Goal: Task Accomplishment & Management: Manage account settings

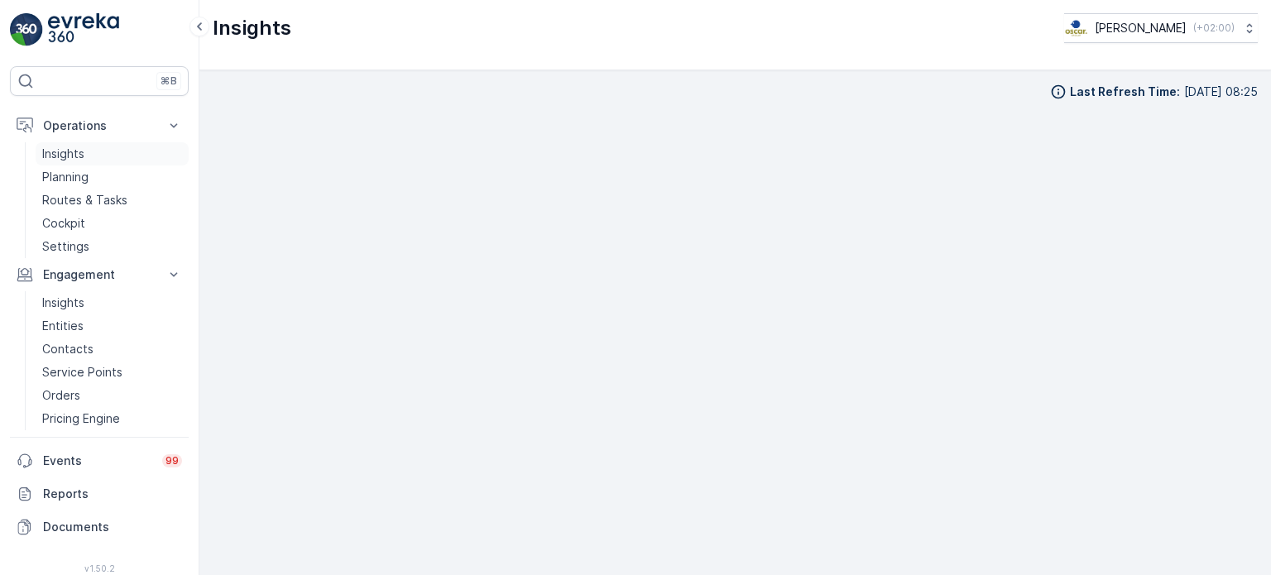
scroll to position [17, 0]
click at [70, 318] on p "Entities" at bounding box center [62, 326] width 41 height 17
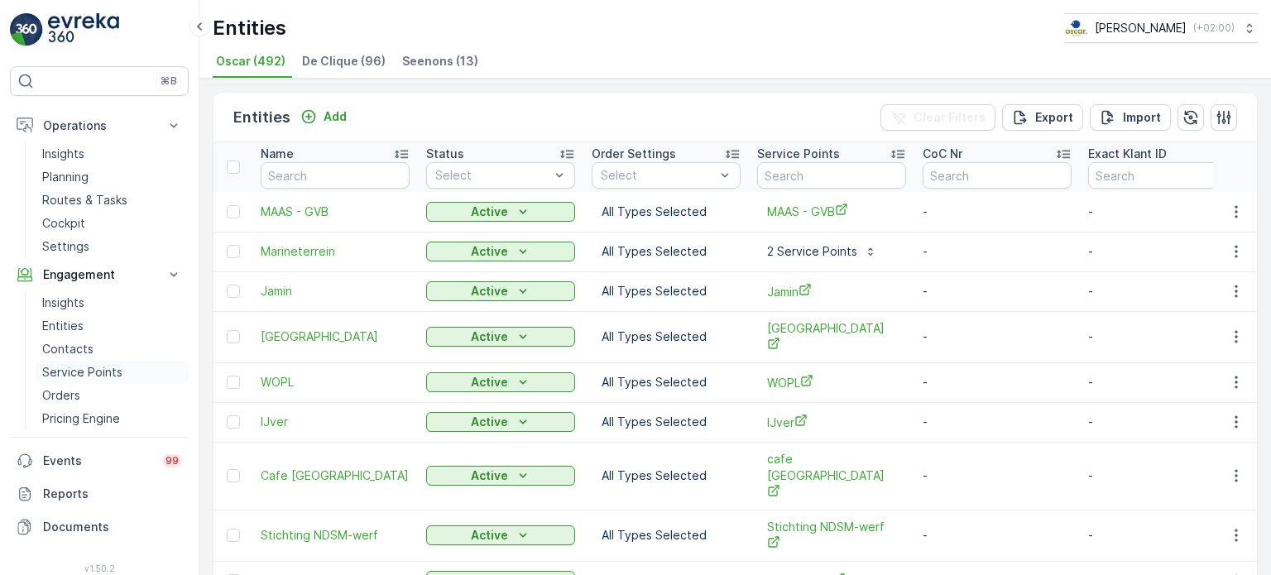
click at [79, 367] on p "Service Points" at bounding box center [82, 372] width 80 height 17
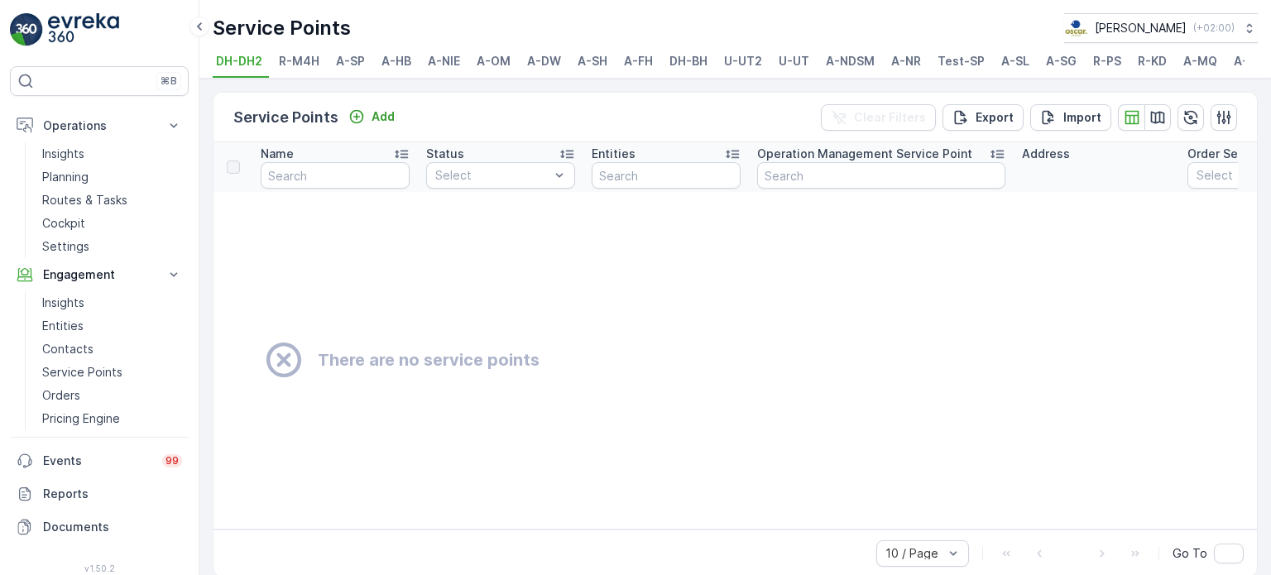
click at [591, 61] on span "A-SH" at bounding box center [593, 61] width 30 height 17
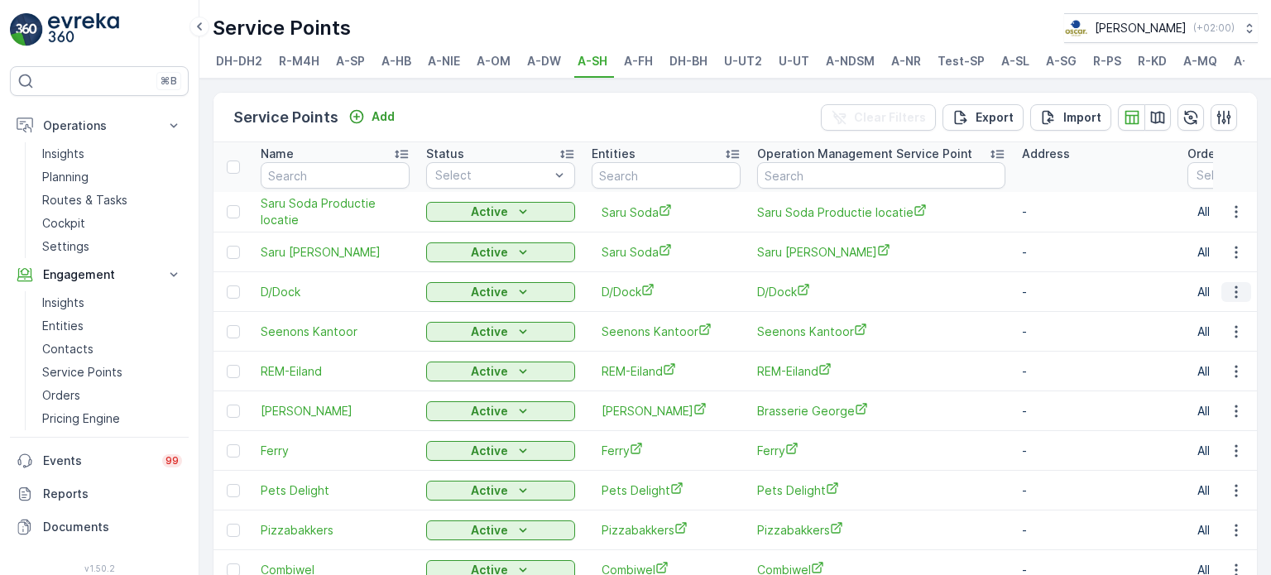
click at [1235, 298] on icon "button" at bounding box center [1236, 292] width 17 height 17
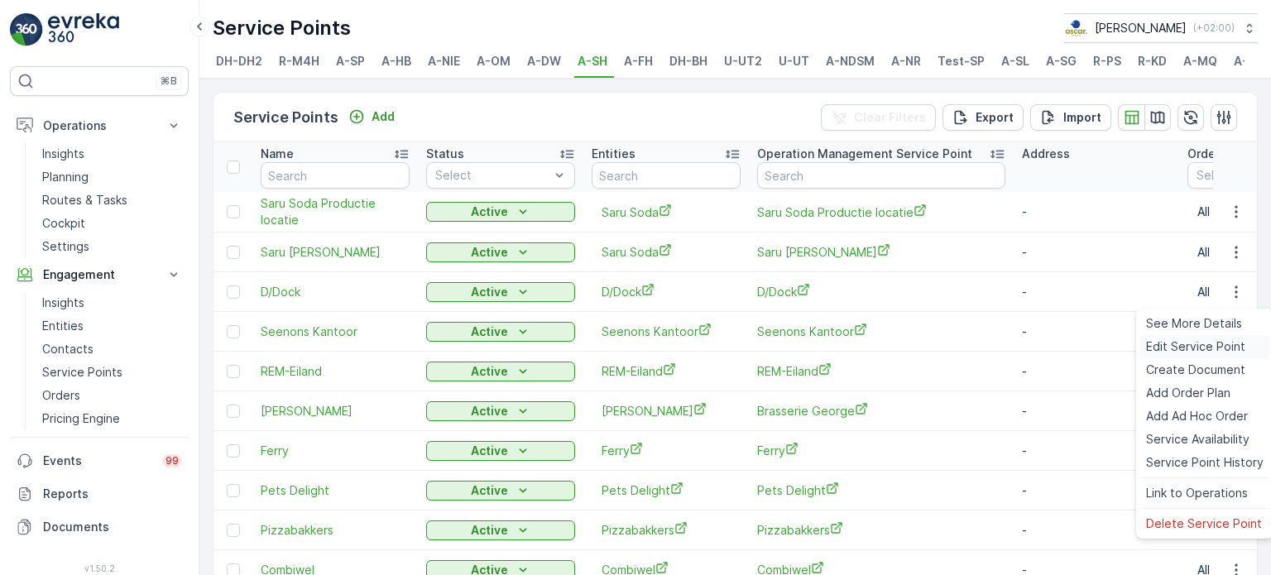
click at [1224, 343] on span "Edit Service Point" at bounding box center [1195, 347] width 99 height 17
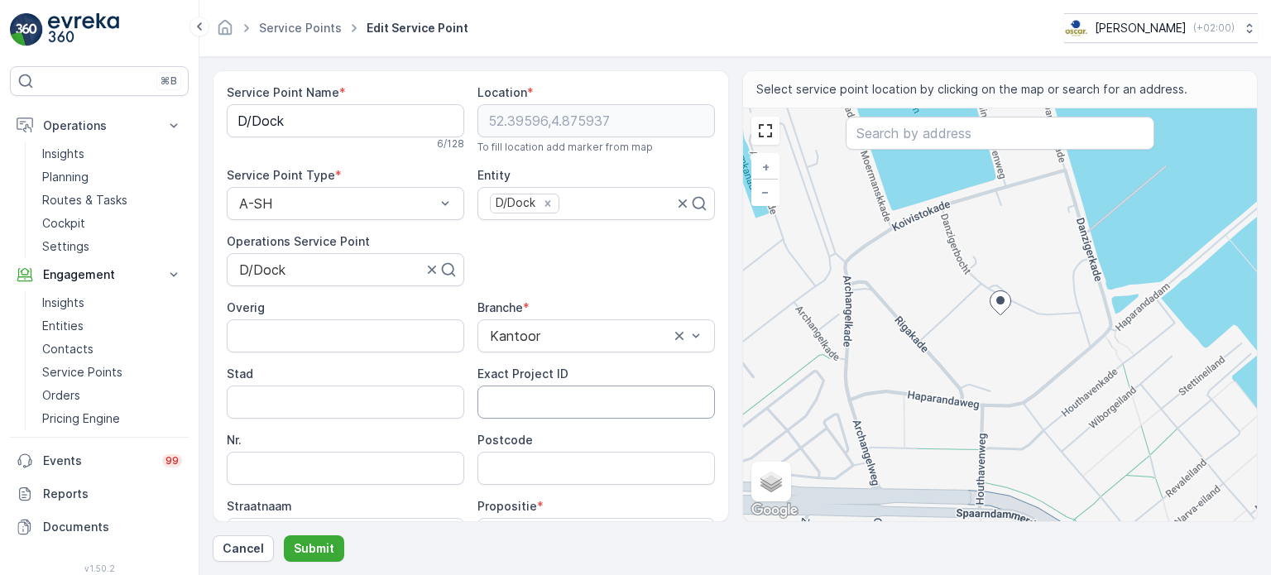
click at [532, 394] on ID "Exact Project ID" at bounding box center [597, 402] width 238 height 33
click at [300, 29] on link "Service Points" at bounding box center [300, 28] width 83 height 14
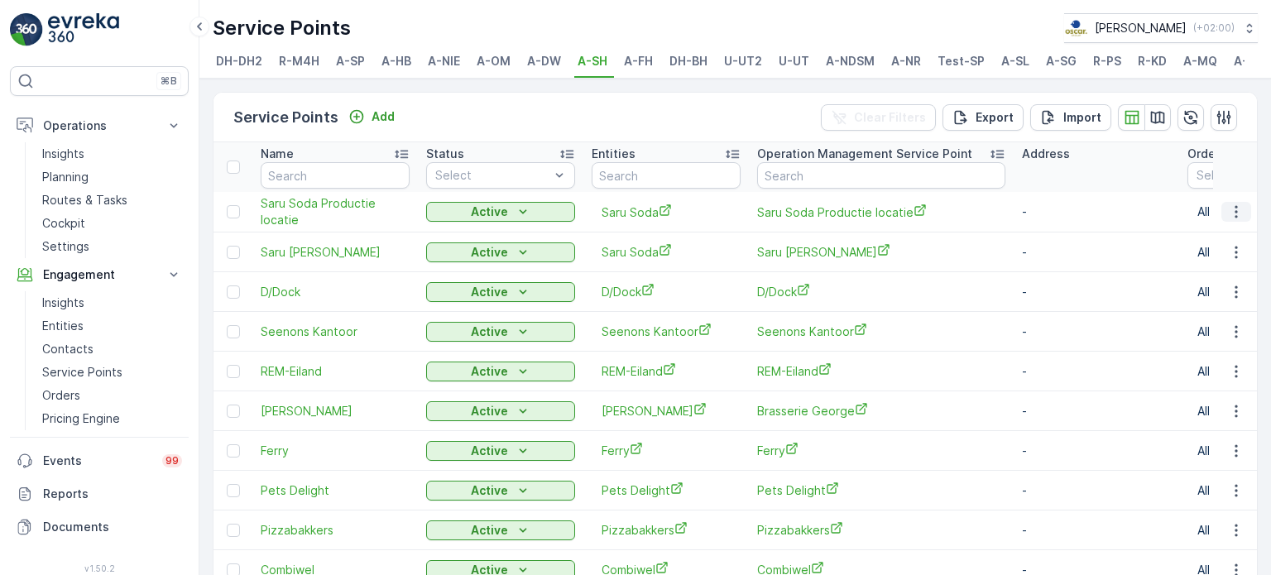
click at [1237, 219] on icon "button" at bounding box center [1236, 212] width 17 height 17
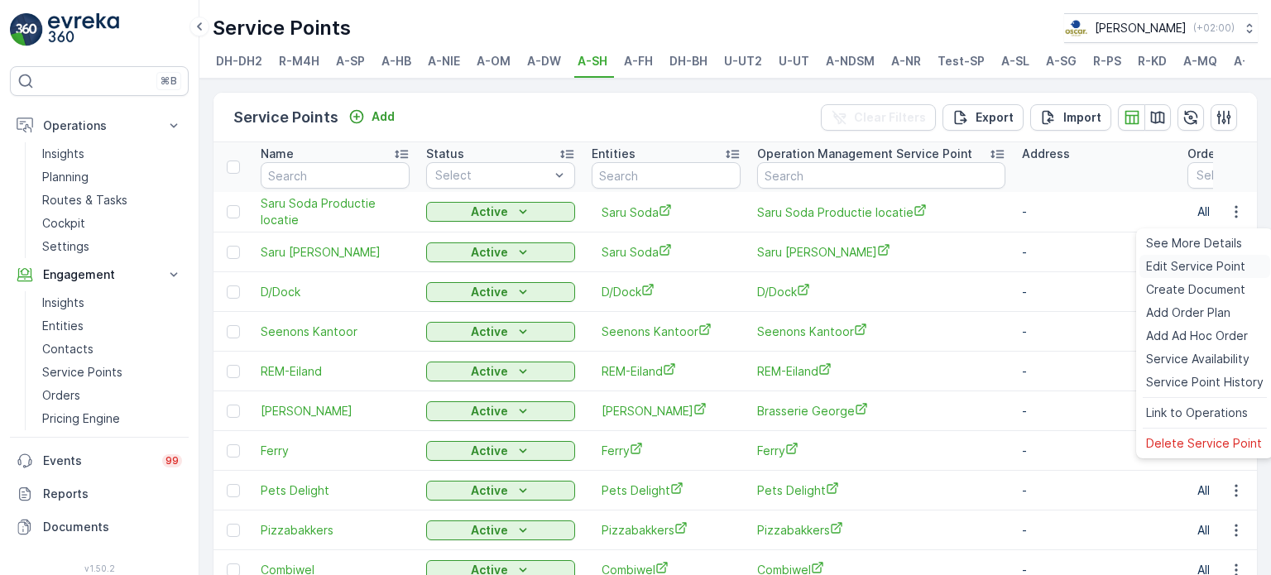
click at [1186, 267] on span "Edit Service Point" at bounding box center [1195, 266] width 99 height 17
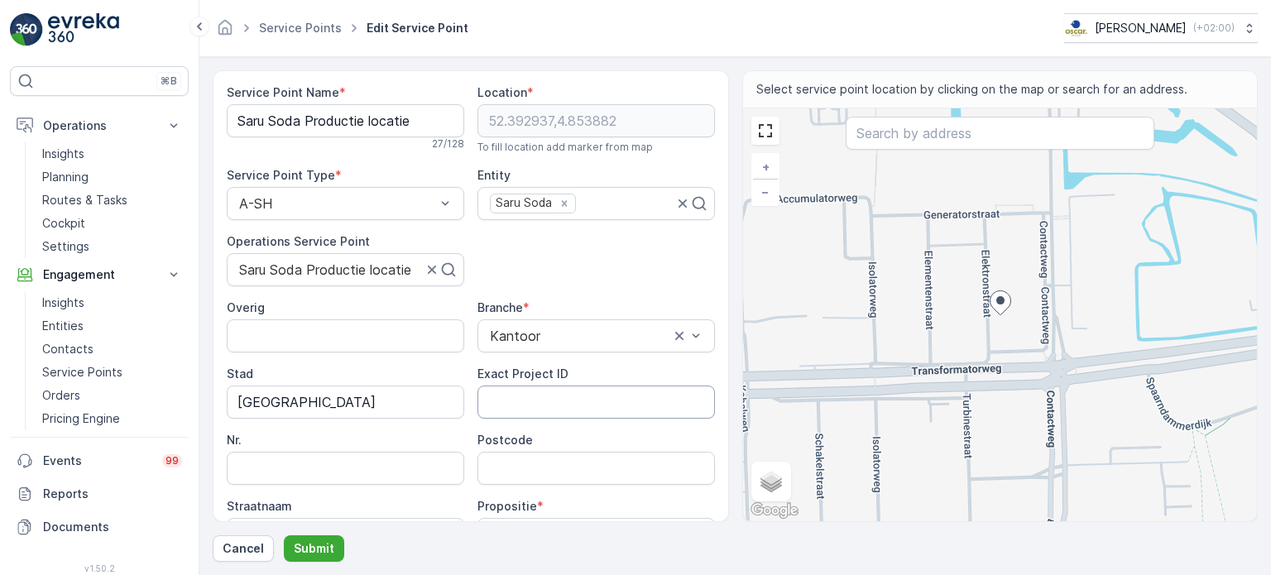
click at [549, 399] on ID "Exact Project ID" at bounding box center [597, 402] width 238 height 33
click at [266, 26] on link "Service Points" at bounding box center [300, 28] width 83 height 14
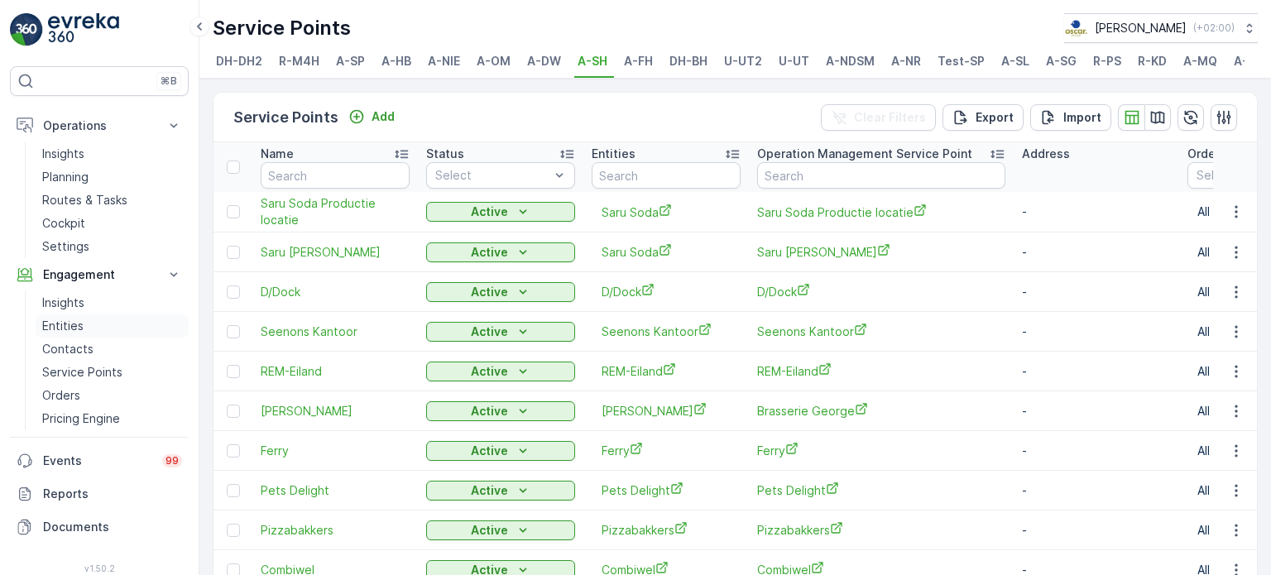
click at [65, 324] on p "Entities" at bounding box center [62, 326] width 41 height 17
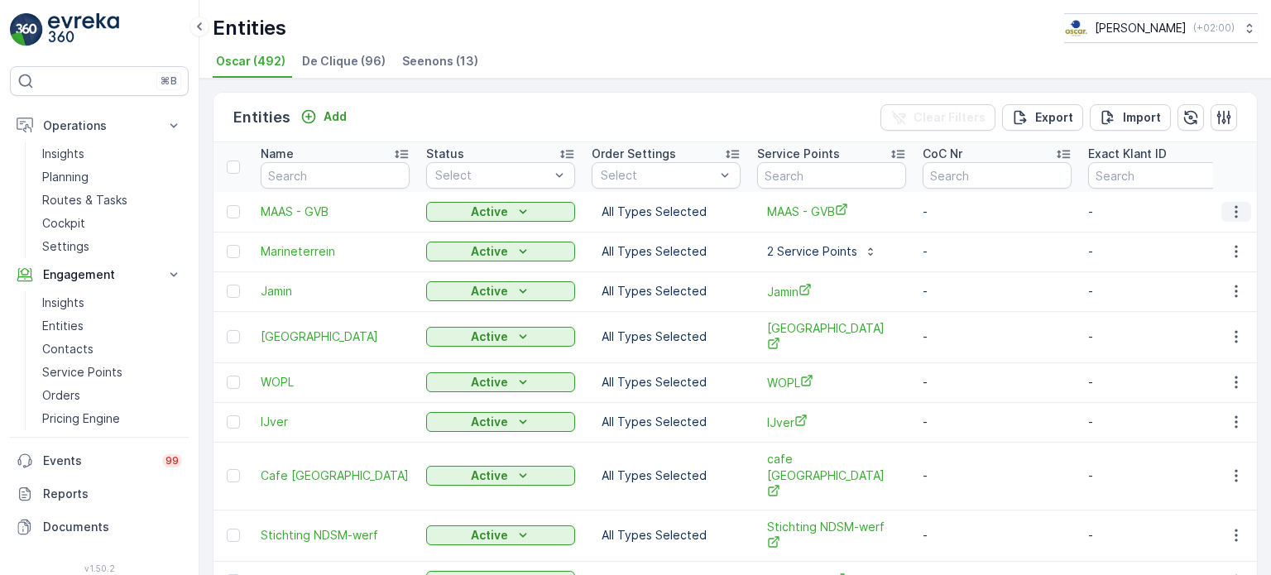
click at [1228, 207] on icon "button" at bounding box center [1236, 212] width 17 height 17
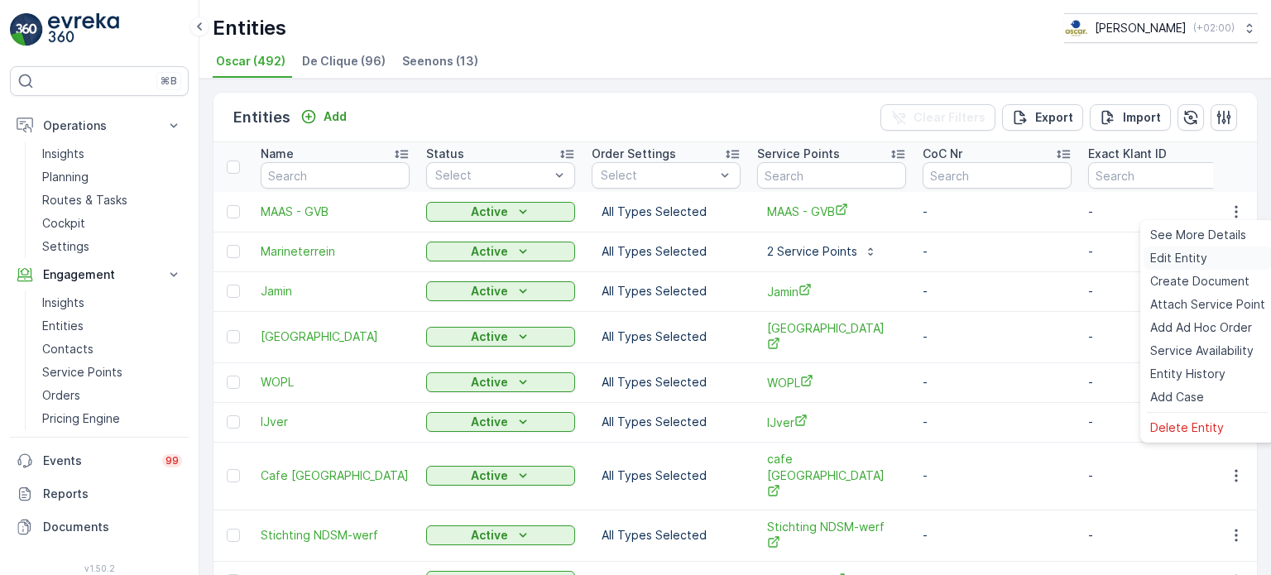
click at [1199, 257] on span "Edit Entity" at bounding box center [1179, 258] width 57 height 17
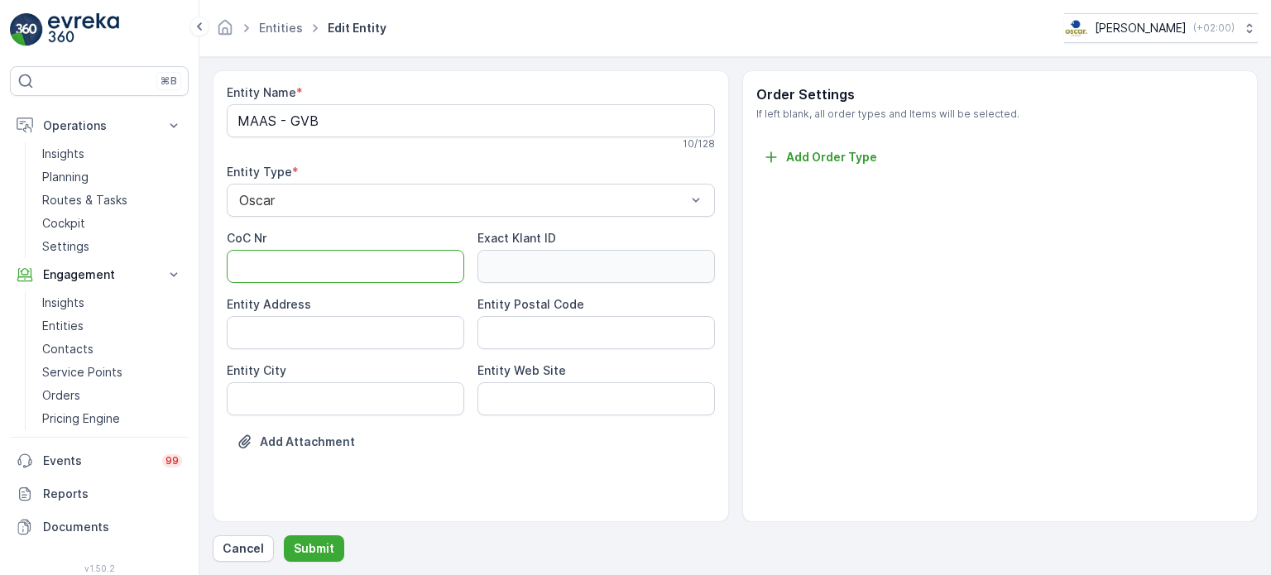
click at [414, 262] on Nr "CoC Nr" at bounding box center [346, 266] width 238 height 33
click at [517, 325] on Code "Entity Postal Code" at bounding box center [597, 332] width 238 height 33
click at [268, 27] on link "Entities" at bounding box center [281, 28] width 44 height 14
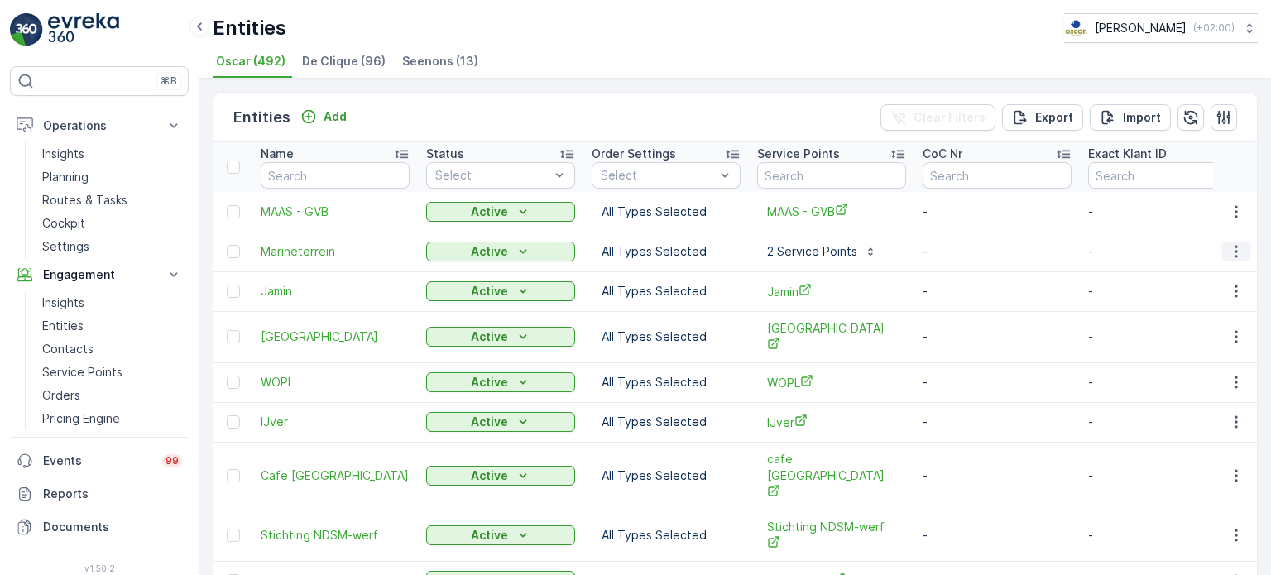
click at [1235, 251] on icon "button" at bounding box center [1236, 252] width 2 height 12
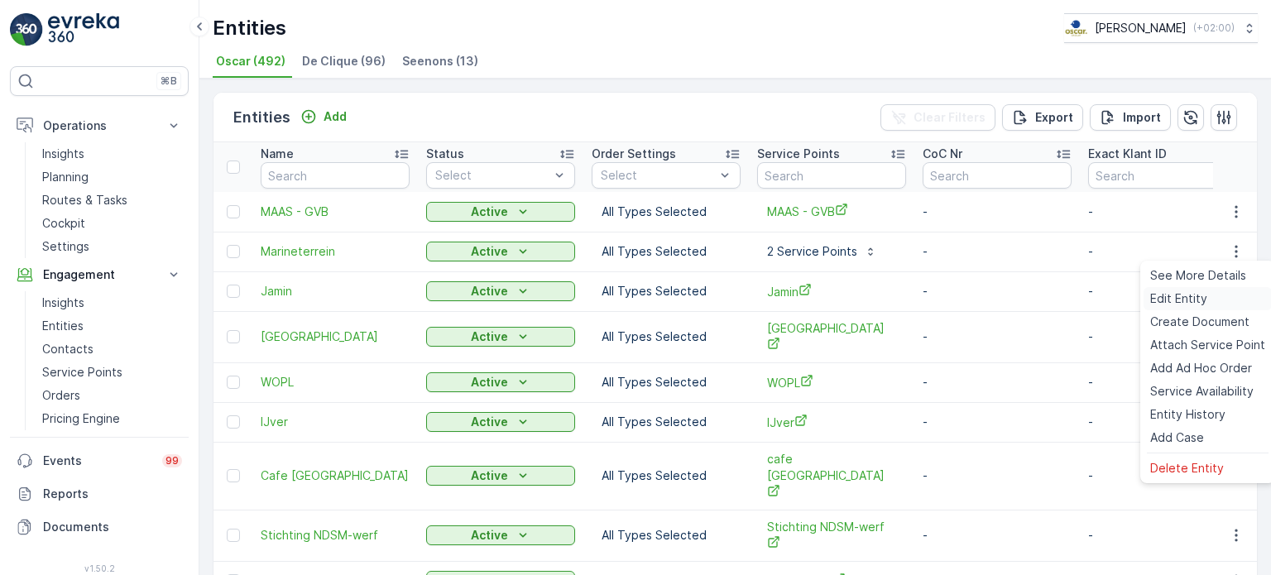
click at [1184, 297] on span "Edit Entity" at bounding box center [1179, 299] width 57 height 17
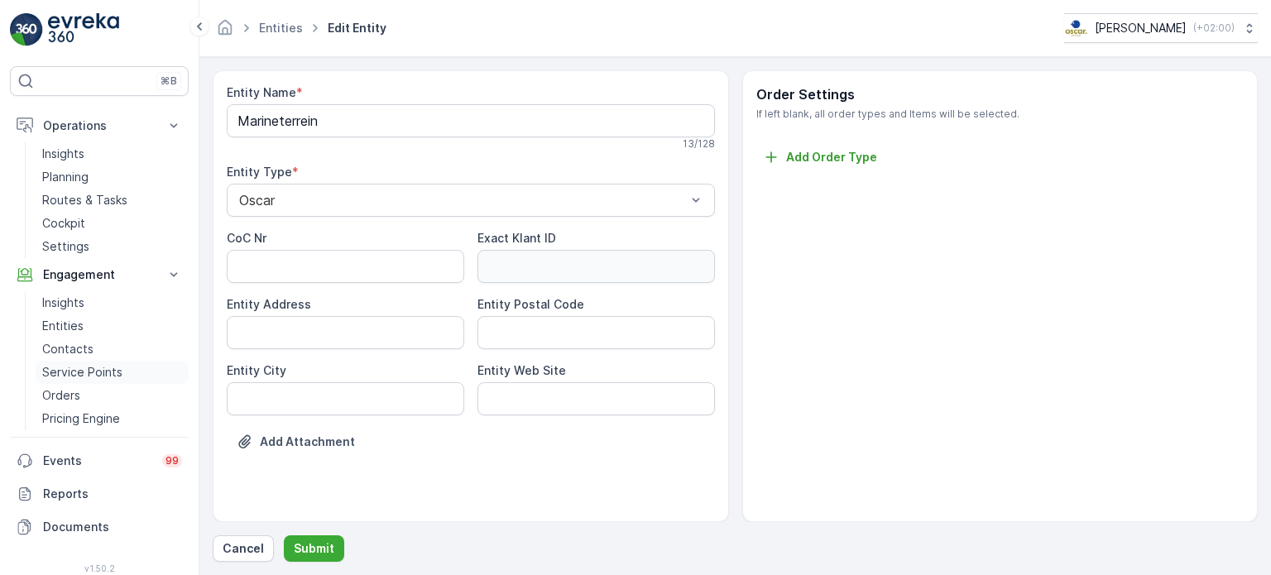
click at [66, 367] on p "Service Points" at bounding box center [82, 372] width 80 height 17
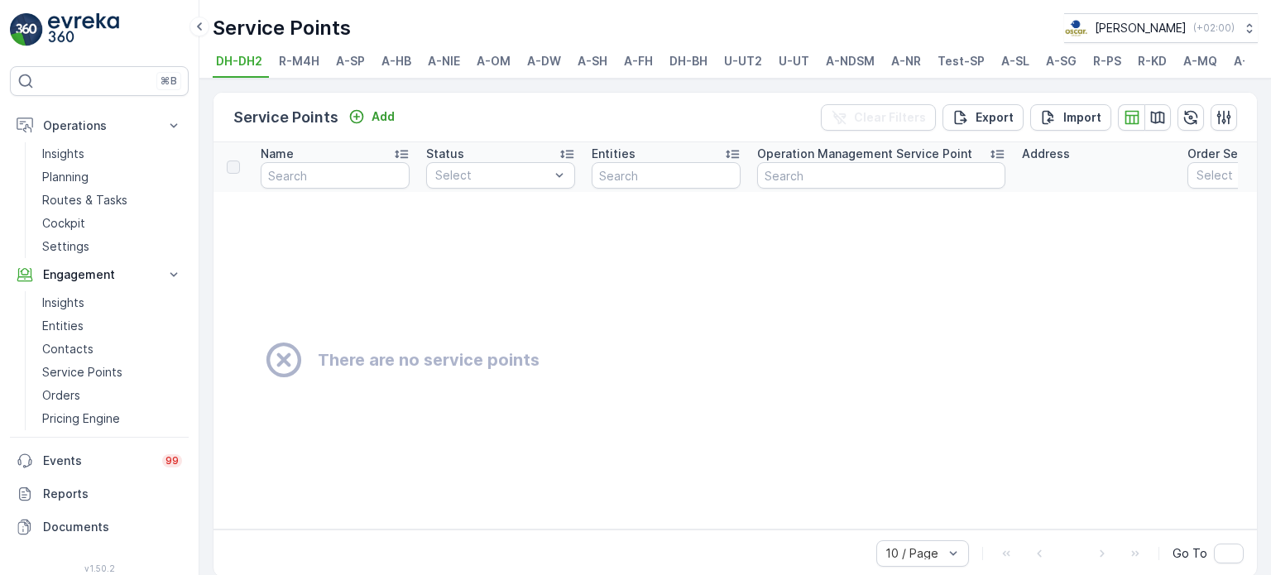
click at [597, 62] on span "A-SH" at bounding box center [593, 61] width 30 height 17
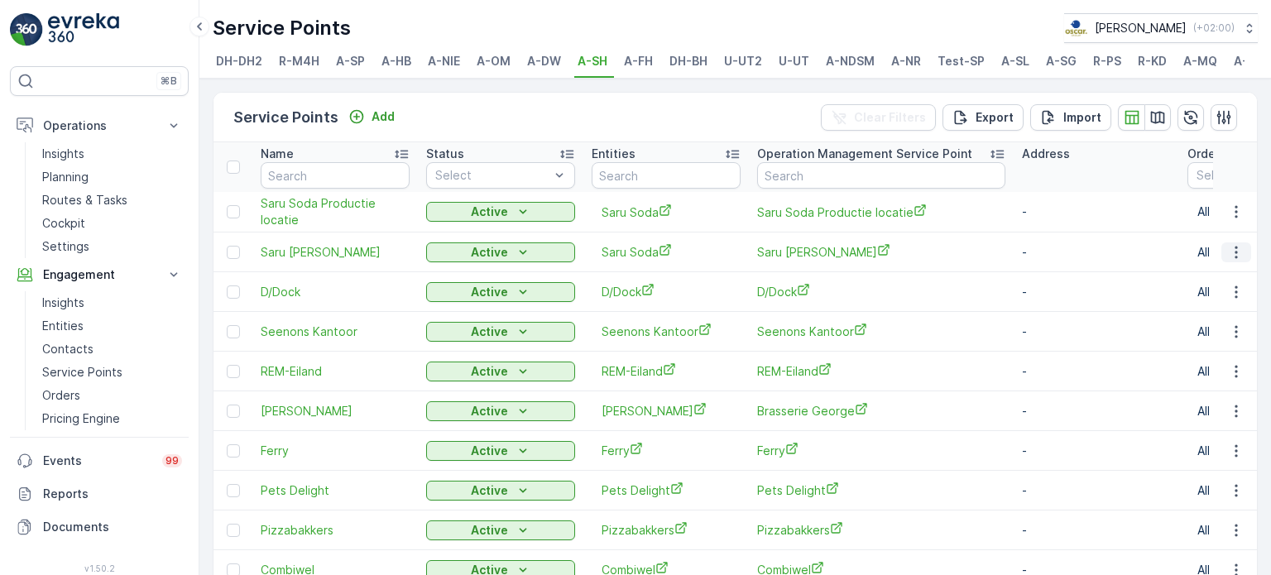
click at [1235, 249] on button "button" at bounding box center [1237, 253] width 30 height 20
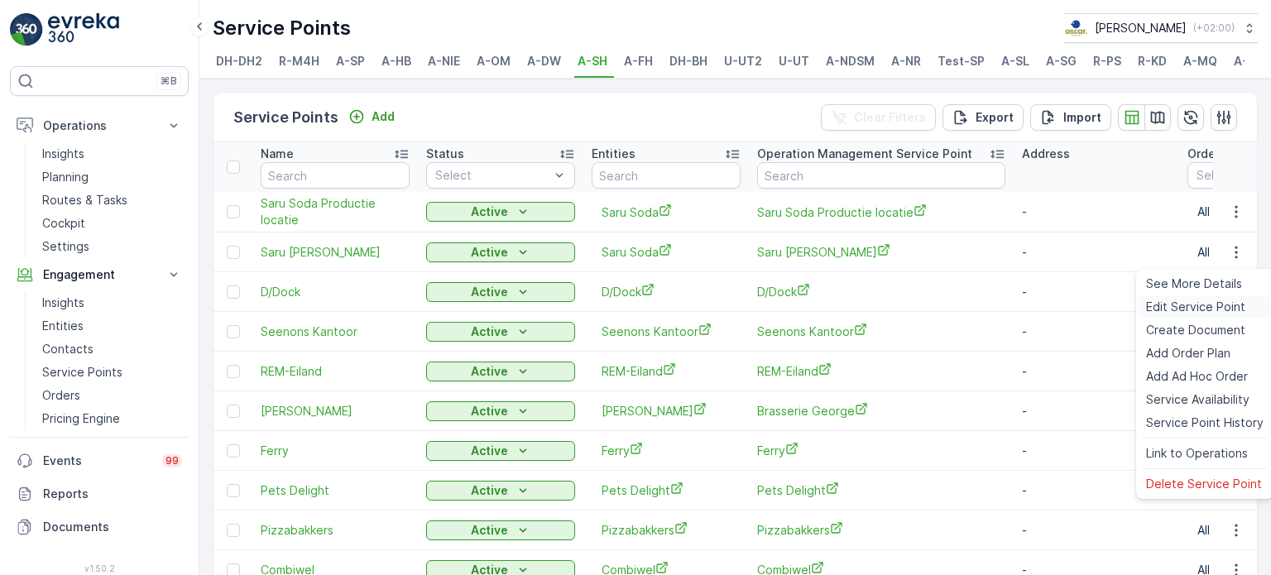
click at [1186, 304] on span "Edit Service Point" at bounding box center [1195, 307] width 99 height 17
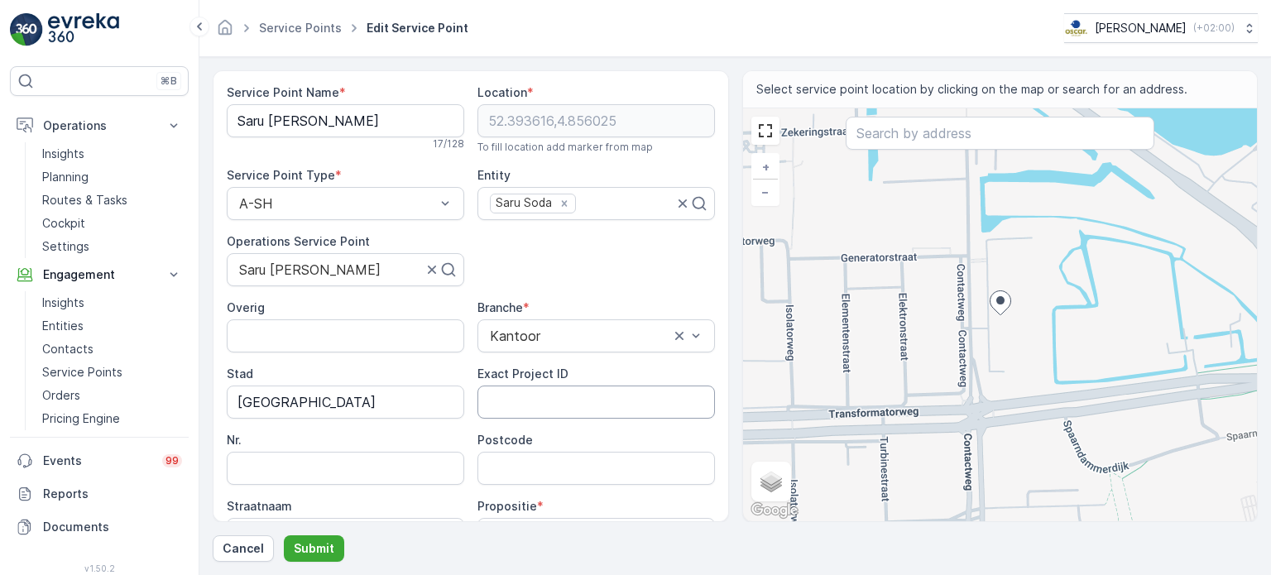
click at [520, 397] on ID "Exact Project ID" at bounding box center [597, 402] width 238 height 33
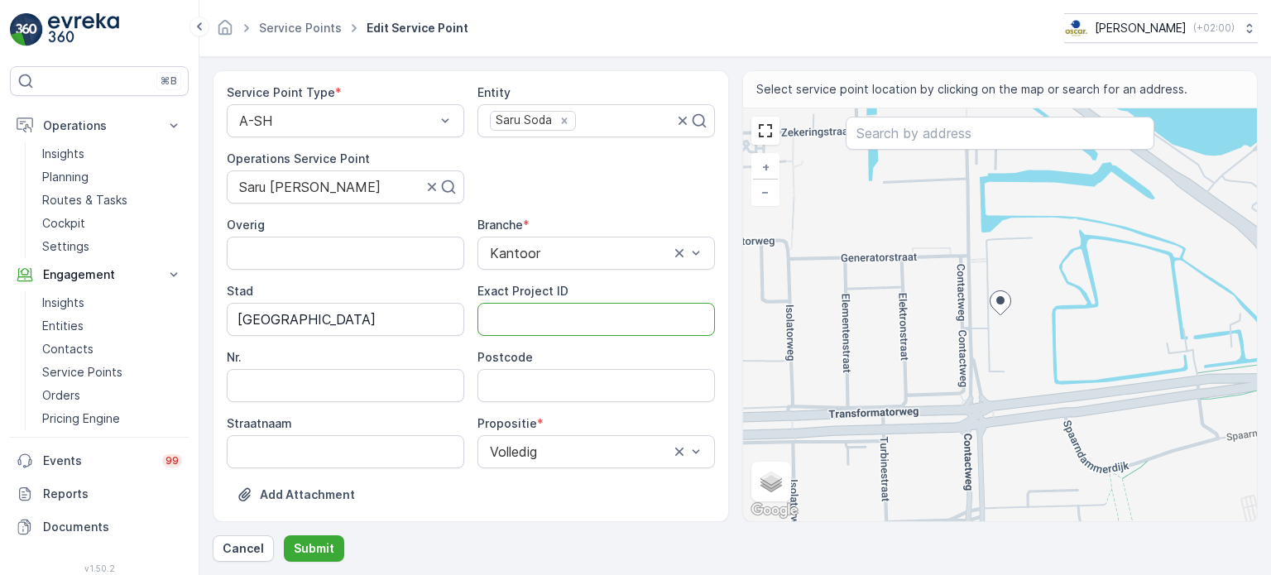
scroll to position [83, 0]
click at [295, 30] on link "Service Points" at bounding box center [300, 28] width 83 height 14
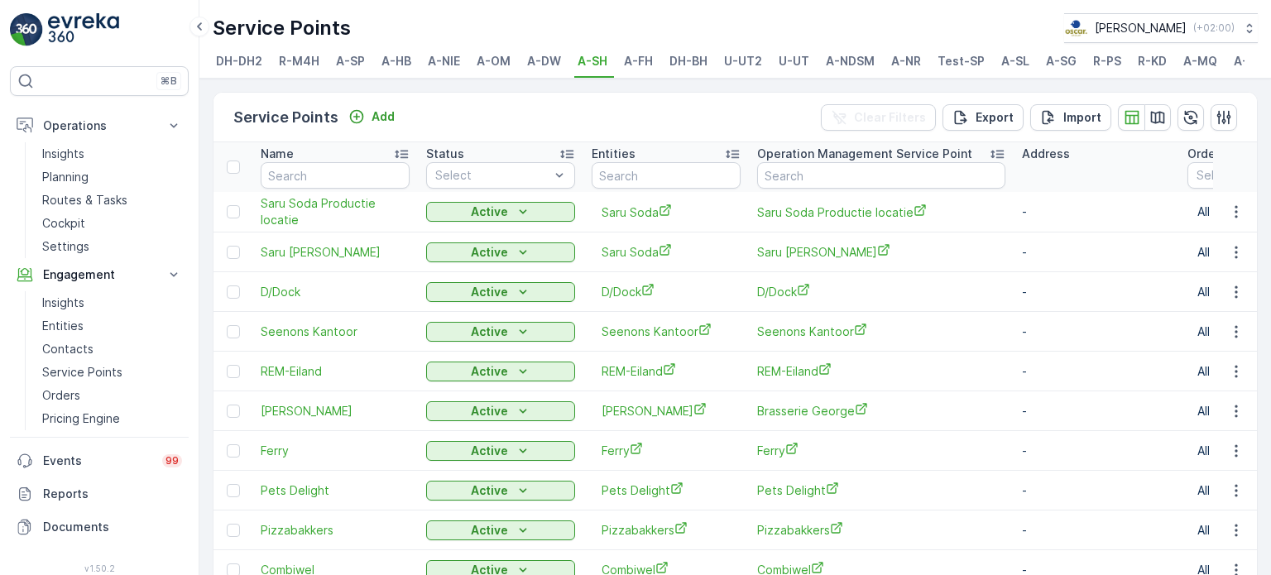
click at [351, 67] on span "A-SP" at bounding box center [350, 61] width 29 height 17
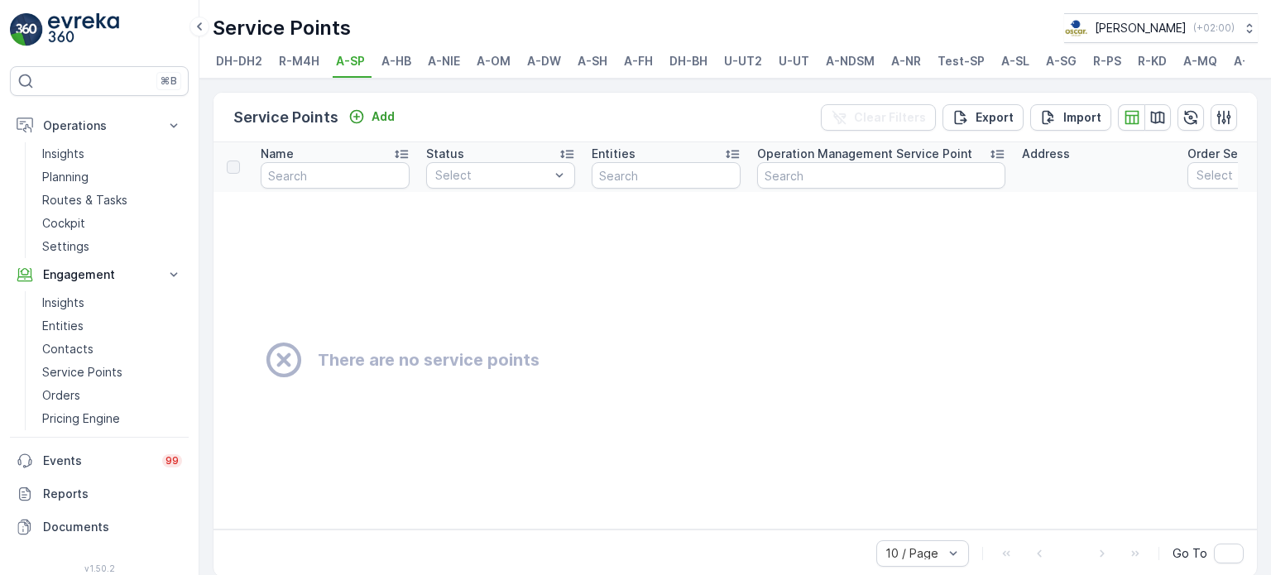
click at [391, 57] on span "A-HB" at bounding box center [397, 61] width 30 height 17
click at [447, 58] on span "A-NIE" at bounding box center [444, 61] width 32 height 17
click at [480, 60] on span "A-OM" at bounding box center [494, 61] width 34 height 17
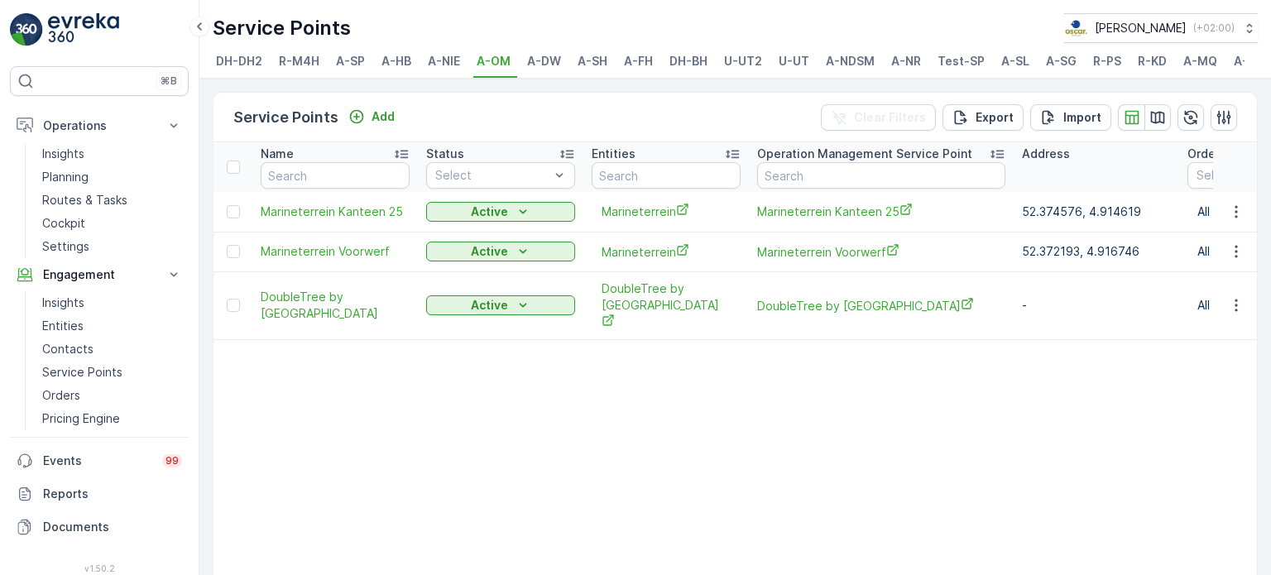
click at [554, 61] on span "A-DW" at bounding box center [544, 61] width 34 height 17
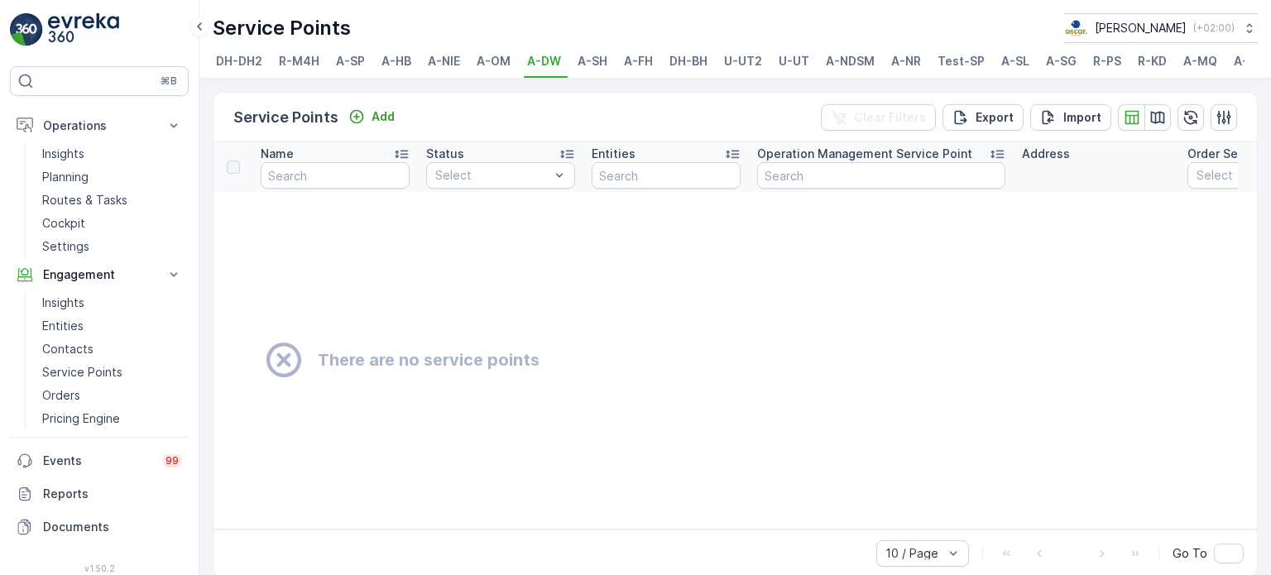
click at [496, 62] on span "A-OM" at bounding box center [494, 61] width 34 height 17
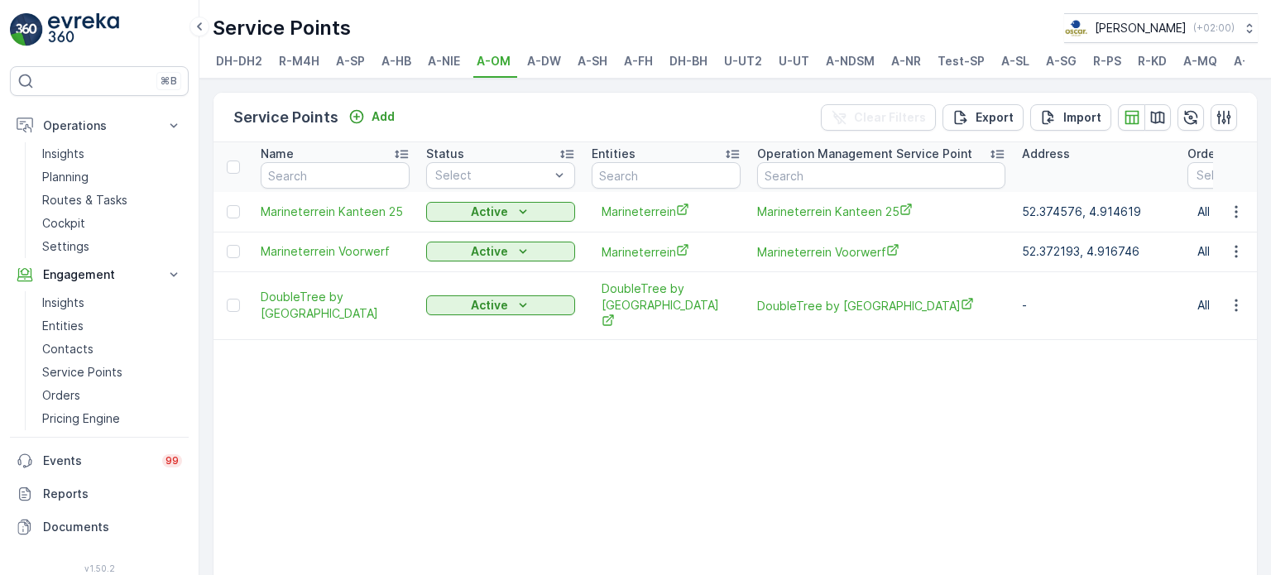
click at [531, 64] on span "A-DW" at bounding box center [544, 61] width 34 height 17
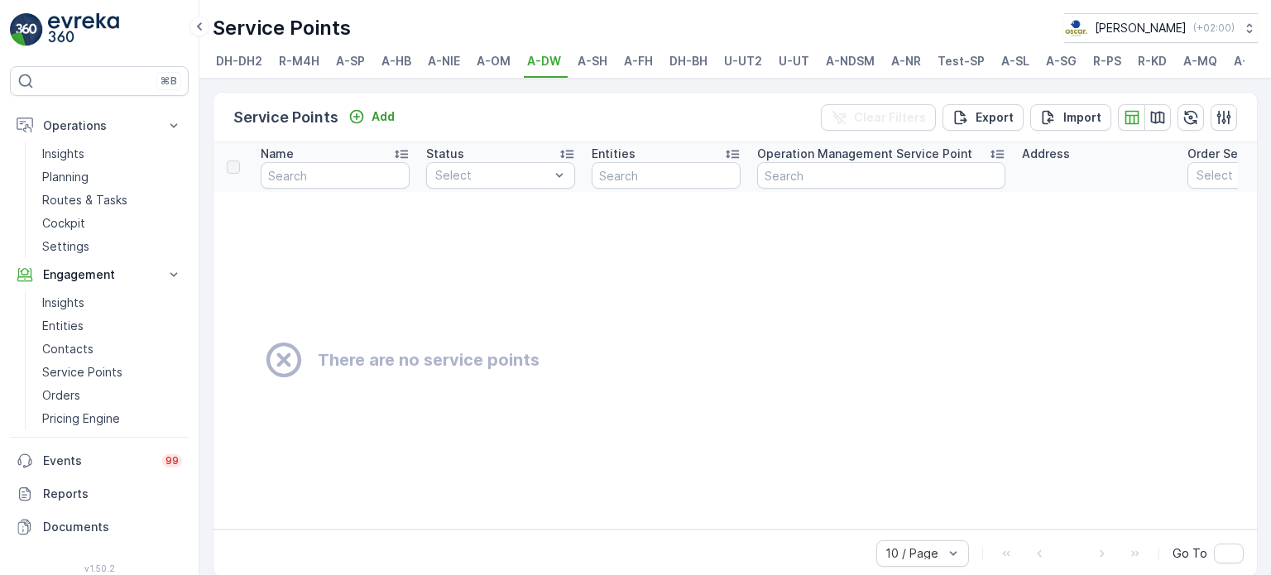
click at [444, 64] on span "A-NIE" at bounding box center [444, 61] width 32 height 17
click at [394, 65] on span "A-HB" at bounding box center [397, 61] width 30 height 17
click at [347, 62] on span "A-SP" at bounding box center [350, 61] width 29 height 17
click at [308, 63] on span "R-M4H" at bounding box center [299, 61] width 41 height 17
click at [446, 65] on span "A-NIE" at bounding box center [444, 61] width 32 height 17
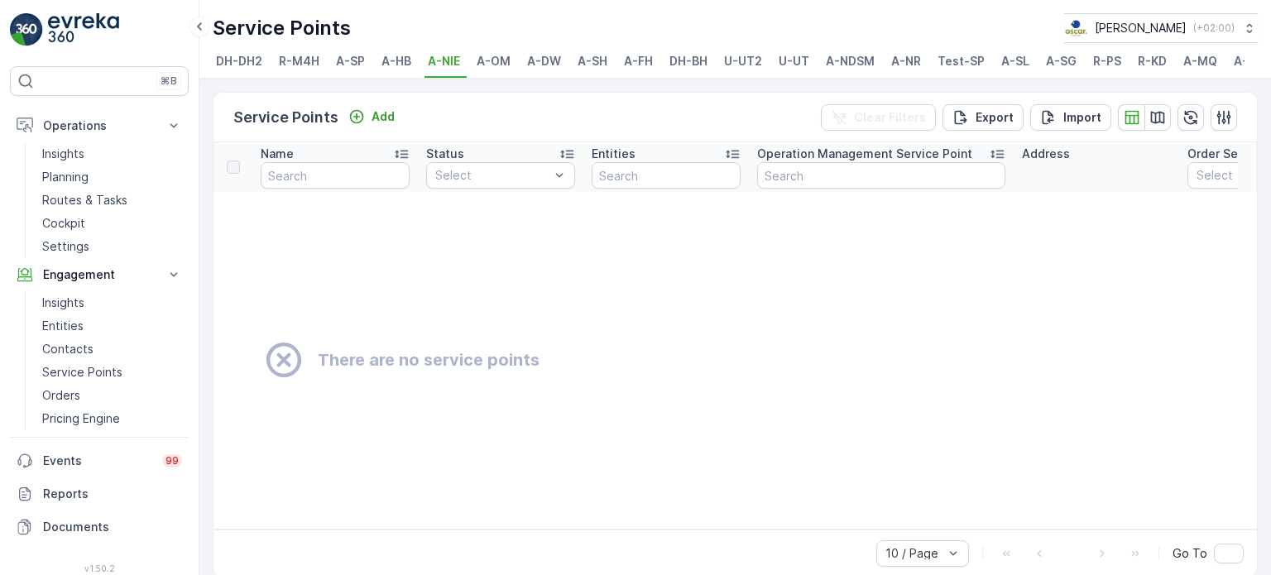
click at [493, 66] on span "A-OM" at bounding box center [494, 61] width 34 height 17
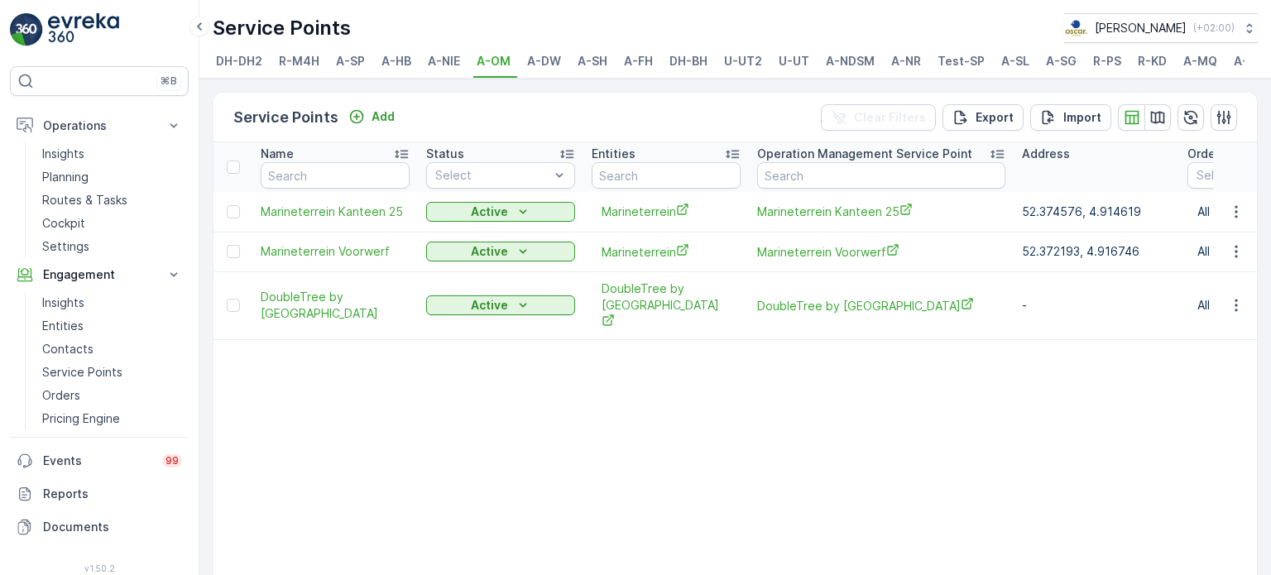
click at [550, 66] on span "A-DW" at bounding box center [544, 61] width 34 height 17
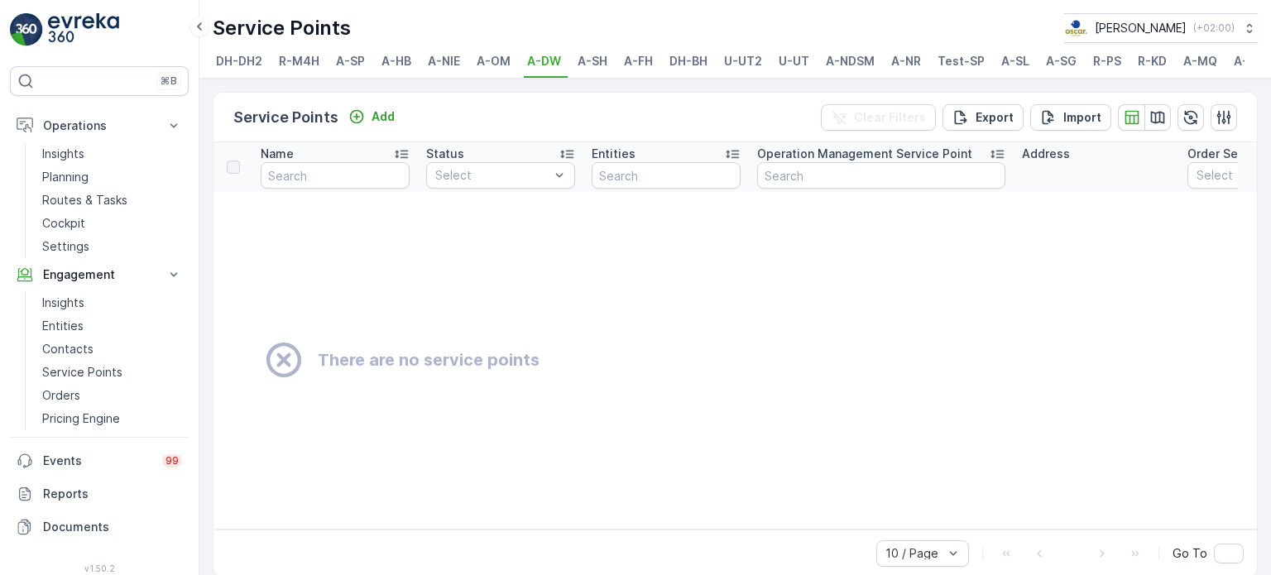
click at [593, 66] on span "A-SH" at bounding box center [593, 61] width 30 height 17
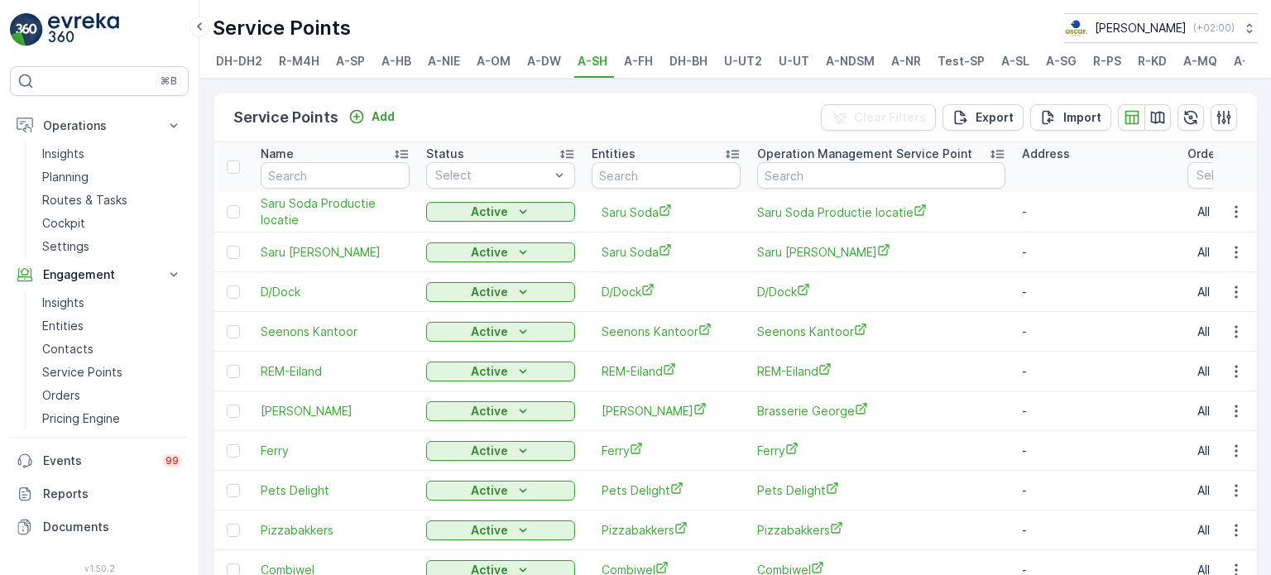
click at [643, 66] on span "A-FH" at bounding box center [638, 61] width 29 height 17
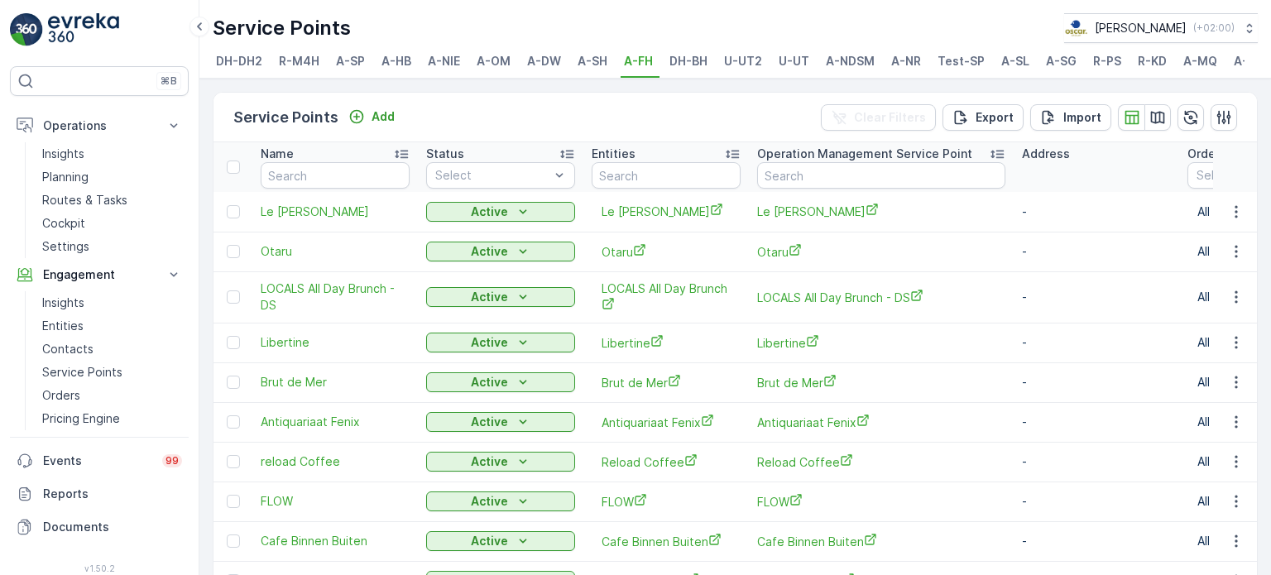
click at [674, 66] on span "DH-BH" at bounding box center [689, 61] width 38 height 17
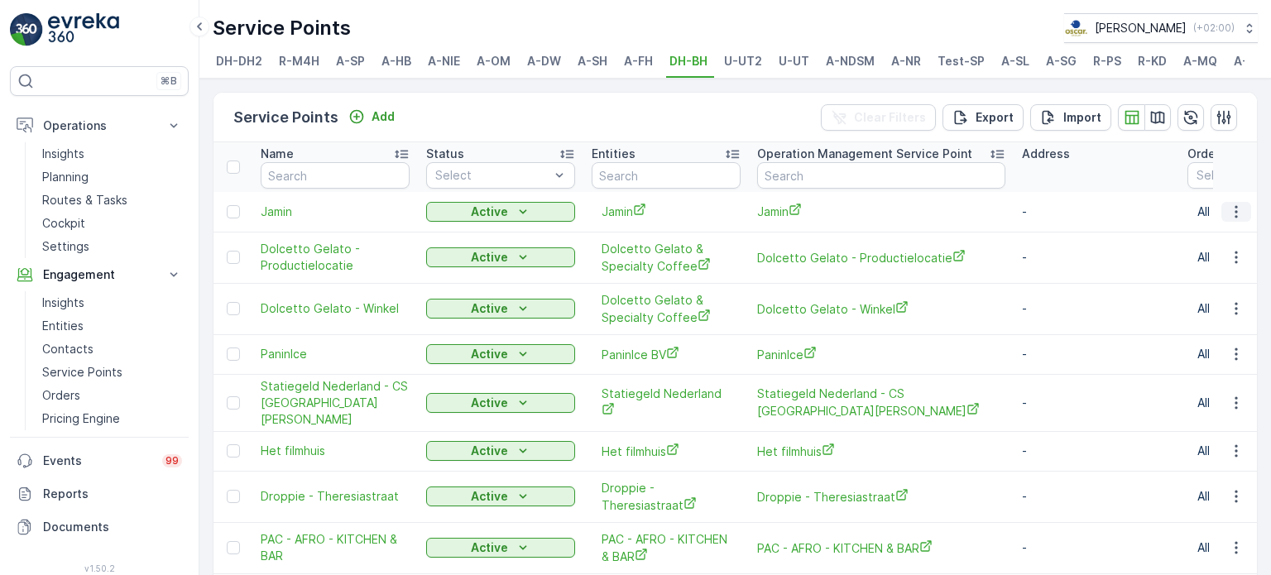
click at [1232, 215] on icon "button" at bounding box center [1236, 212] width 17 height 17
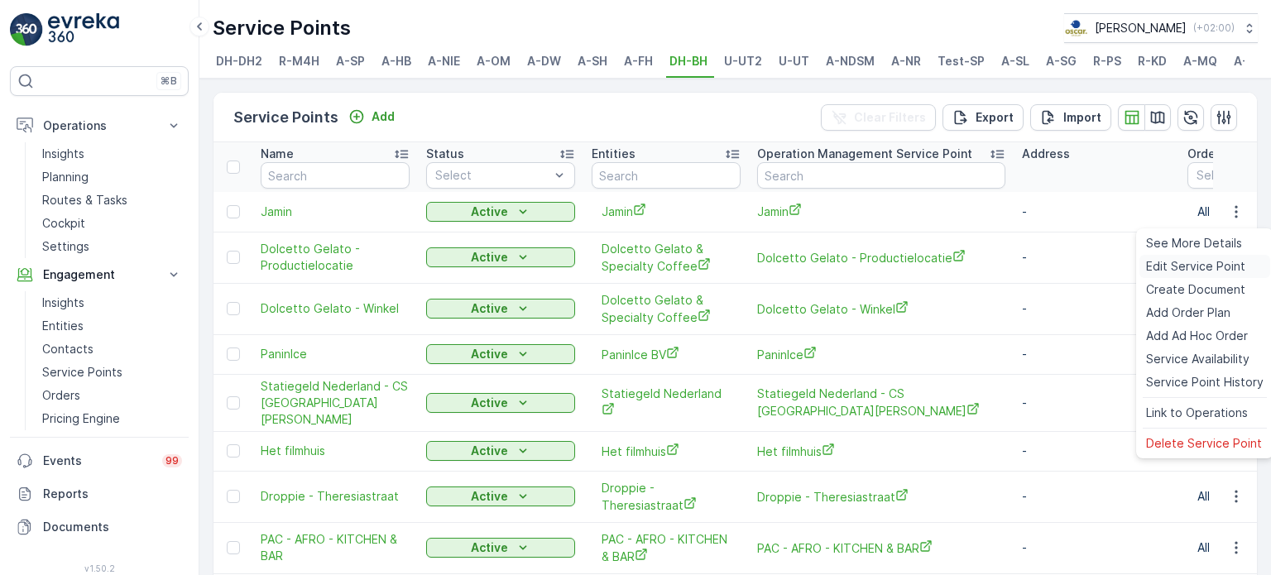
click at [1186, 267] on span "Edit Service Point" at bounding box center [1195, 266] width 99 height 17
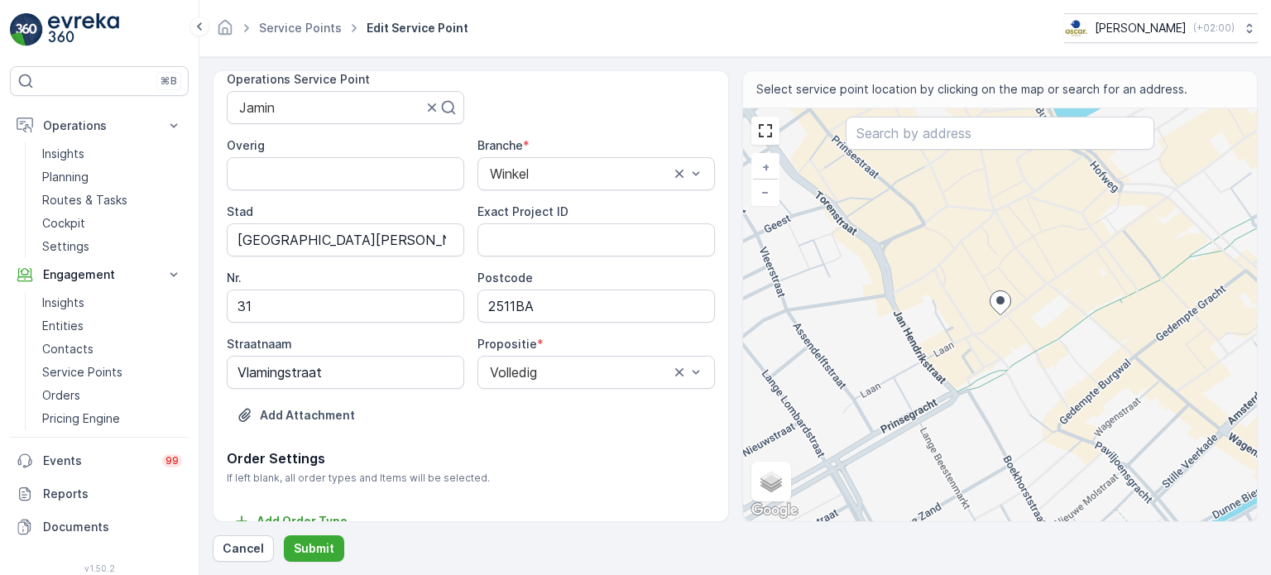
scroll to position [166, 0]
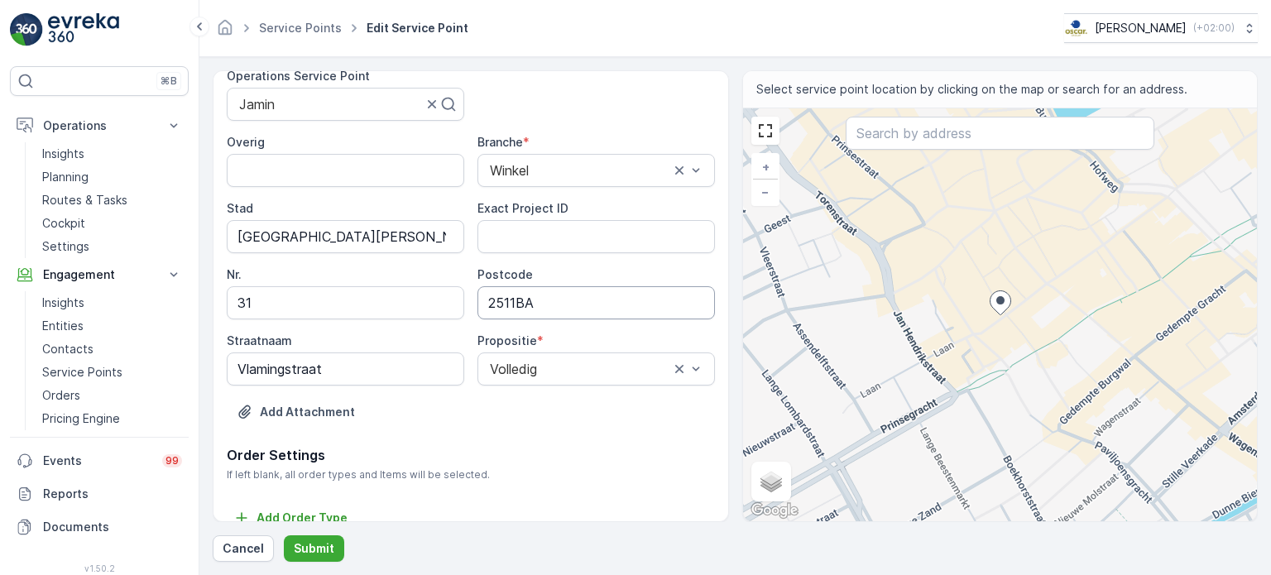
click at [566, 304] on input "2511BA" at bounding box center [597, 302] width 238 height 33
drag, startPoint x: 567, startPoint y: 301, endPoint x: 461, endPoint y: 300, distance: 105.9
click at [461, 300] on div "Overig Branche * [PERSON_NAME][GEOGRAPHIC_DATA] [GEOGRAPHIC_DATA][PERSON_NAME] …" at bounding box center [471, 260] width 488 height 252
click at [546, 300] on input "2511BA" at bounding box center [597, 302] width 238 height 33
click at [81, 175] on p "Planning" at bounding box center [65, 177] width 46 height 17
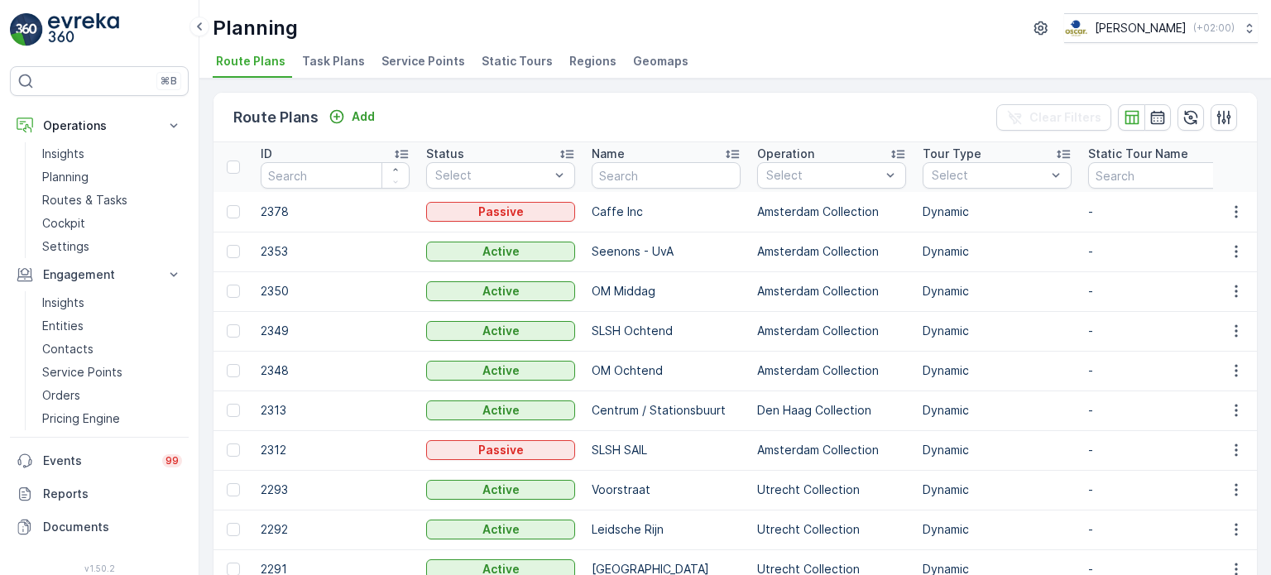
click at [424, 61] on span "Service Points" at bounding box center [424, 61] width 84 height 17
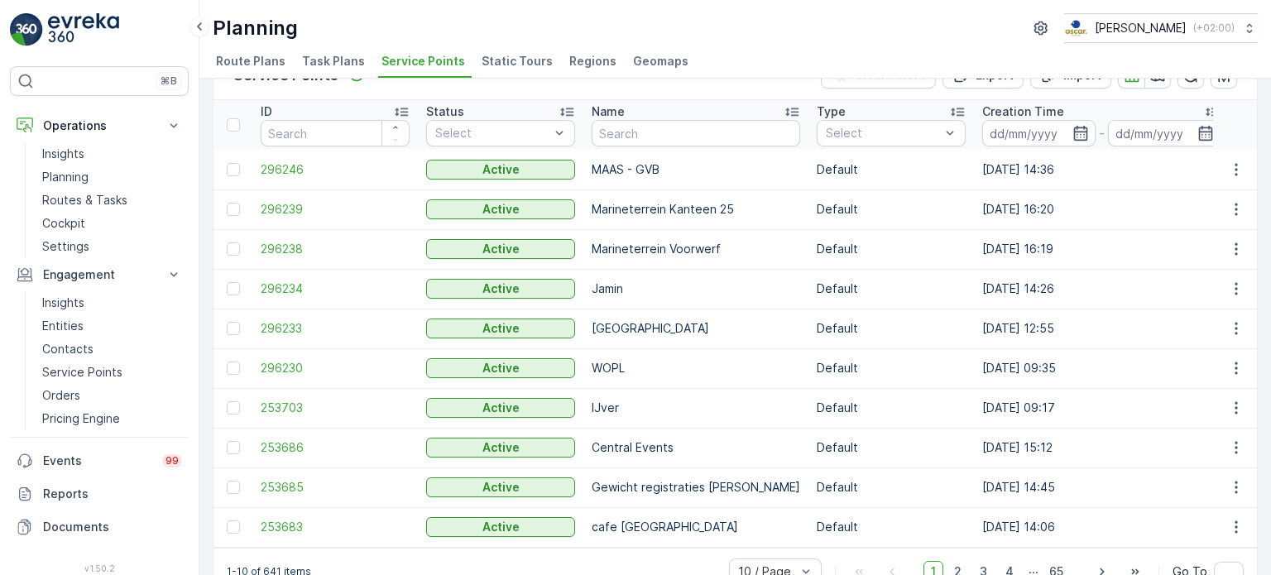
scroll to position [82, 0]
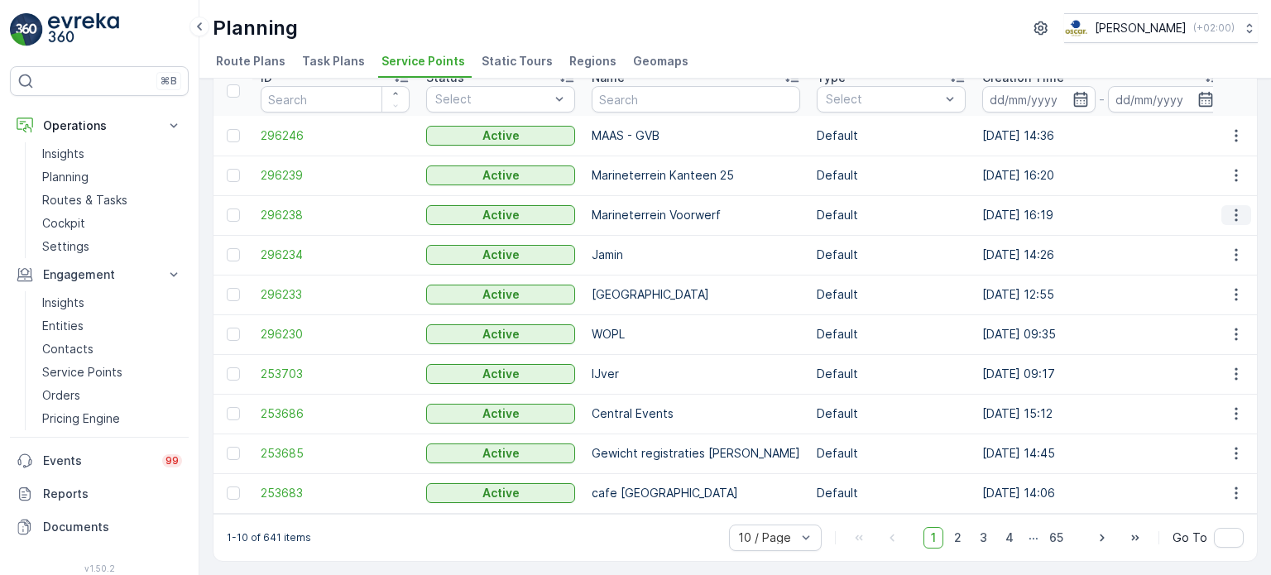
click at [1234, 207] on icon "button" at bounding box center [1236, 215] width 17 height 17
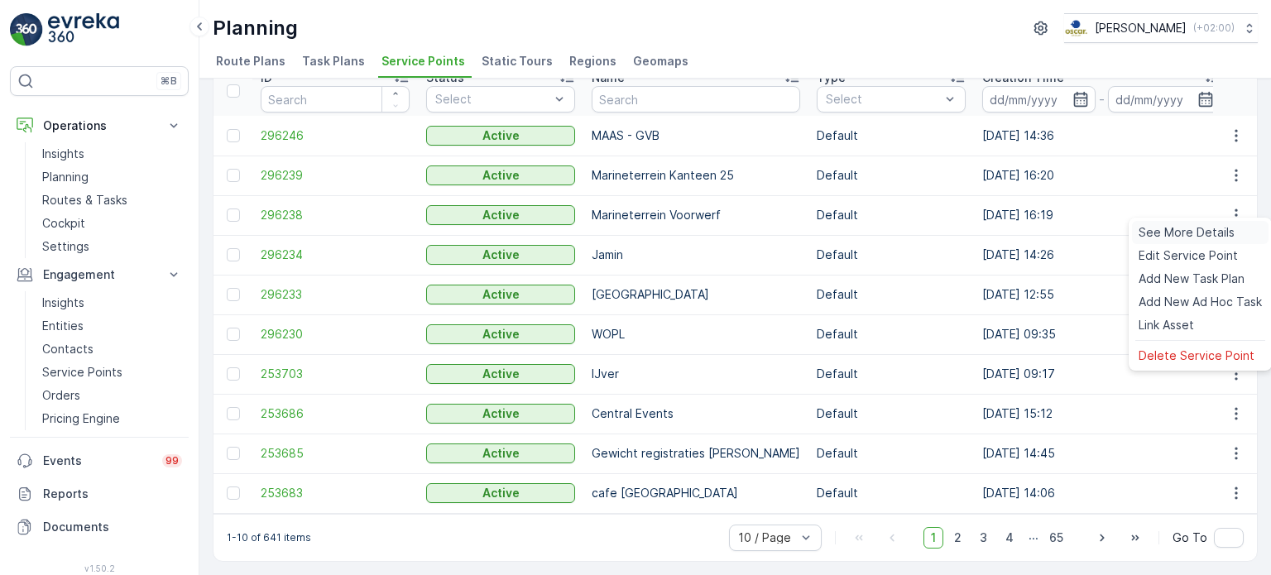
click at [1220, 235] on span "See More Details" at bounding box center [1187, 232] width 96 height 17
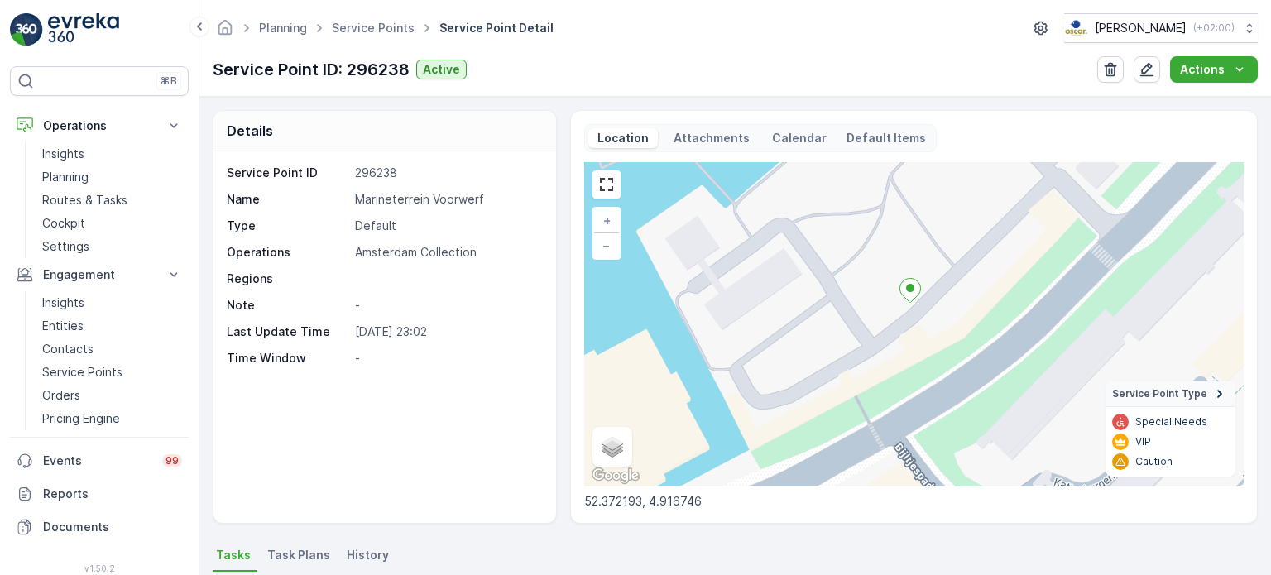
drag, startPoint x: 920, startPoint y: 347, endPoint x: 910, endPoint y: 307, distance: 40.8
click at [910, 307] on div "+ − Satellite Roadmap Terrain Hybrid Leaflet Keyboard shortcuts Map Data Map da…" at bounding box center [914, 324] width 660 height 324
click at [629, 495] on p "52.372193, 4.916746" at bounding box center [914, 501] width 660 height 17
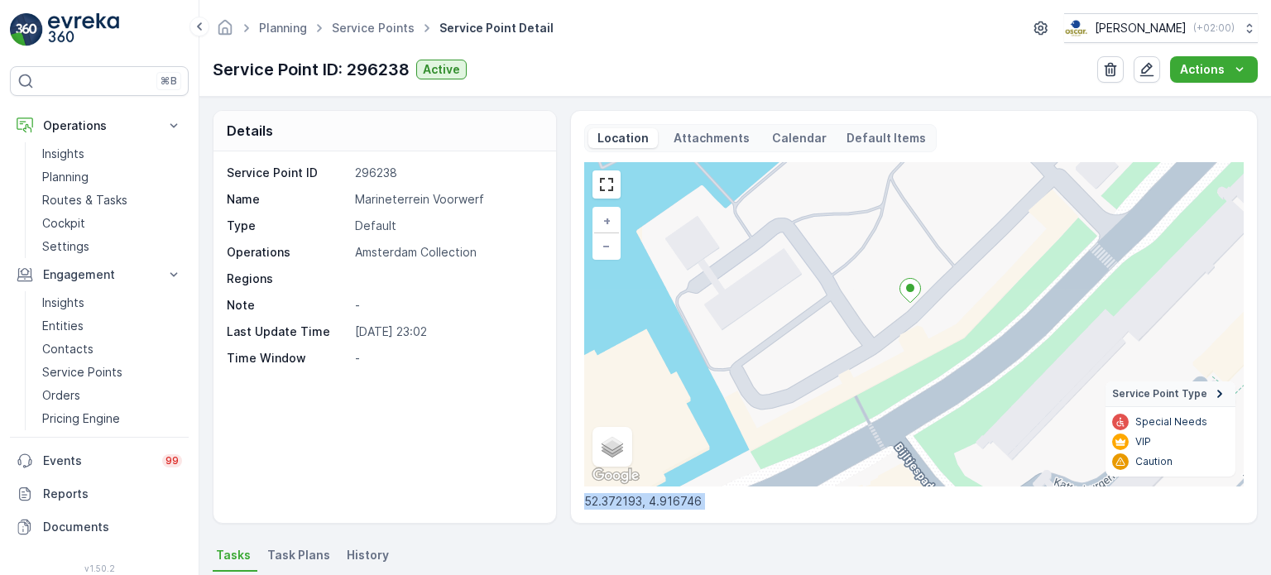
copy p "52.372193, 4.916746"
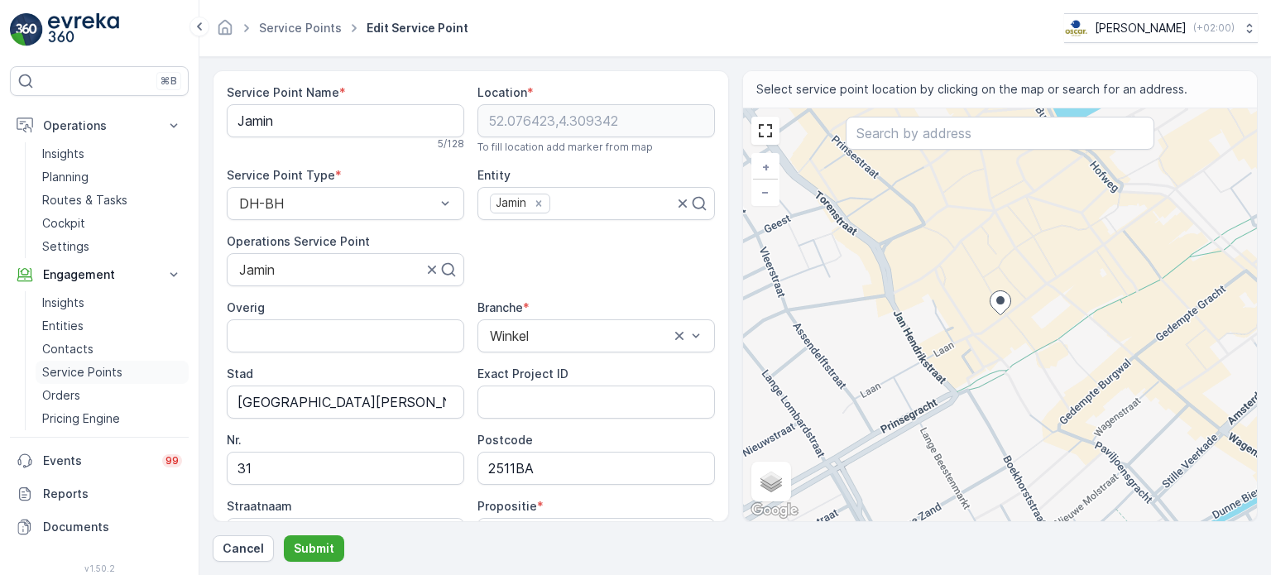
click at [63, 365] on p "Service Points" at bounding box center [82, 372] width 80 height 17
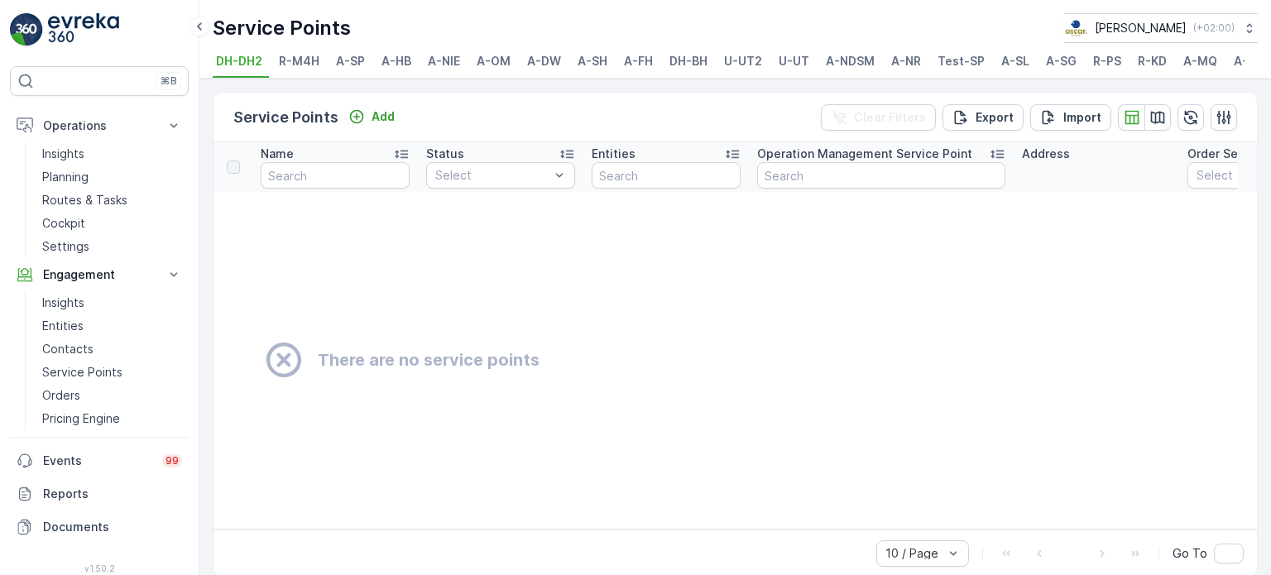
click at [301, 65] on span "R-M4H" at bounding box center [299, 61] width 41 height 17
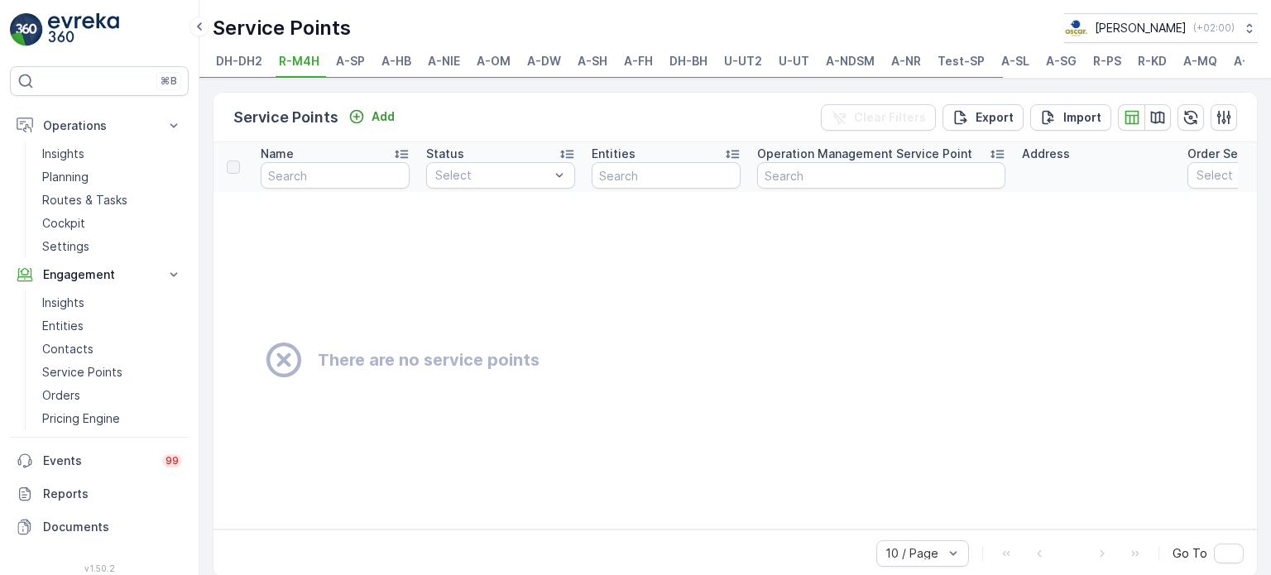
click at [340, 65] on span "A-SP" at bounding box center [350, 61] width 29 height 17
click at [384, 63] on span "A-HB" at bounding box center [397, 61] width 30 height 17
click at [437, 60] on span "A-NIE" at bounding box center [444, 61] width 32 height 17
click at [490, 59] on span "A-OM" at bounding box center [494, 61] width 34 height 17
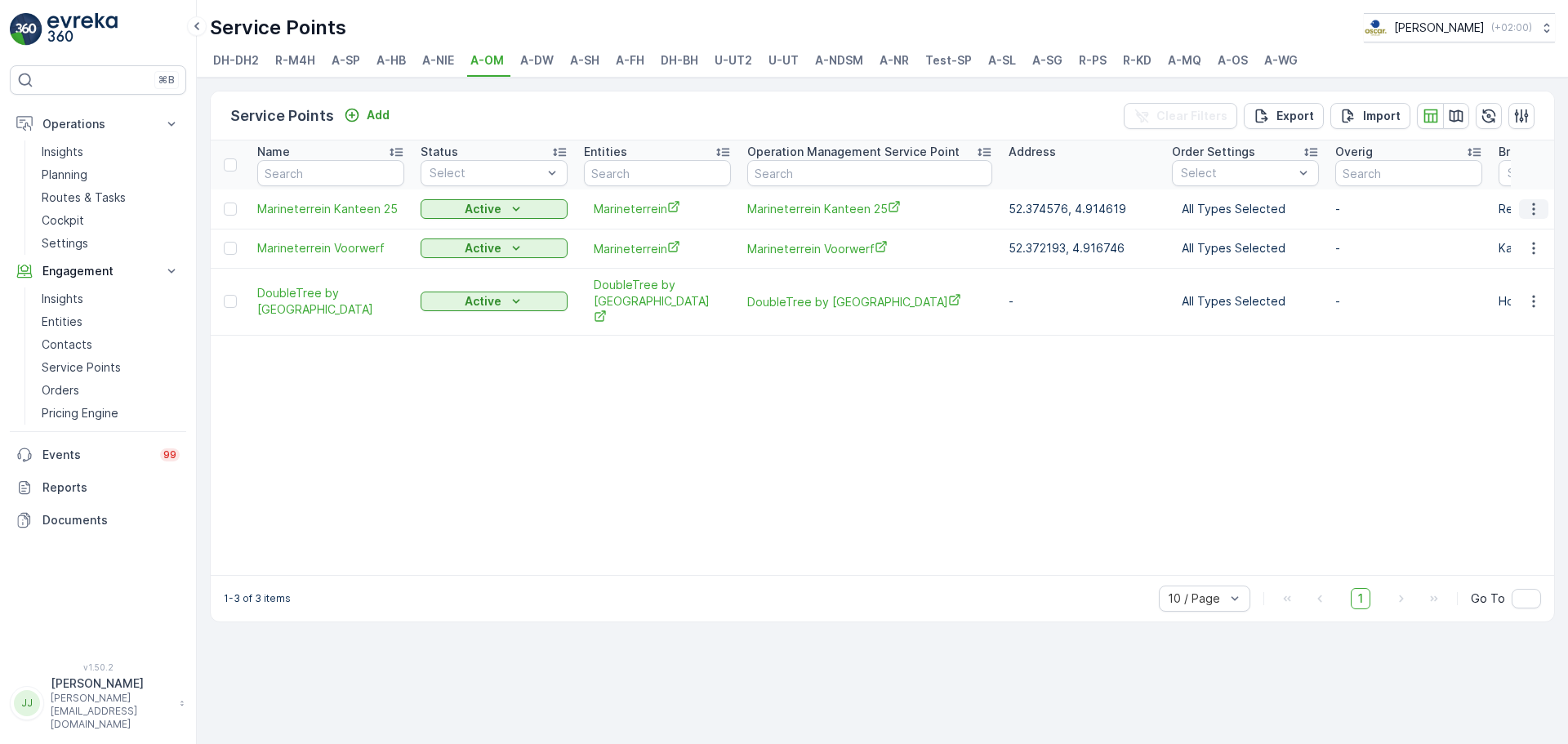
click at [1254, 206] on button "button" at bounding box center [1534, 209] width 30 height 20
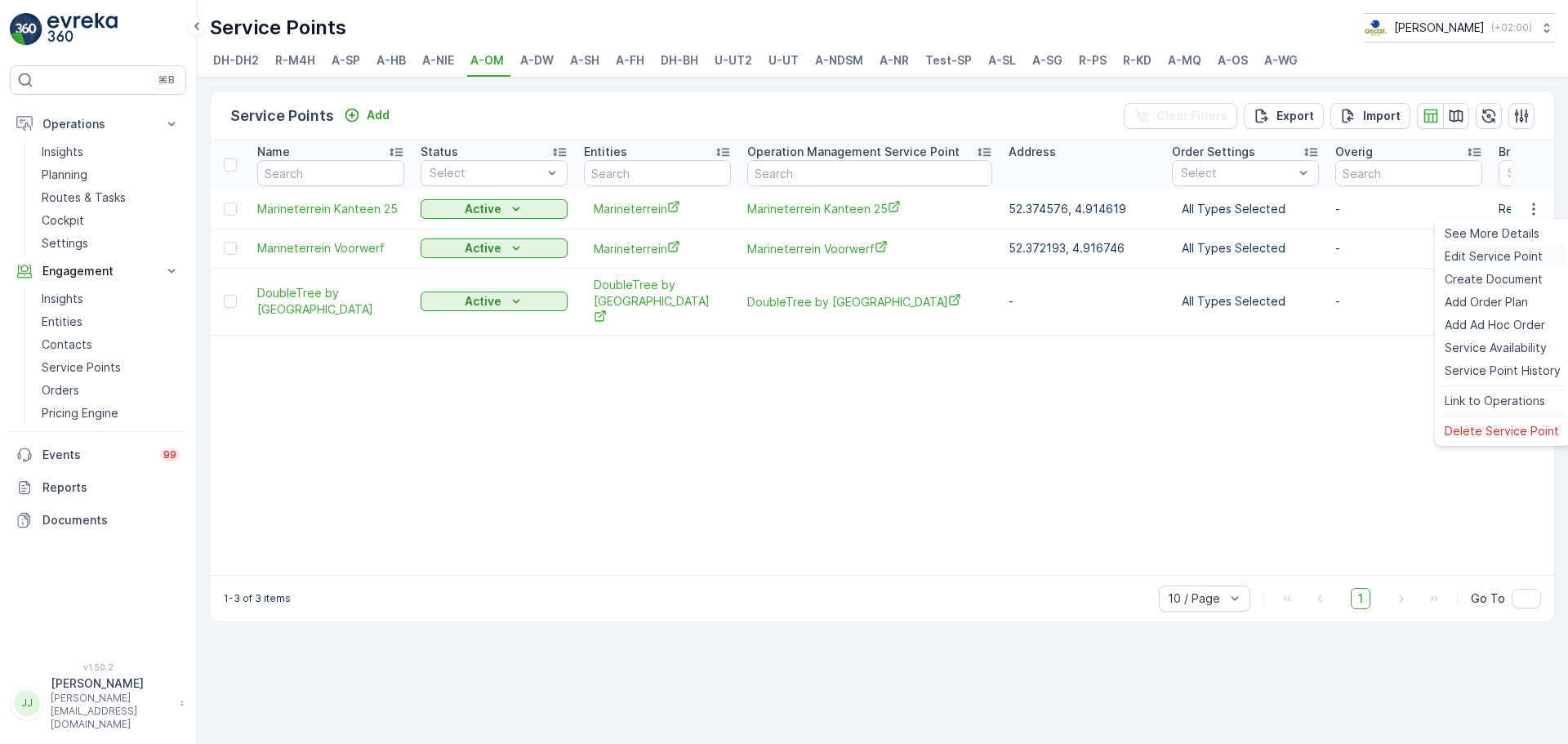
click at [1254, 258] on span "Edit Service Point" at bounding box center [1493, 257] width 98 height 17
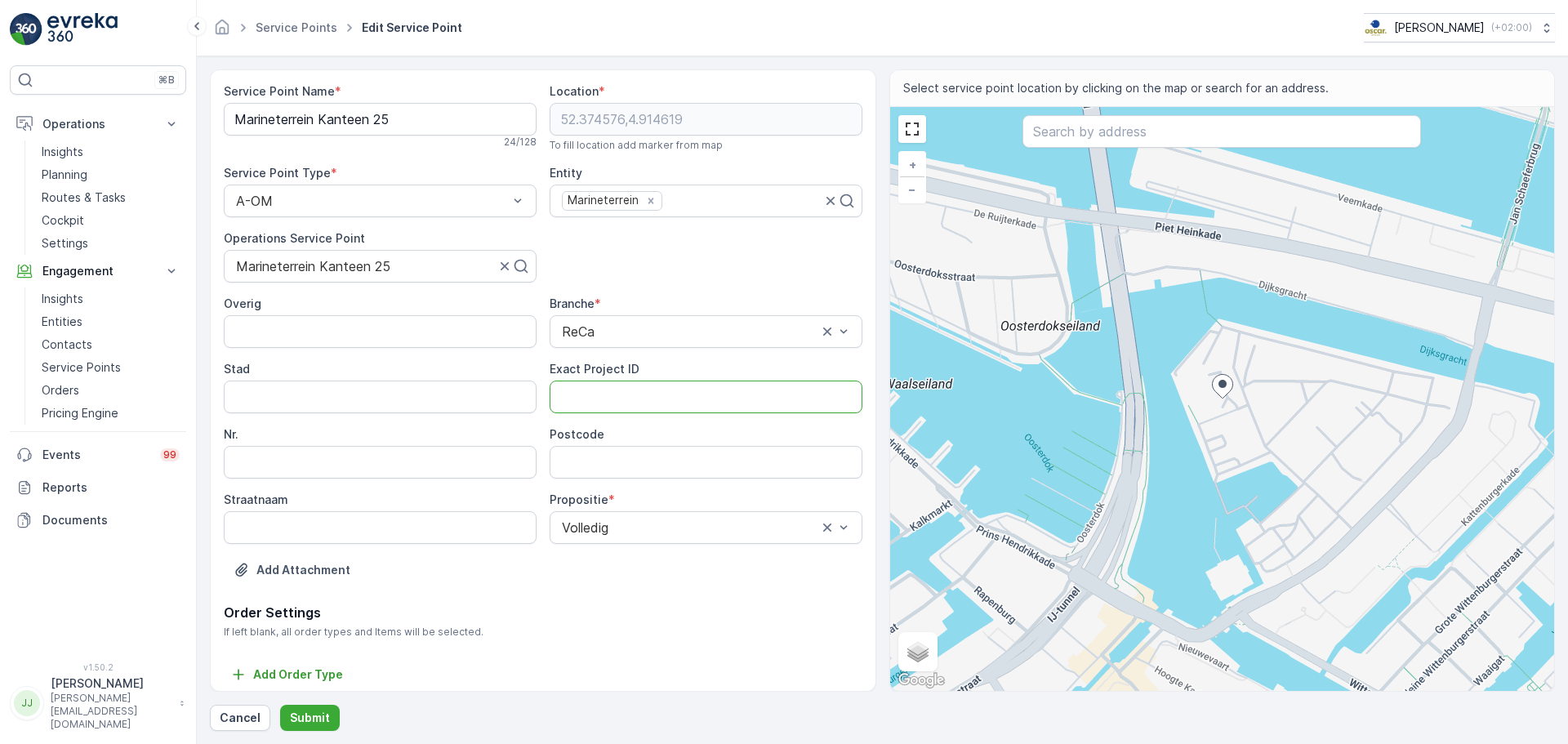
click at [663, 400] on ID "Exact Project ID" at bounding box center [706, 397] width 313 height 33
click at [310, 118] on Name "Marineterrein Kanteen 25" at bounding box center [380, 118] width 313 height 33
click at [596, 447] on input "Postcode" at bounding box center [706, 462] width 313 height 33
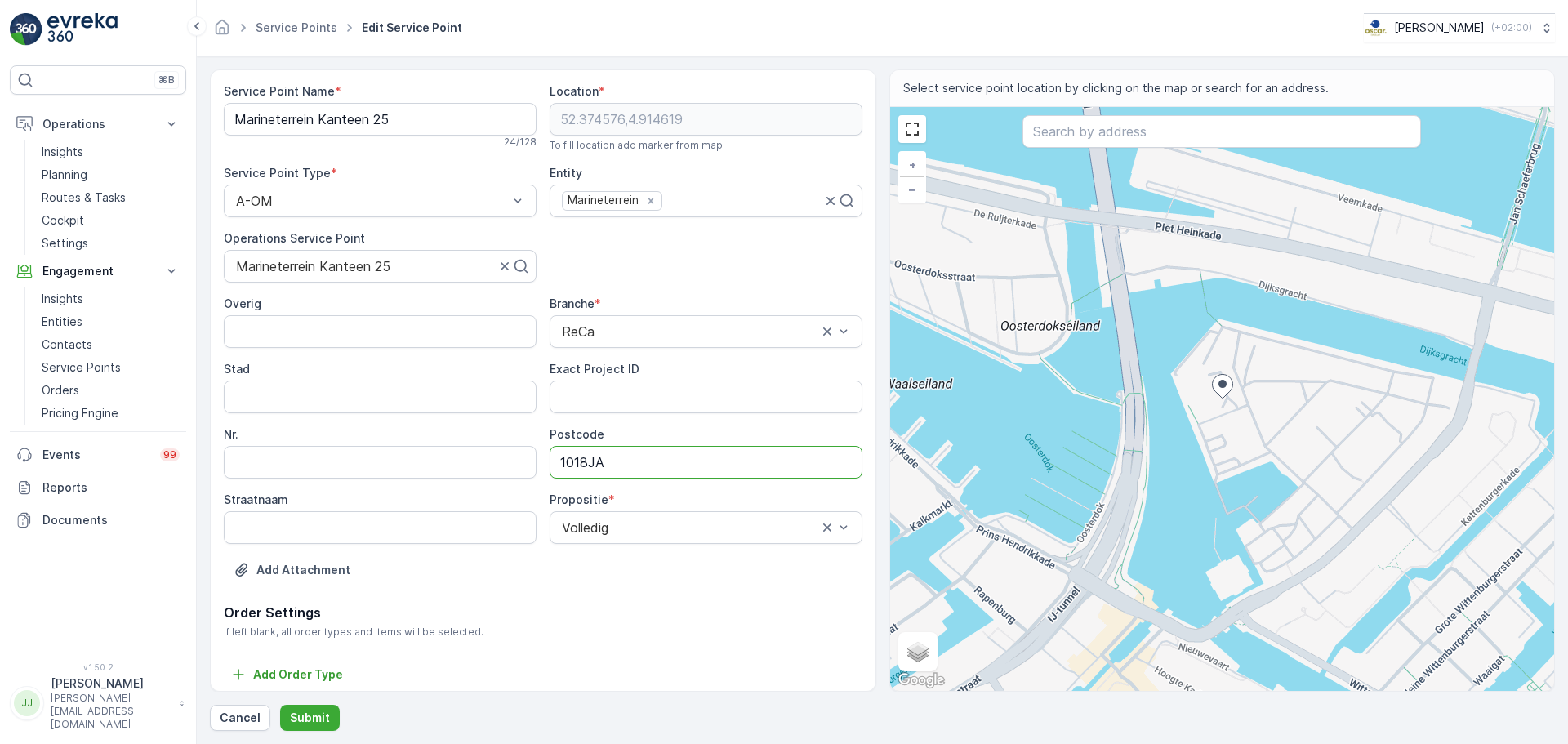
type input "1018JA"
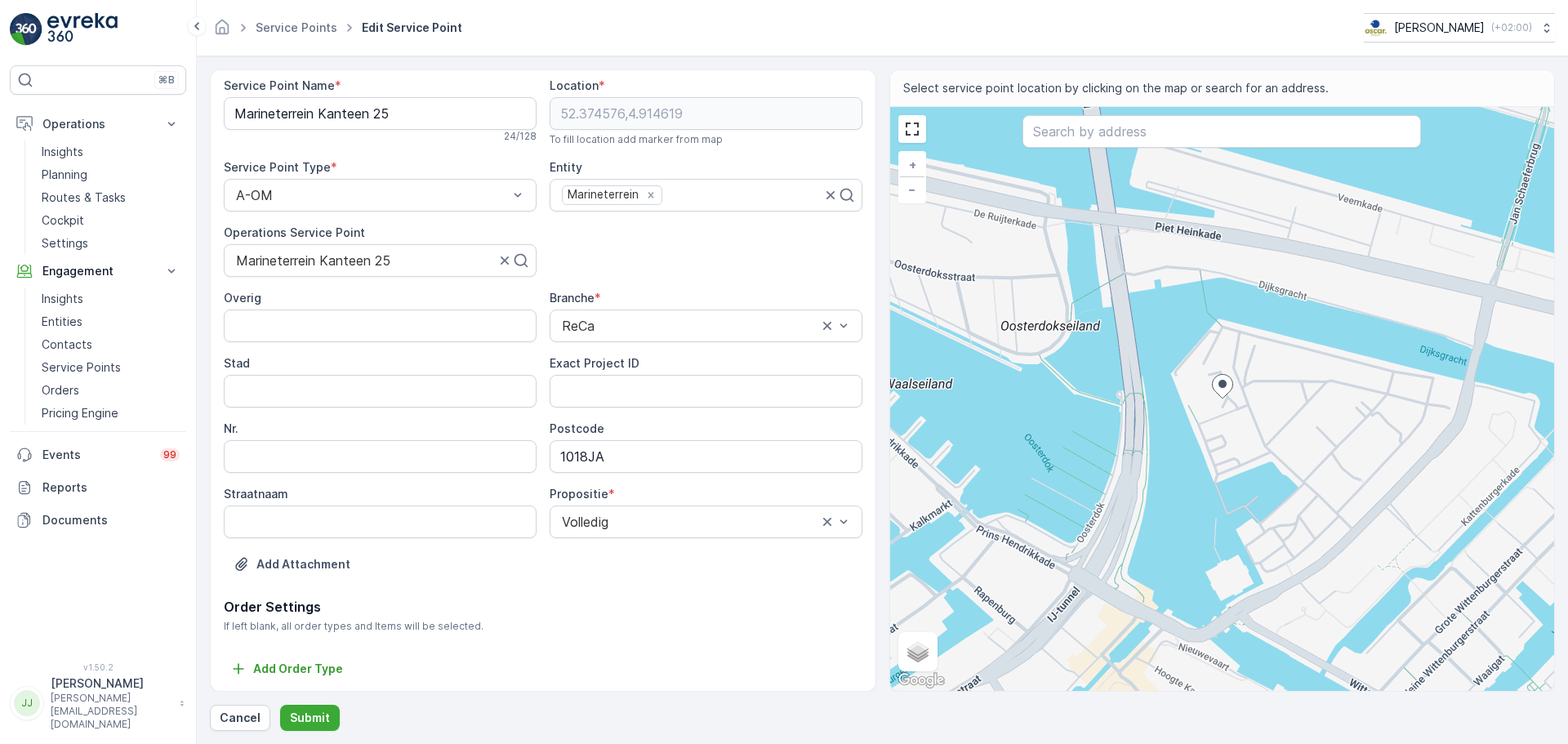
scroll to position [7, 0]
click at [306, 566] on p "Submit" at bounding box center [310, 717] width 40 height 17
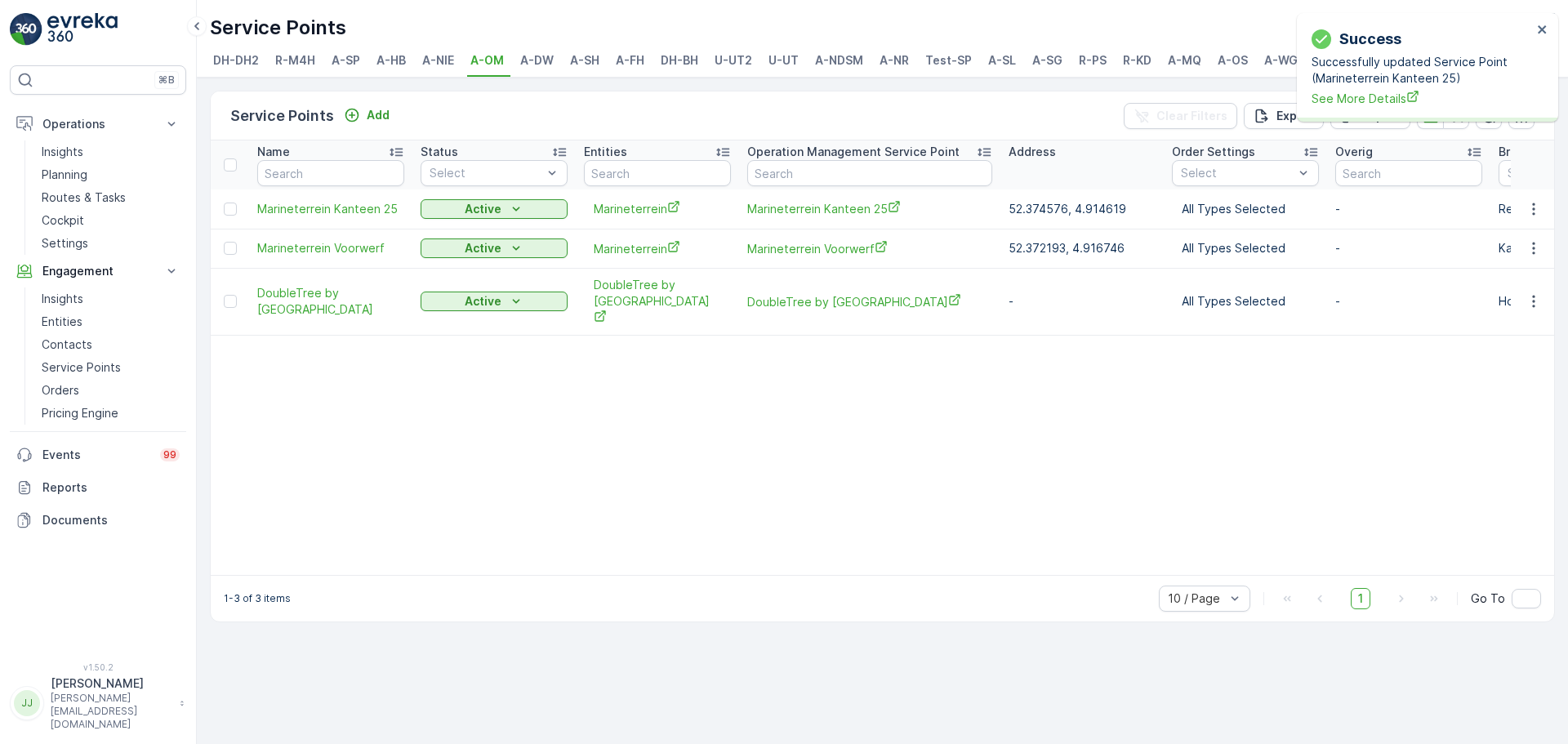
click at [784, 566] on div "Name Status Select Entities Operation Management Service Point Address Order Se…" at bounding box center [883, 357] width 1344 height 434
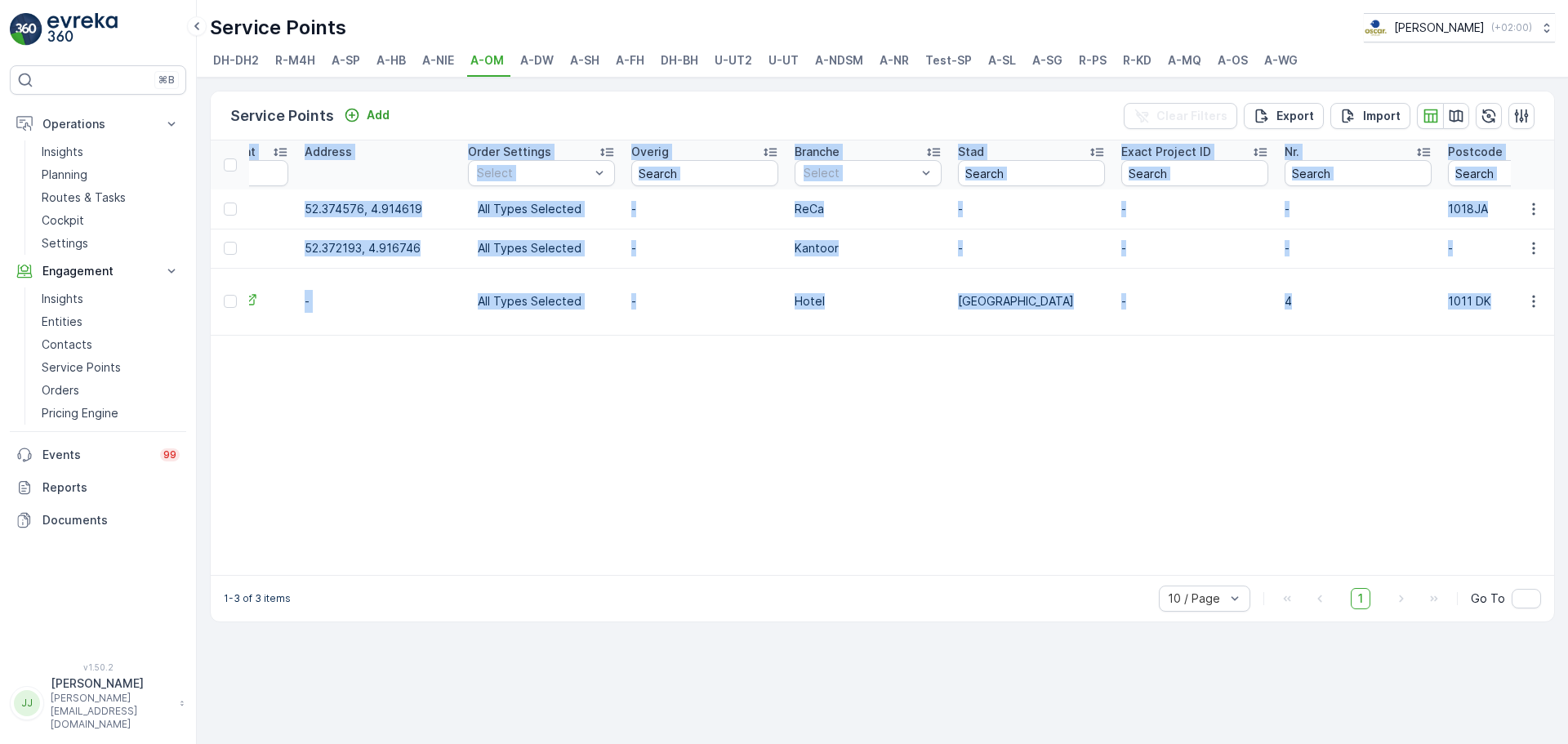
scroll to position [0, 731]
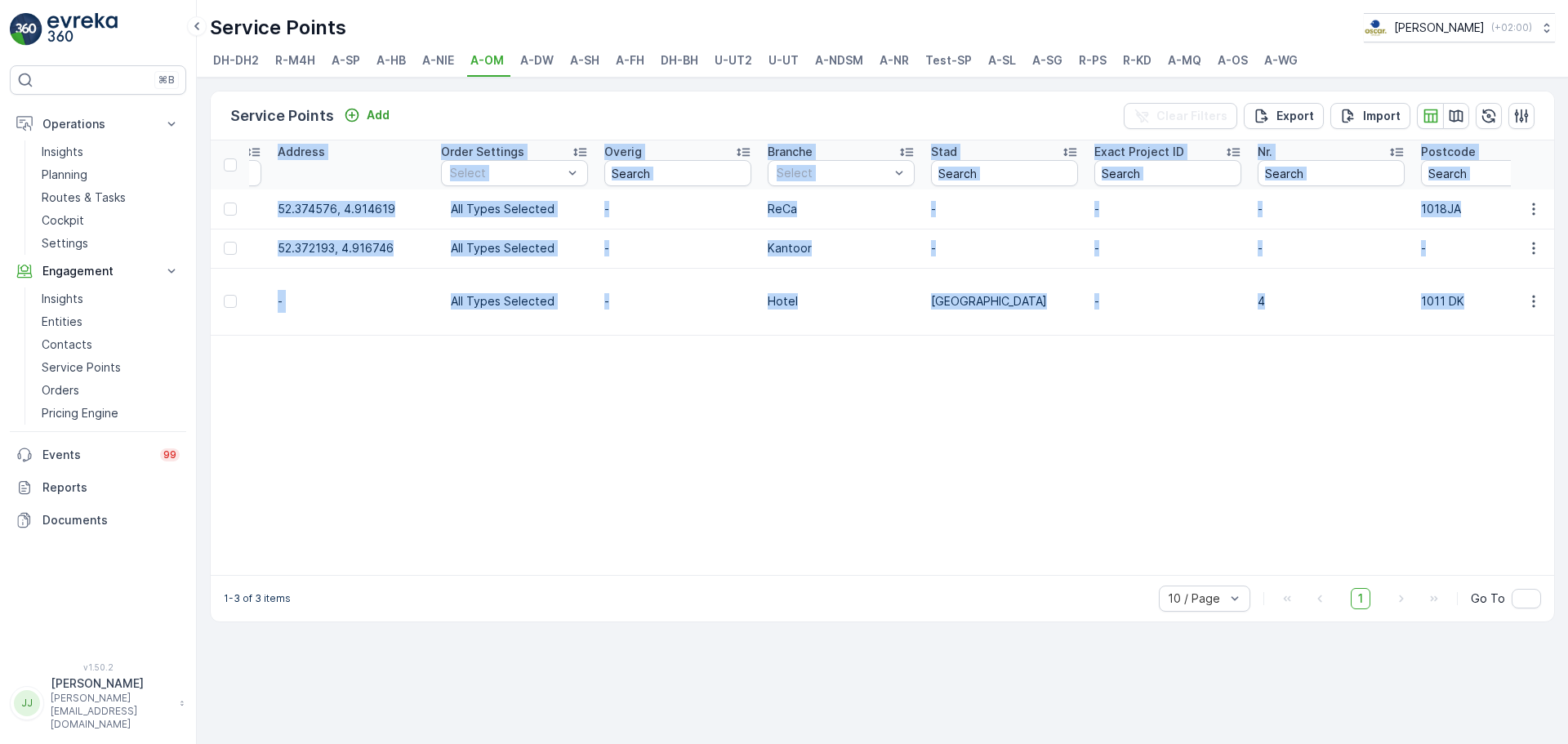
click at [1072, 523] on table "Name Status Select Entities Operation Management Service Point Address Order Se…" at bounding box center [965, 357] width 2970 height 434
click at [1036, 543] on table "Name Status Select Entities Operation Management Service Point Address Order Se…" at bounding box center [965, 357] width 2970 height 434
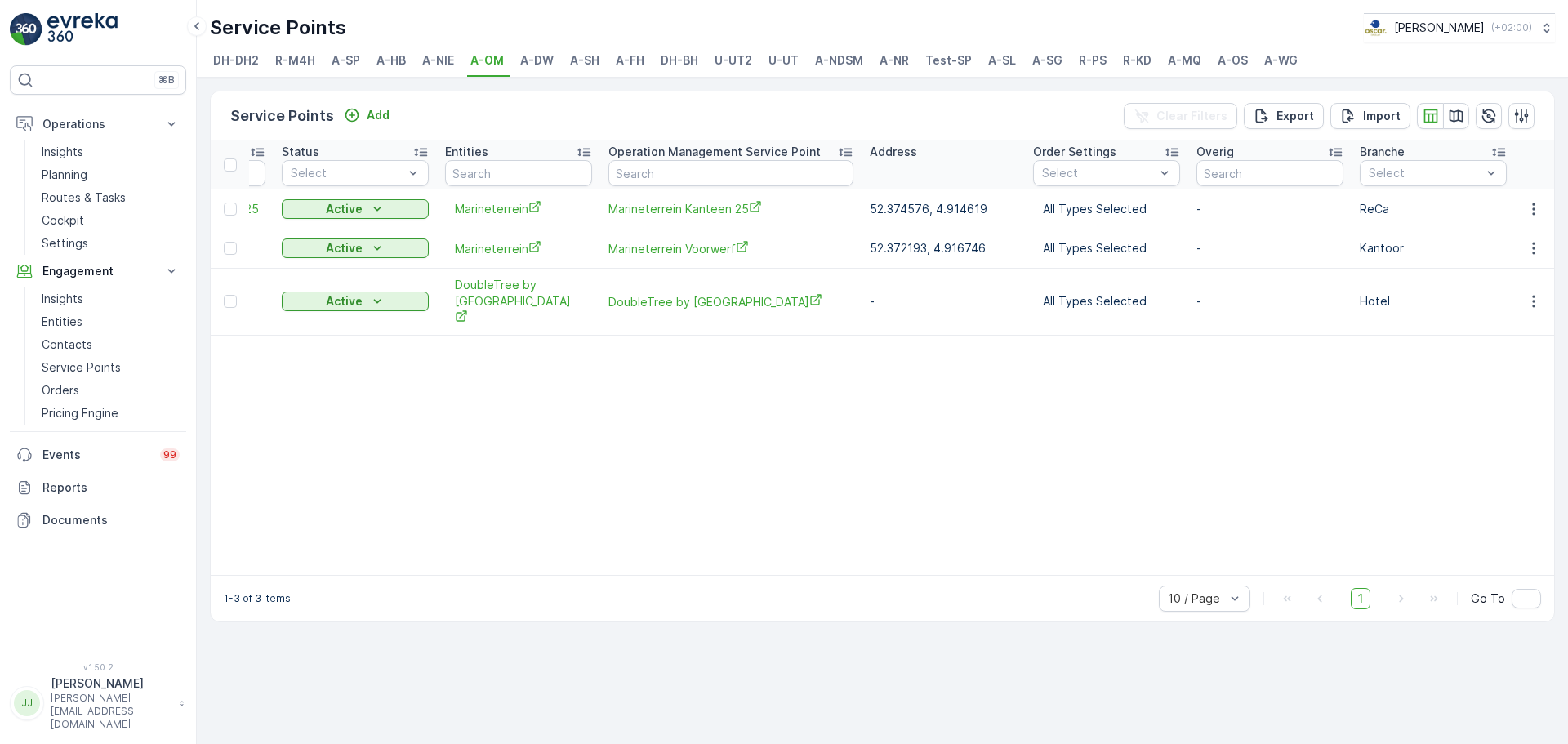
scroll to position [0, 0]
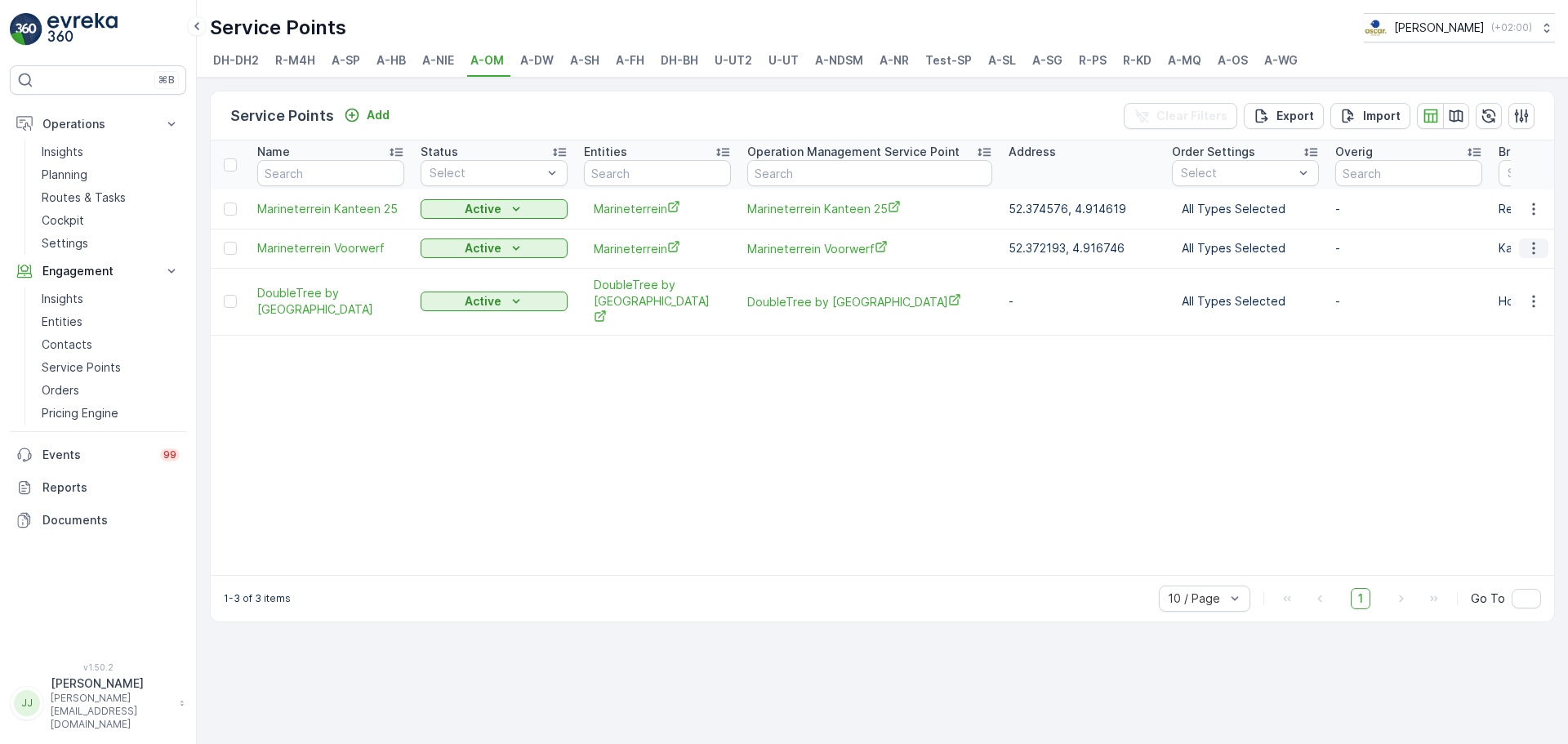
click at [1254, 245] on icon "button" at bounding box center [1533, 248] width 17 height 17
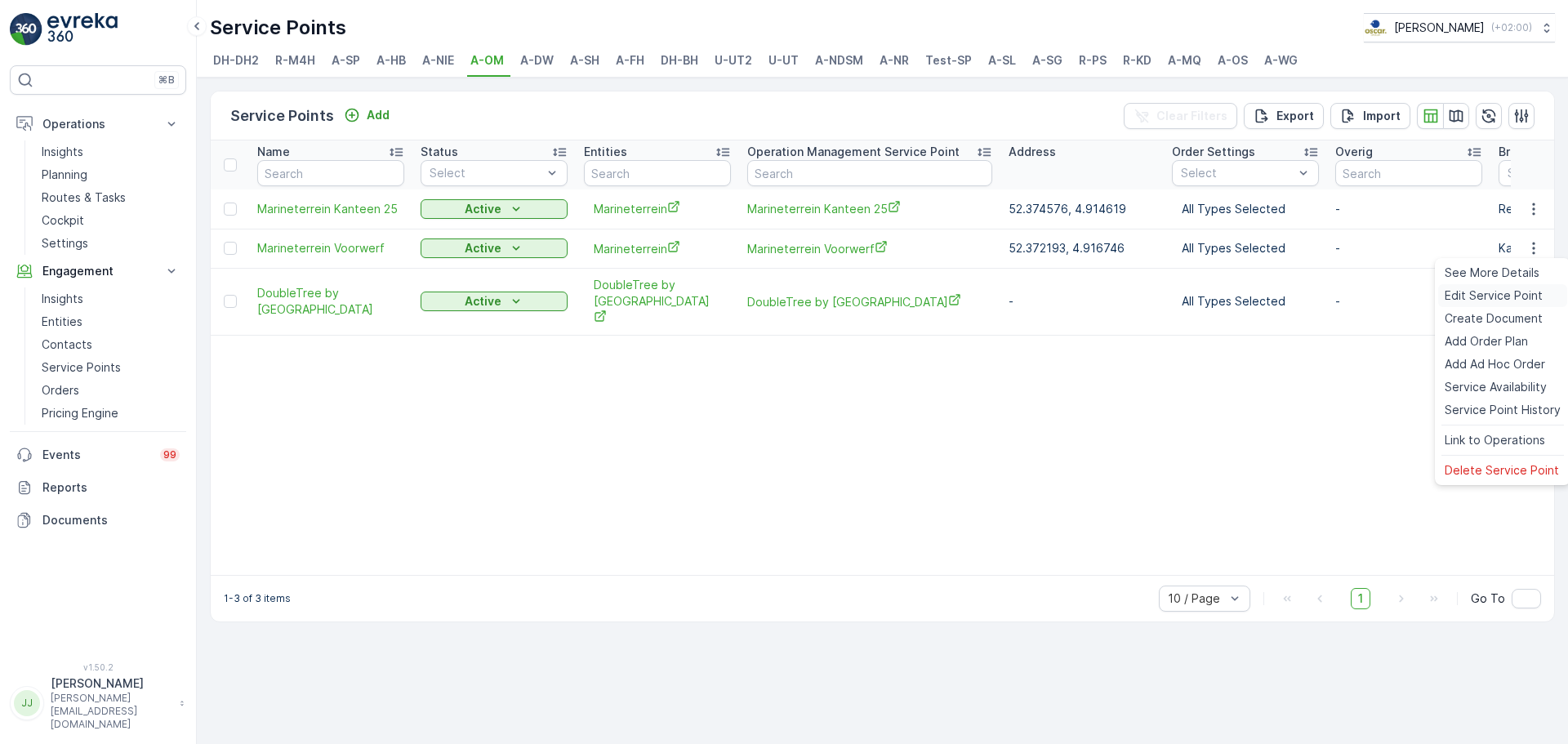
click at [1254, 296] on span "Edit Service Point" at bounding box center [1493, 295] width 98 height 17
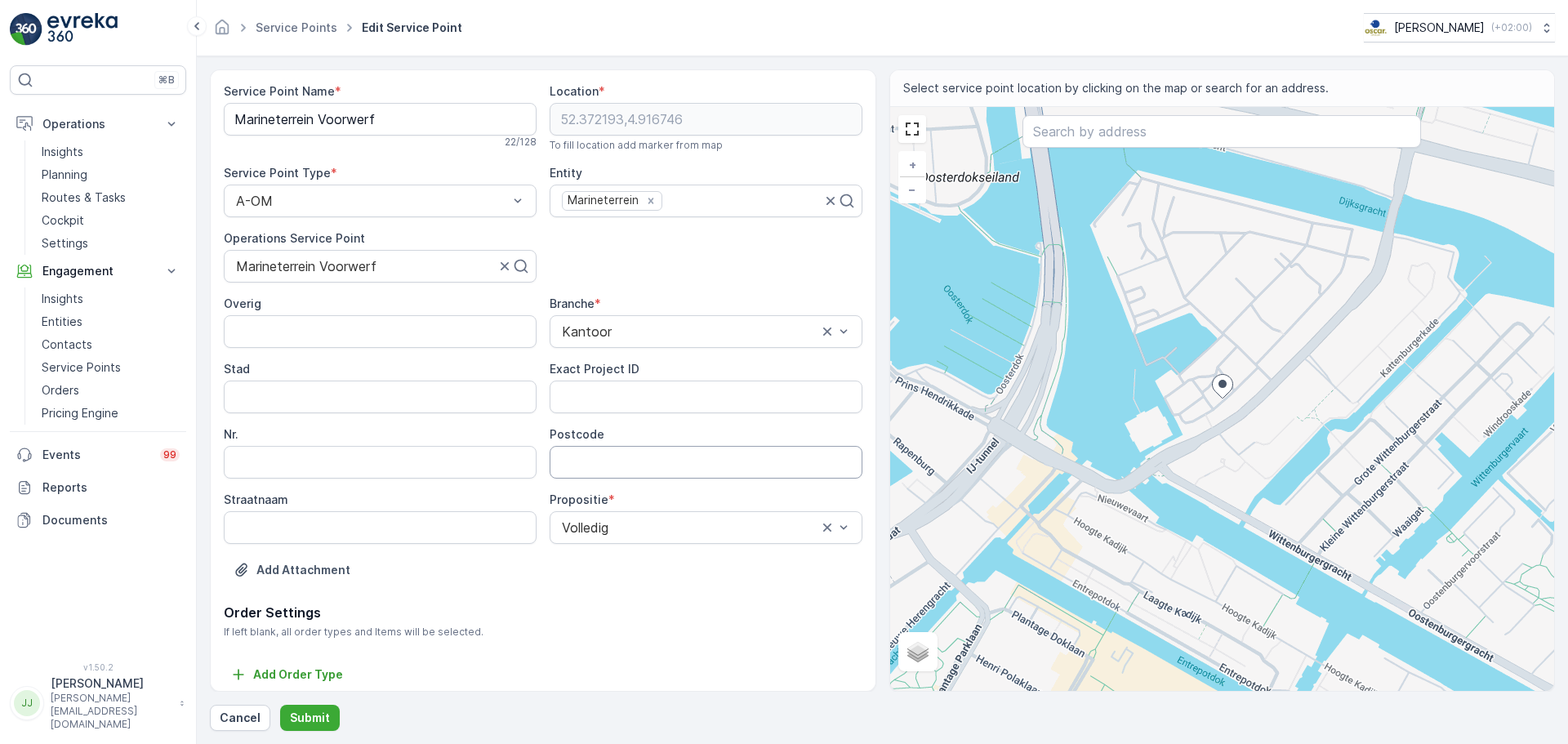
click at [587, 449] on input "Postcode" at bounding box center [706, 462] width 313 height 33
type input "1018JA"
click at [306, 566] on p "Submit" at bounding box center [310, 717] width 40 height 17
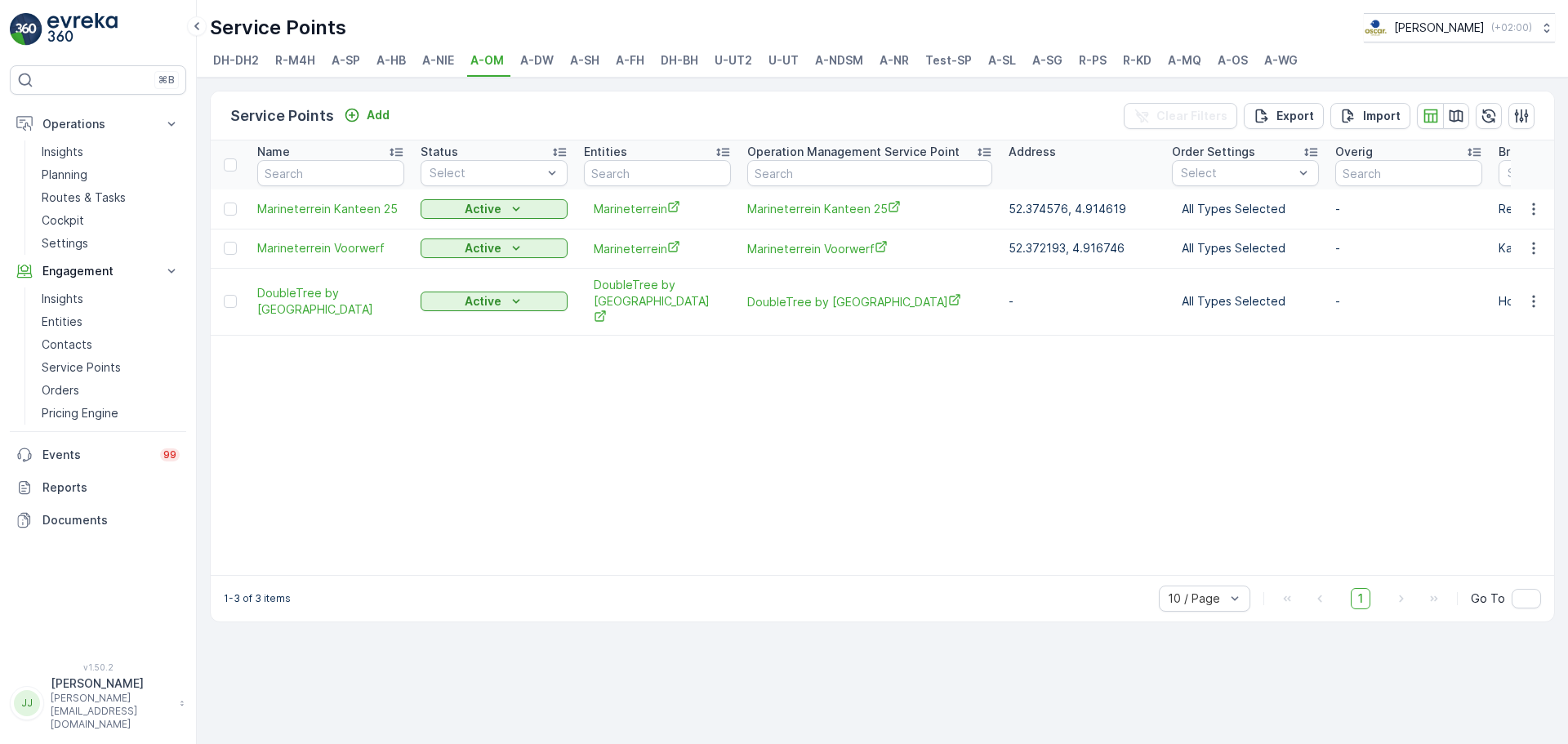
click at [533, 56] on span "A-DW" at bounding box center [537, 60] width 34 height 17
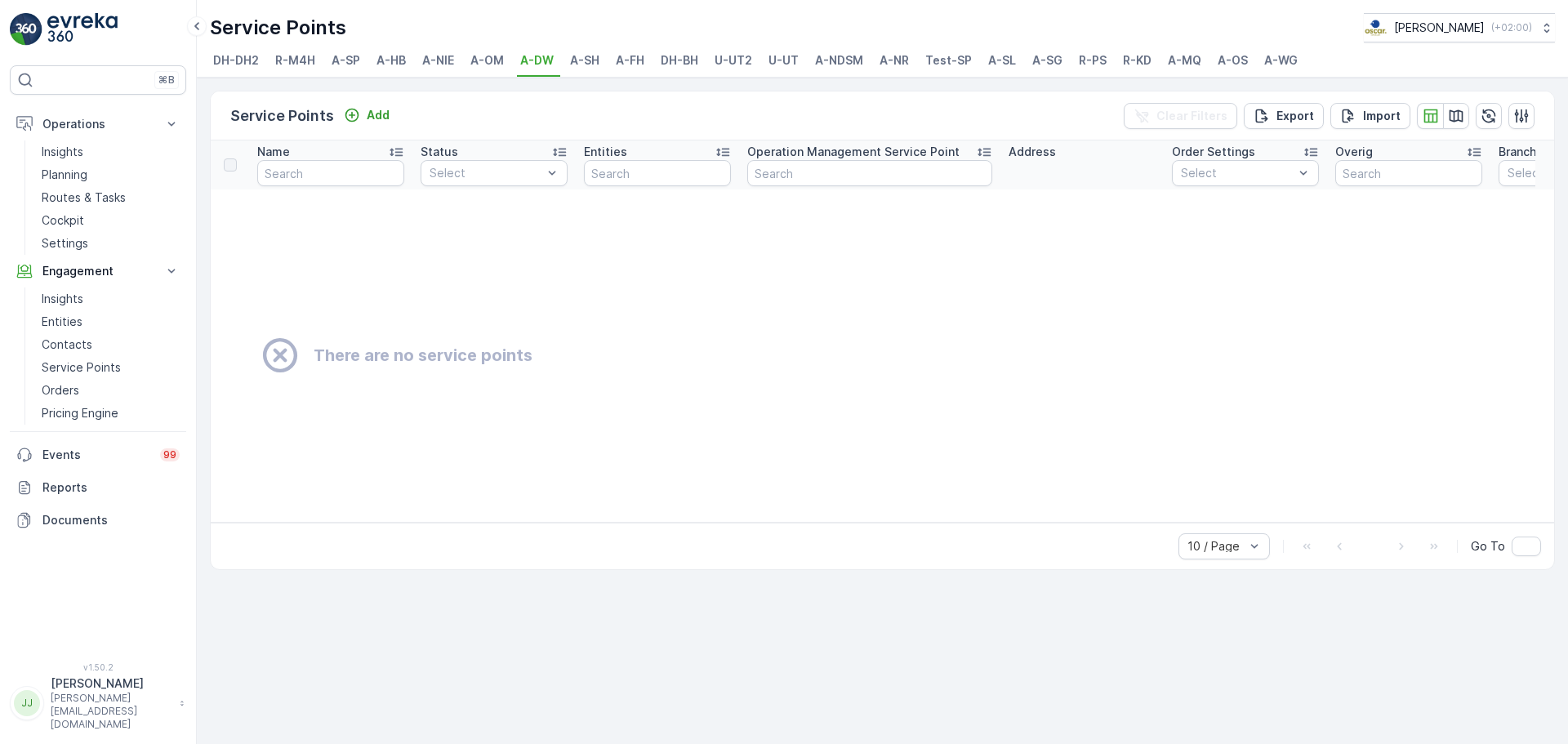
click at [576, 56] on span "A-SH" at bounding box center [585, 60] width 30 height 17
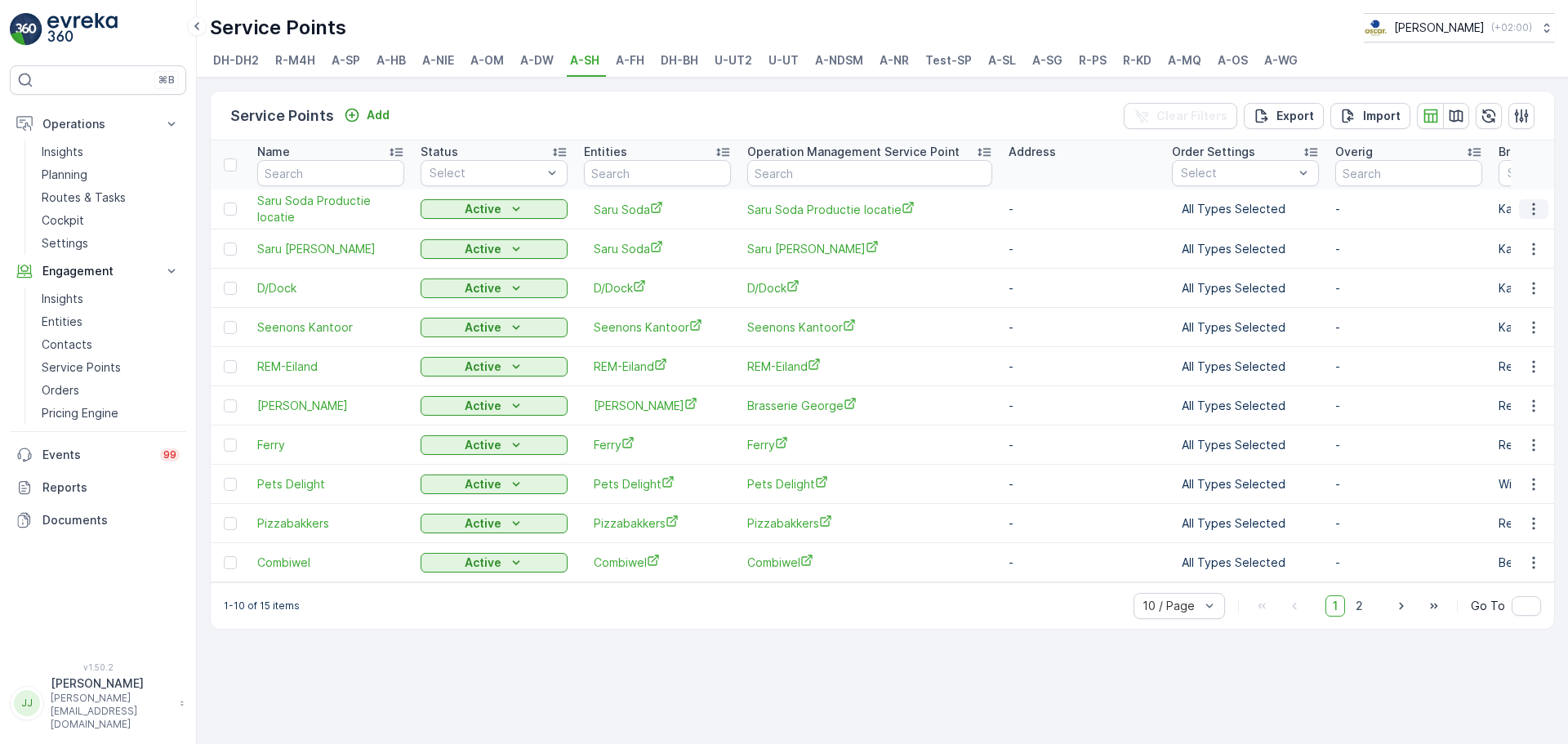
click at [1254, 203] on icon "button" at bounding box center [1533, 209] width 17 height 17
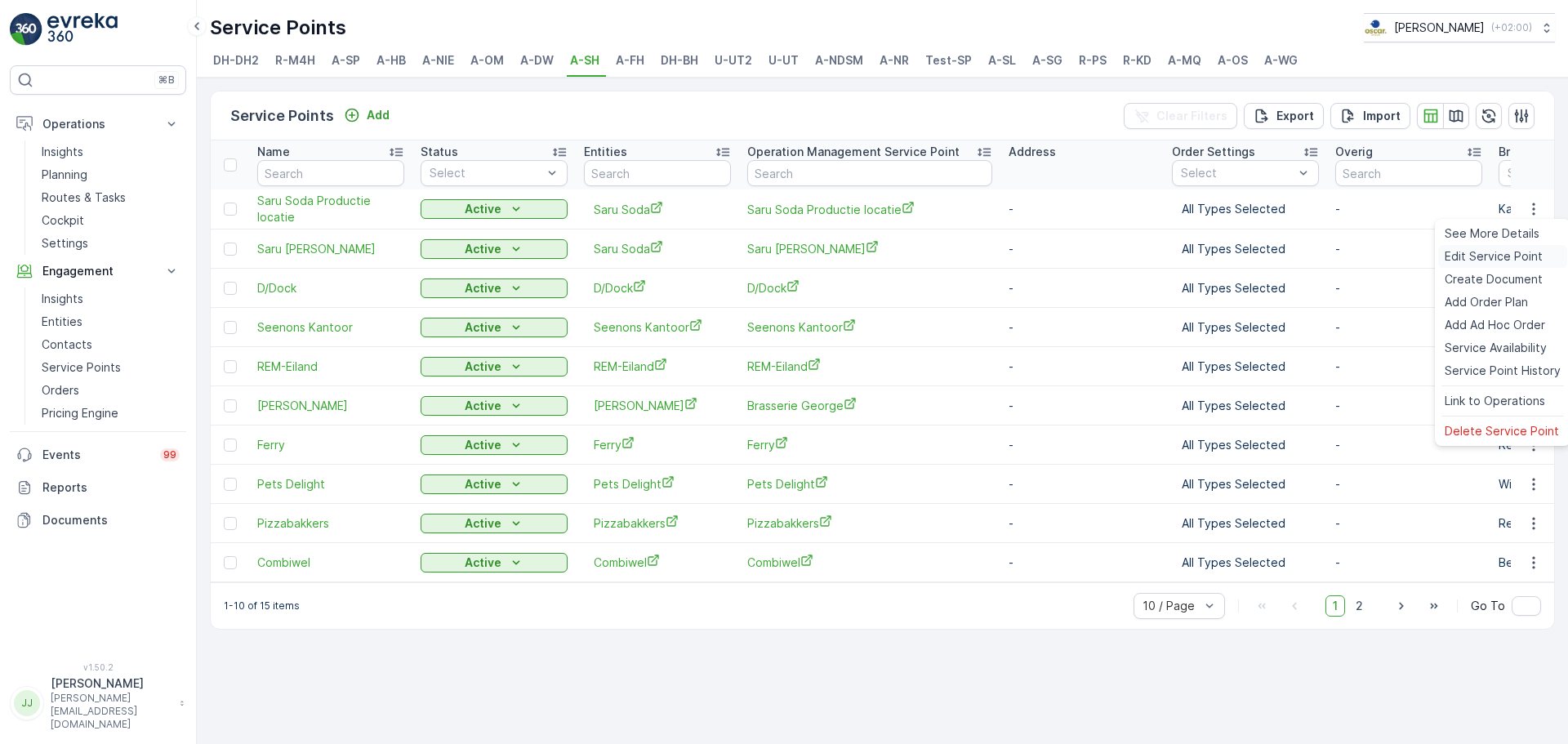
click at [1254, 258] on span "Edit Service Point" at bounding box center [1493, 257] width 98 height 17
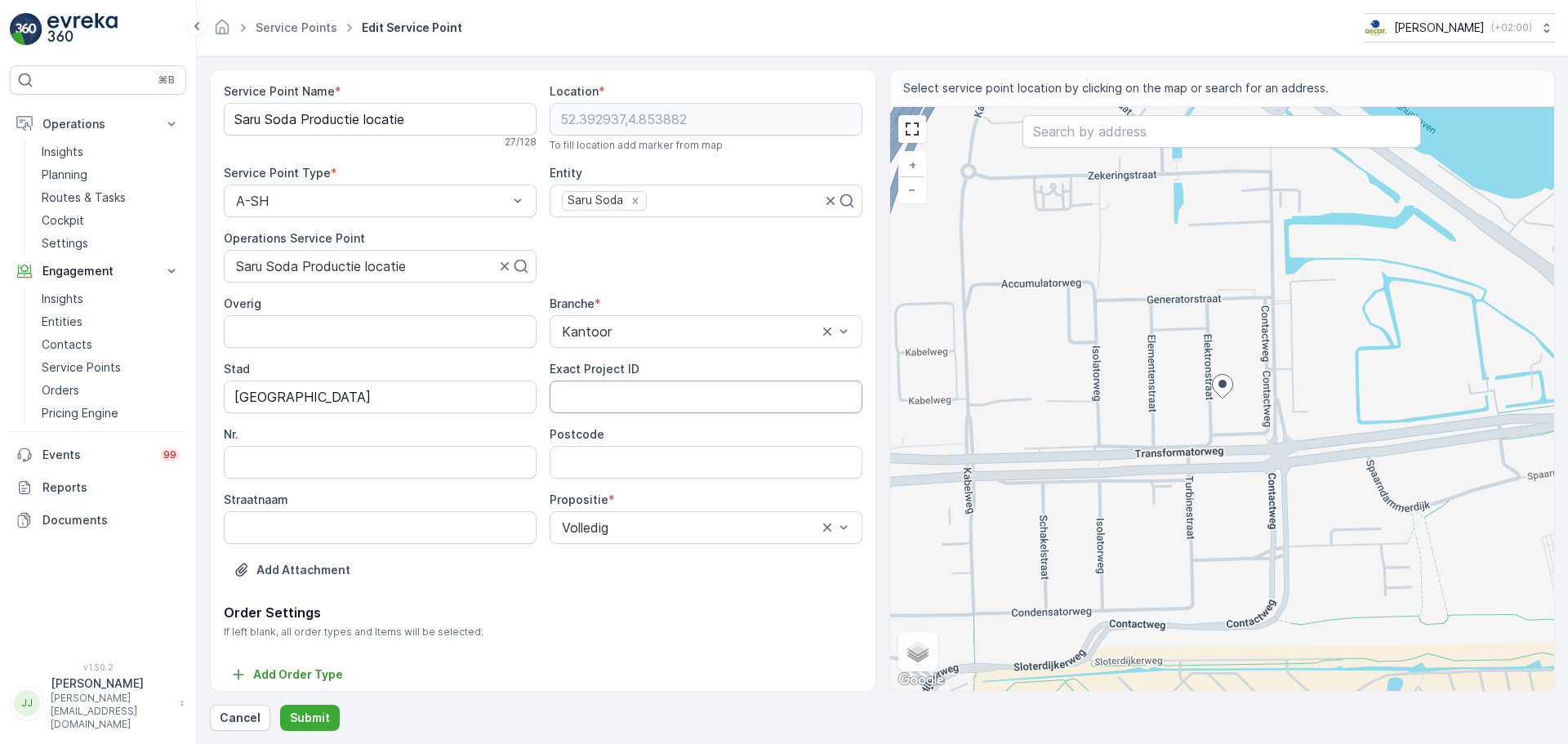
click at [595, 396] on ID "Exact Project ID" at bounding box center [706, 397] width 313 height 33
paste ID "OC-0038-2025"
type ID "OC-0038-2025"
click at [325, 120] on Name "Saru Soda Productie locatie" at bounding box center [380, 118] width 313 height 33
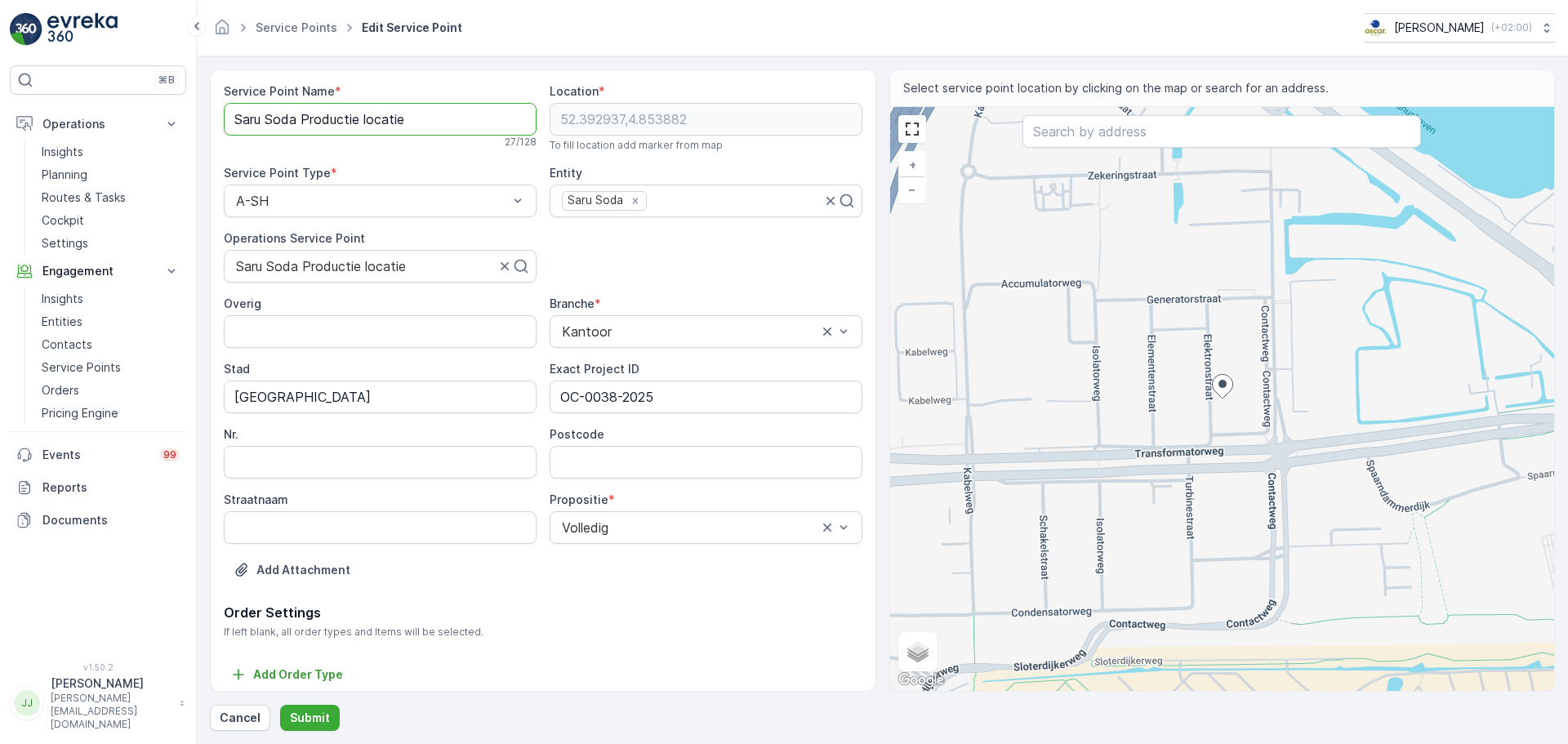
click at [325, 120] on Name "Saru Soda Productie locatie" at bounding box center [380, 118] width 313 height 33
click at [665, 453] on input "Postcode" at bounding box center [706, 462] width 313 height 33
paste input "1014 AP"
type input "1014AP"
click at [314, 566] on p "Submit" at bounding box center [310, 717] width 40 height 17
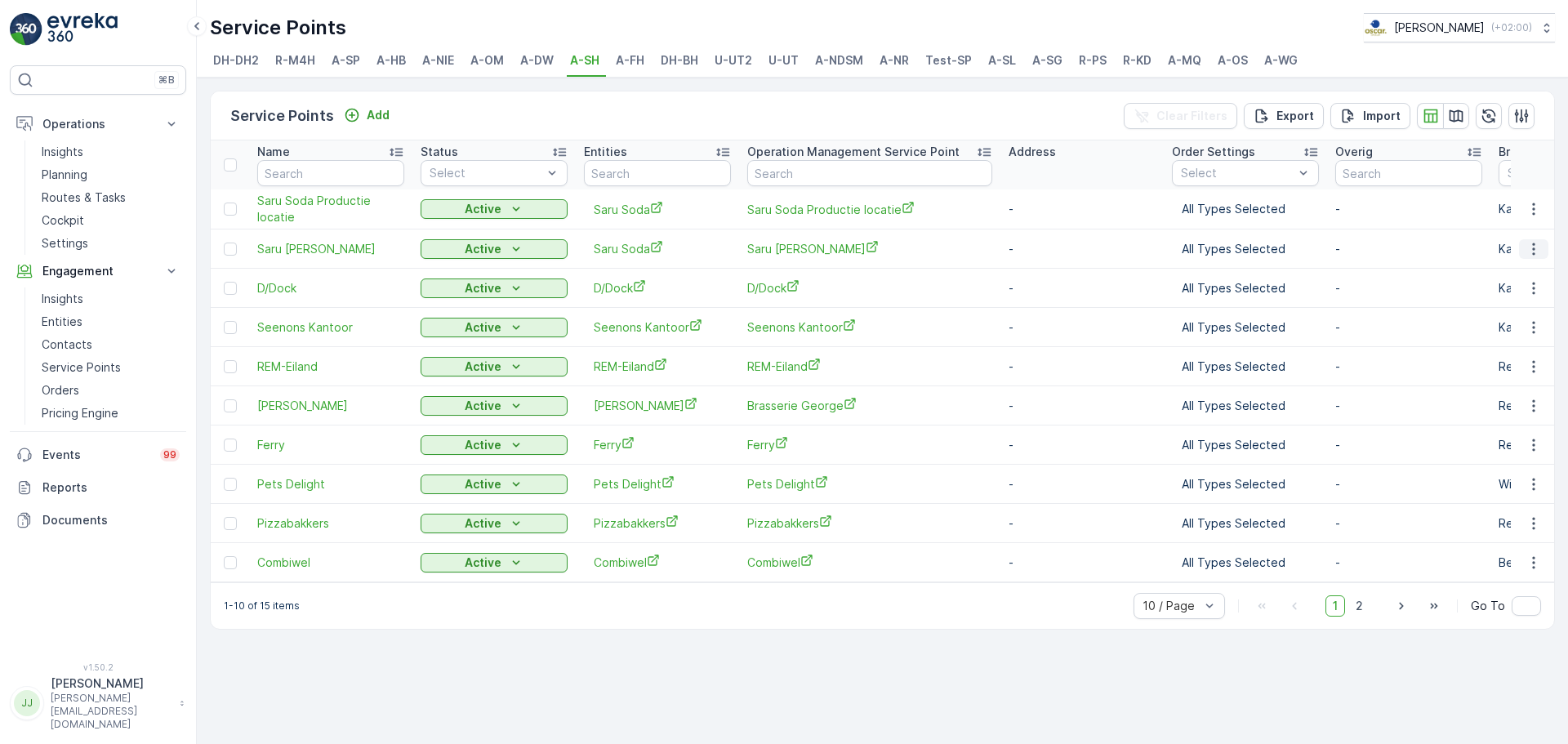
click at [1254, 242] on icon "button" at bounding box center [1533, 249] width 17 height 17
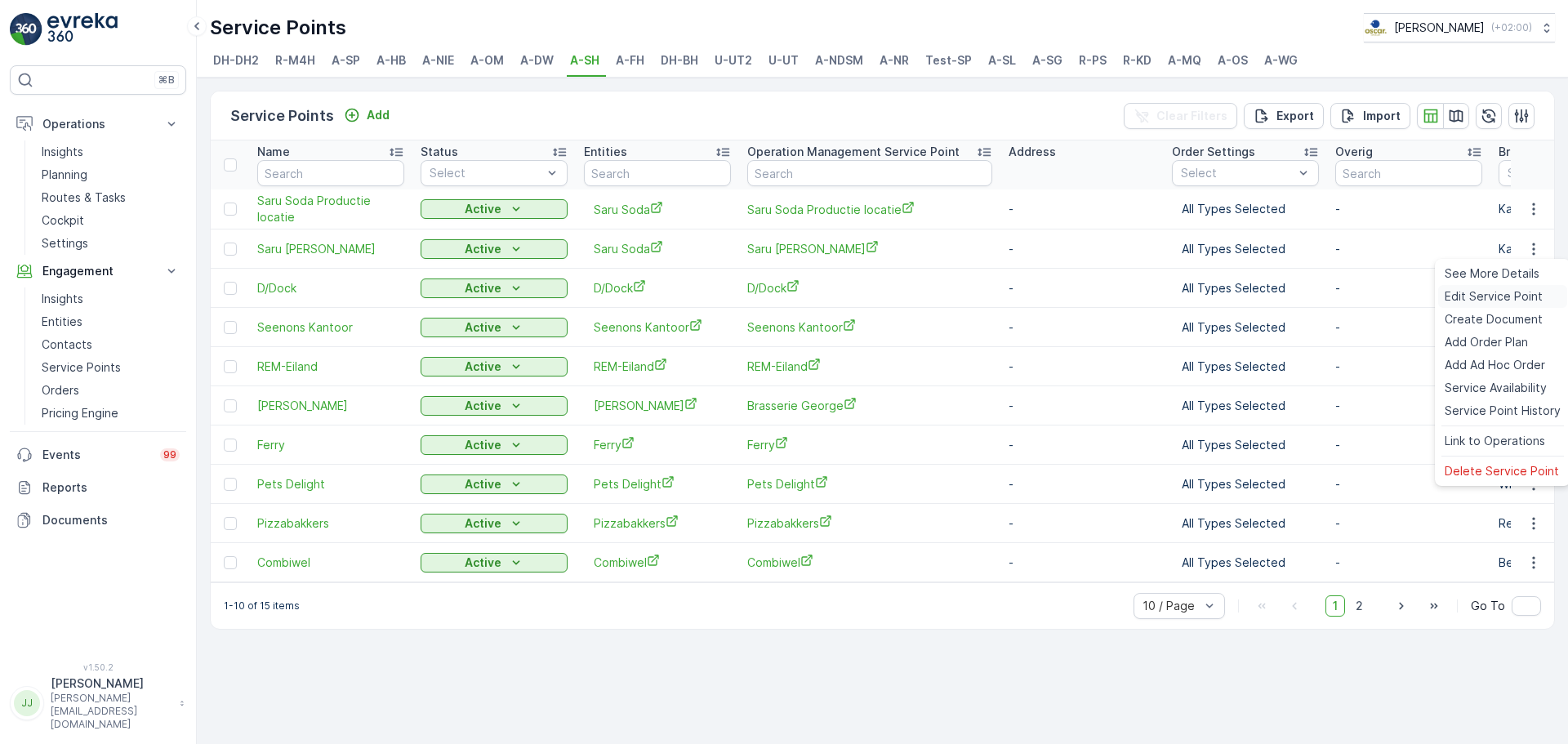
click at [1254, 291] on span "Edit Service Point" at bounding box center [1493, 296] width 98 height 17
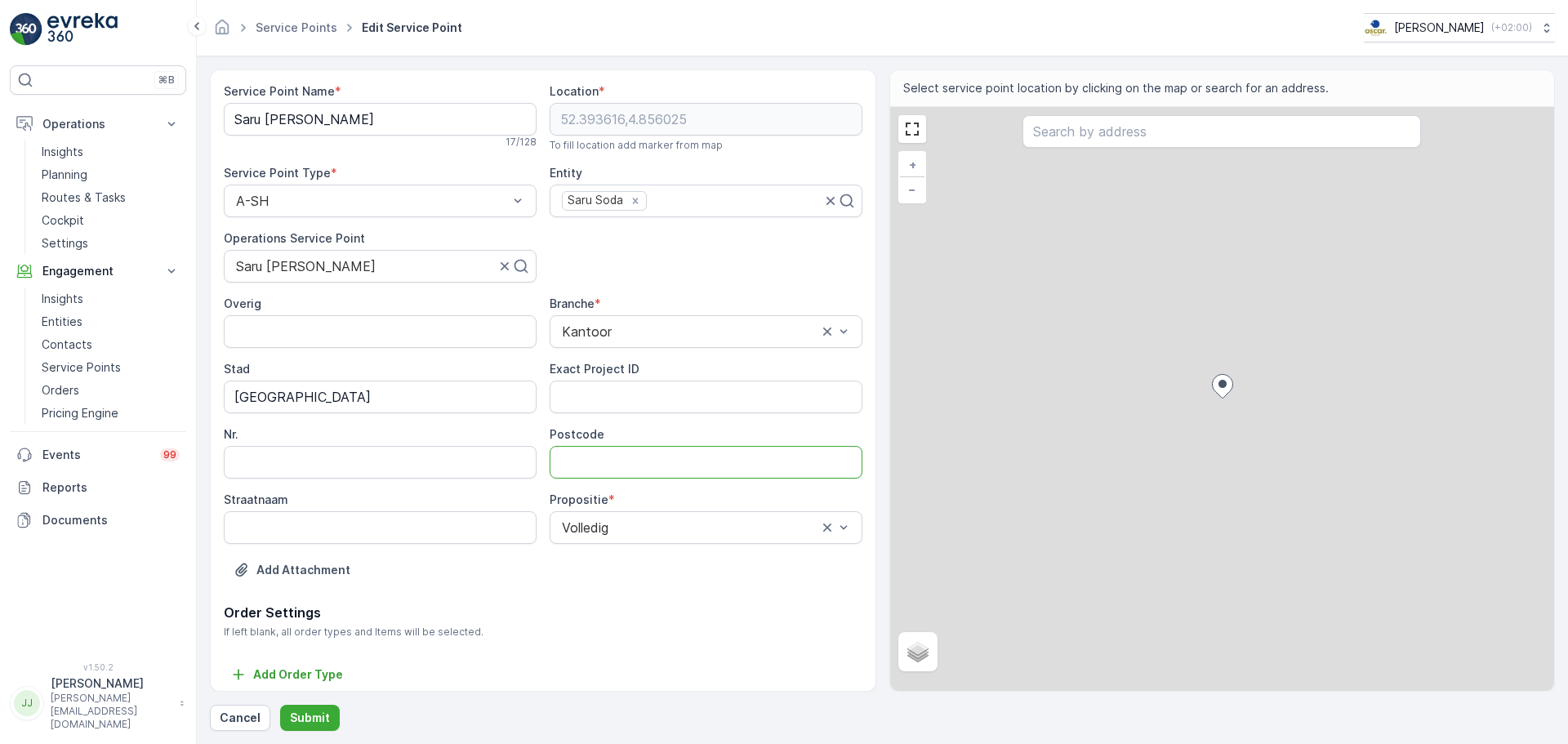
click at [631, 456] on input "Postcode" at bounding box center [706, 462] width 313 height 33
paste input "1014 AP"
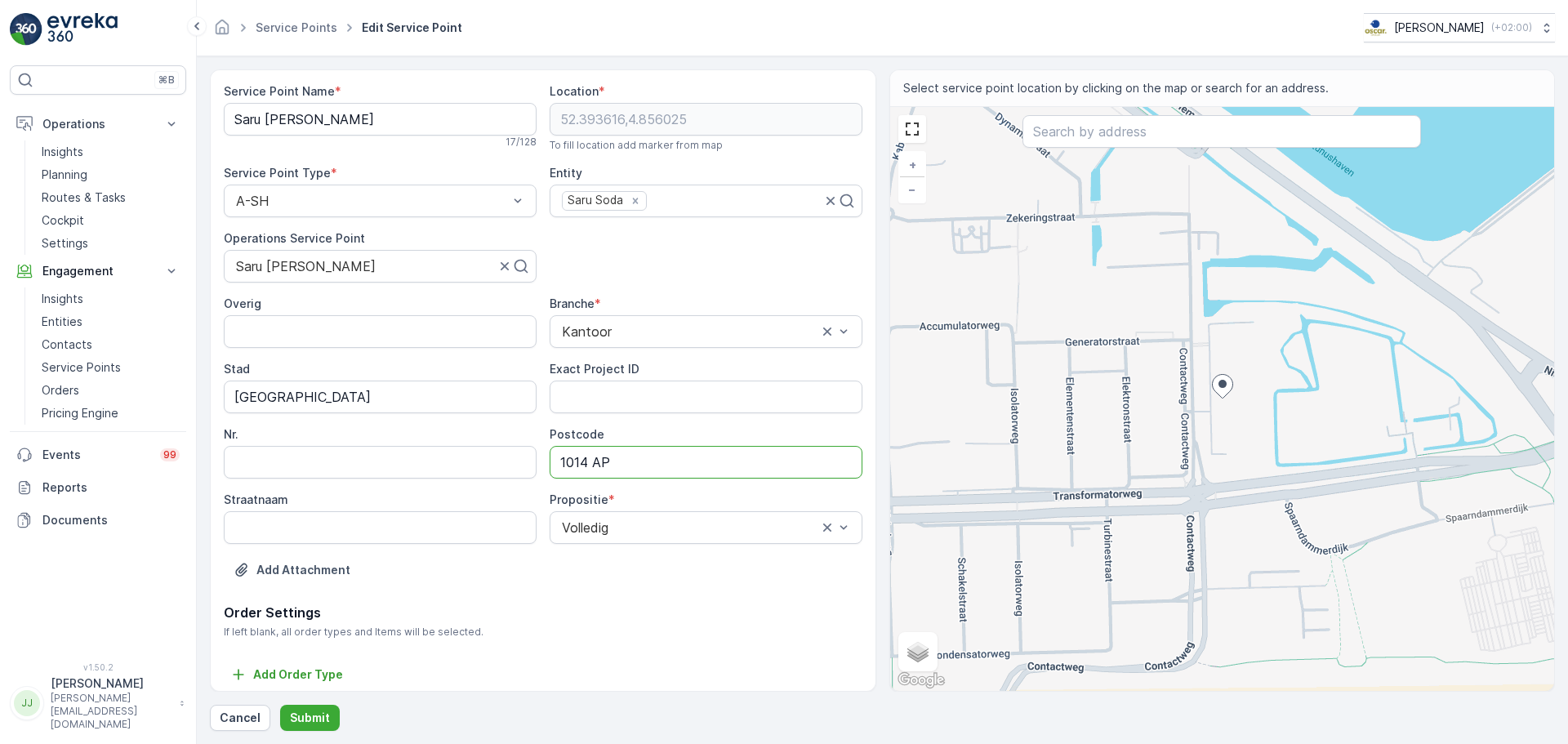
click at [595, 460] on input "1014 AP" at bounding box center [706, 462] width 313 height 33
type input "1014AP"
click at [592, 401] on ID "Exact Project ID" at bounding box center [706, 397] width 313 height 33
click at [585, 398] on ID "Exact Project ID" at bounding box center [706, 397] width 313 height 33
paste ID "OC-0038-2025"
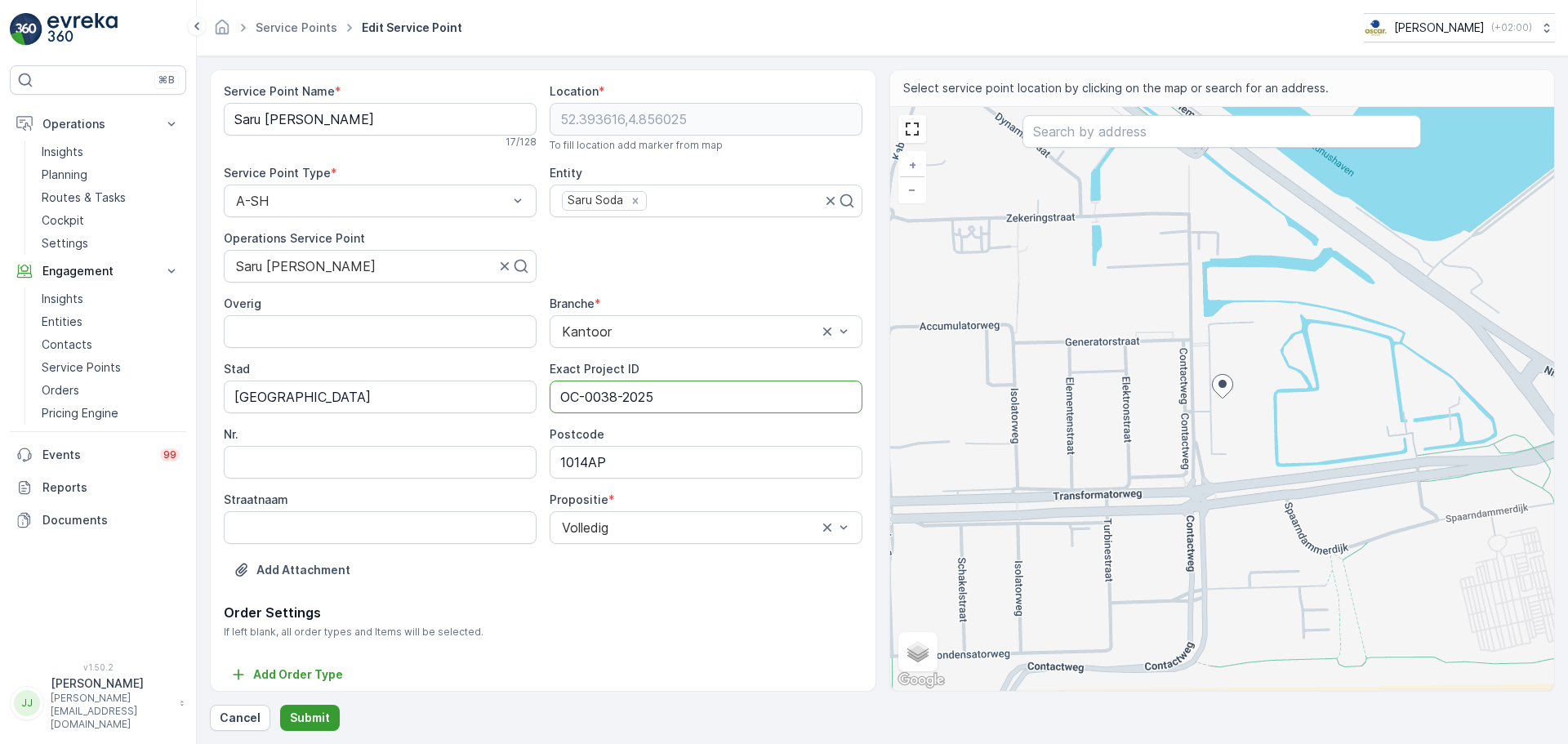
type ID "OC-0038-2025"
click at [320, 566] on p "Submit" at bounding box center [310, 717] width 40 height 17
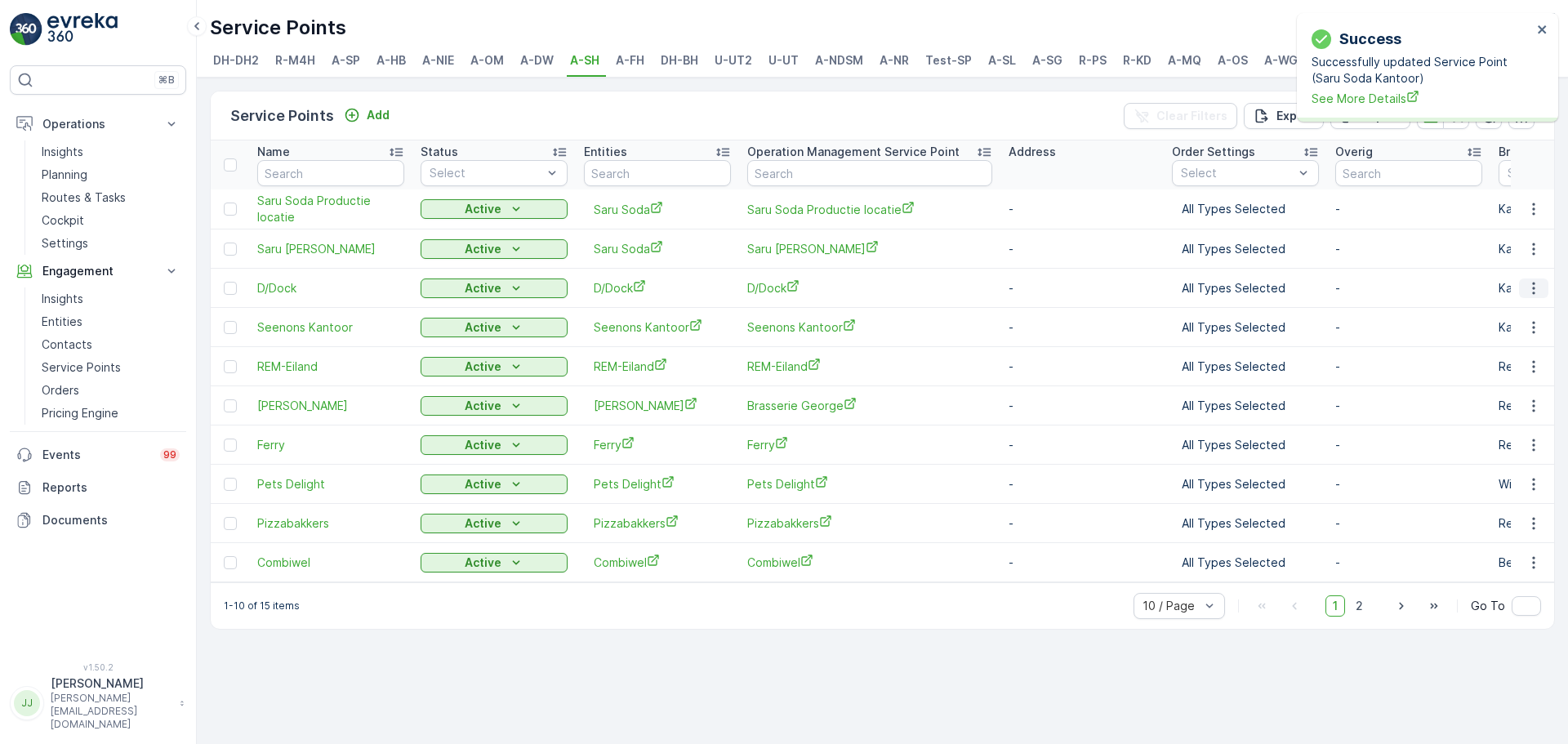
click at [1254, 283] on icon "button" at bounding box center [1533, 288] width 17 height 17
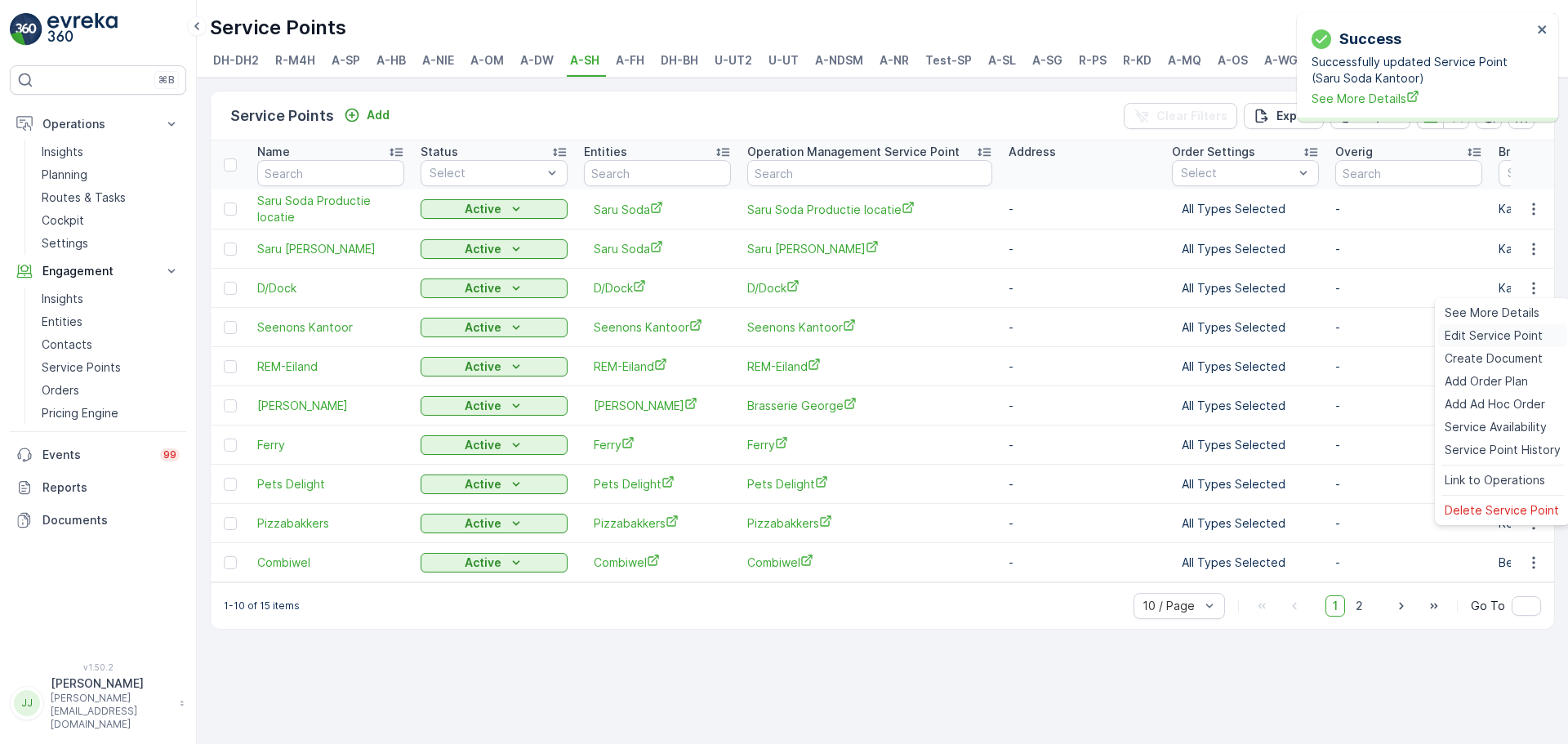
click at [1254, 331] on span "Edit Service Point" at bounding box center [1493, 335] width 98 height 17
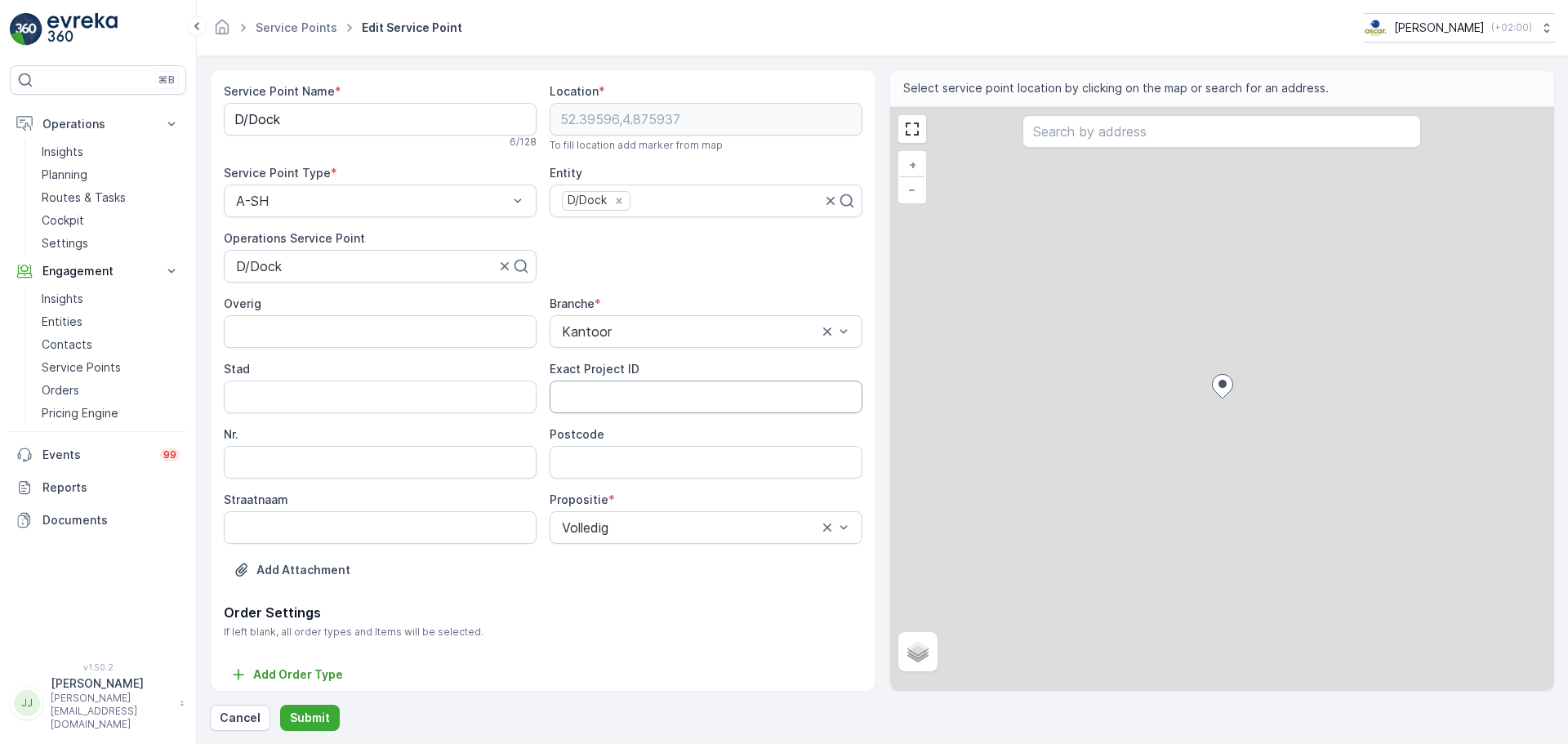
click at [608, 386] on ID "Exact Project ID" at bounding box center [706, 397] width 313 height 33
paste ID "OC-0032-2025"
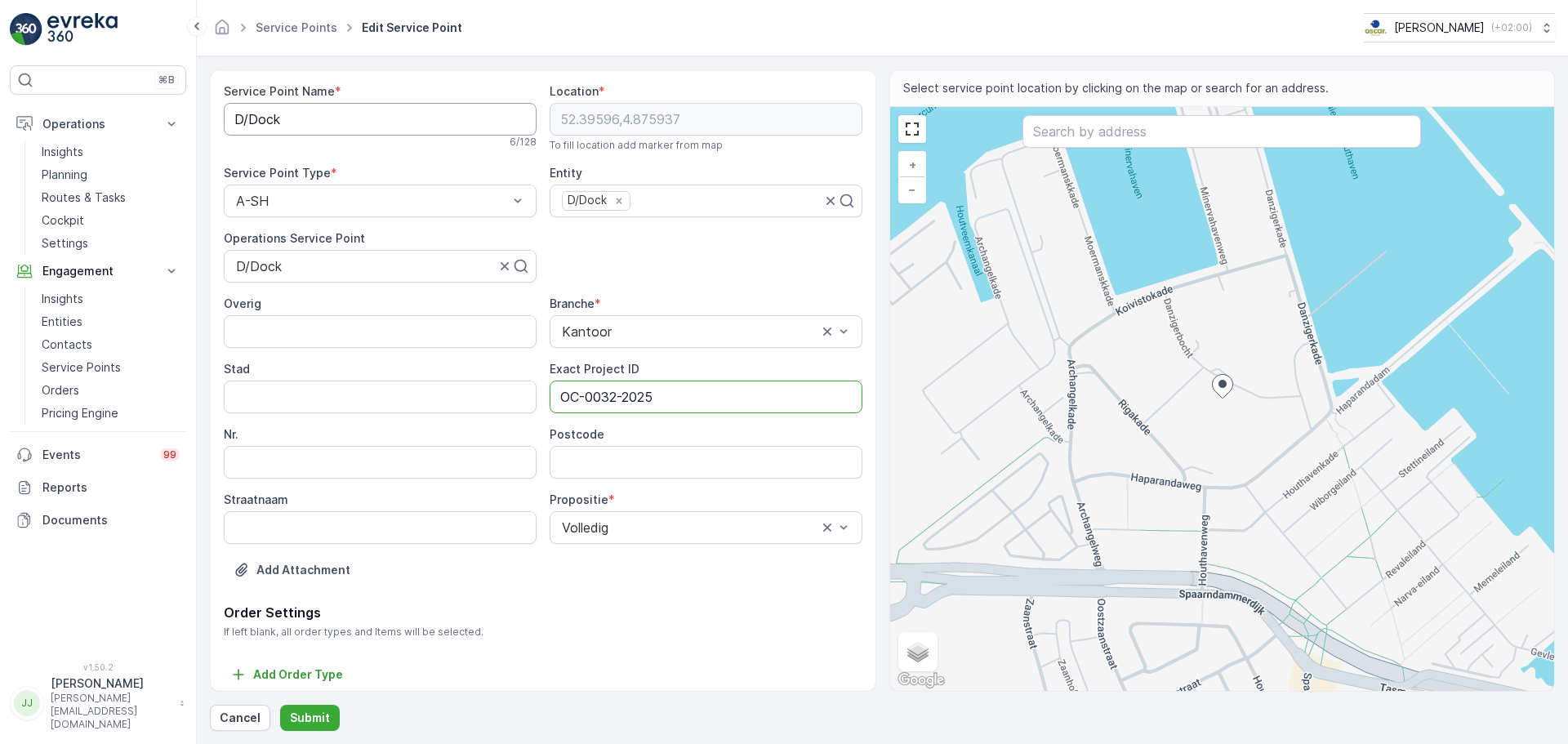
type ID "OC-0032-2025"
click at [266, 115] on Name "D/Dock" at bounding box center [380, 118] width 313 height 33
click at [655, 460] on input "Postcode" at bounding box center [706, 462] width 313 height 33
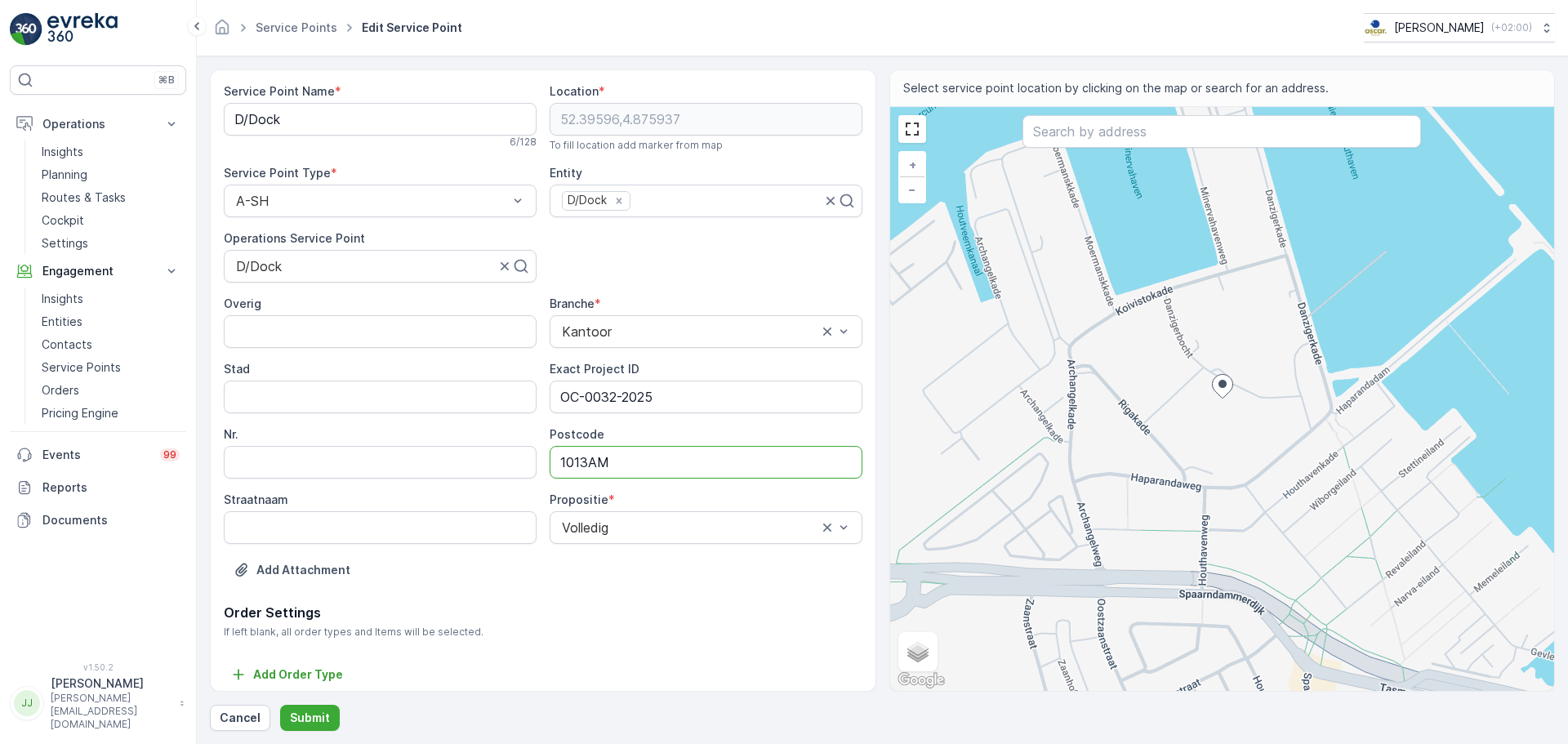
type input "1013AM"
click at [576, 564] on div "Add Attachment" at bounding box center [543, 579] width 638 height 45
click at [308, 566] on p "Submit" at bounding box center [310, 717] width 40 height 17
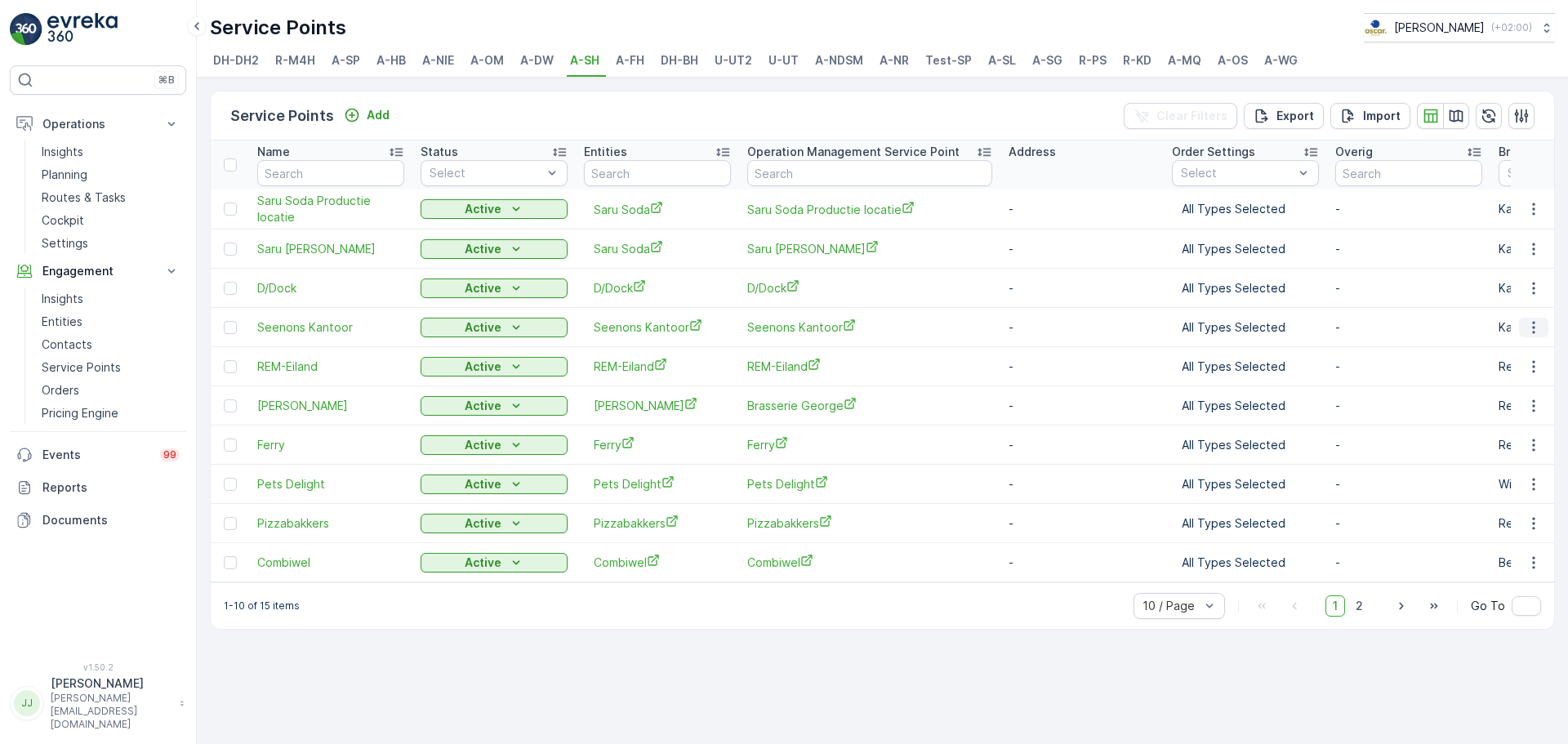
click at [1254, 320] on icon "button" at bounding box center [1533, 328] width 17 height 17
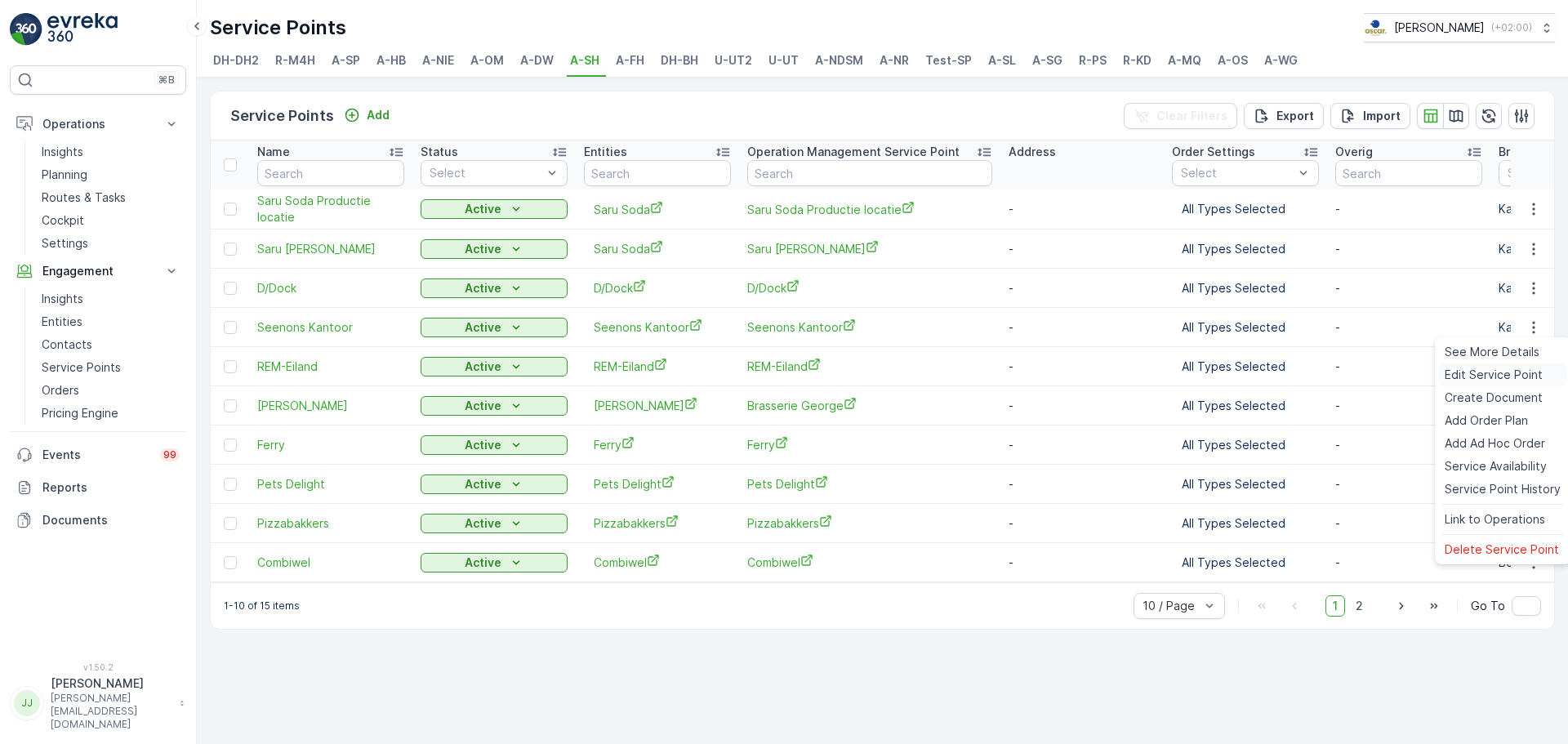
click at [1254, 377] on span "Edit Service Point" at bounding box center [1493, 375] width 98 height 17
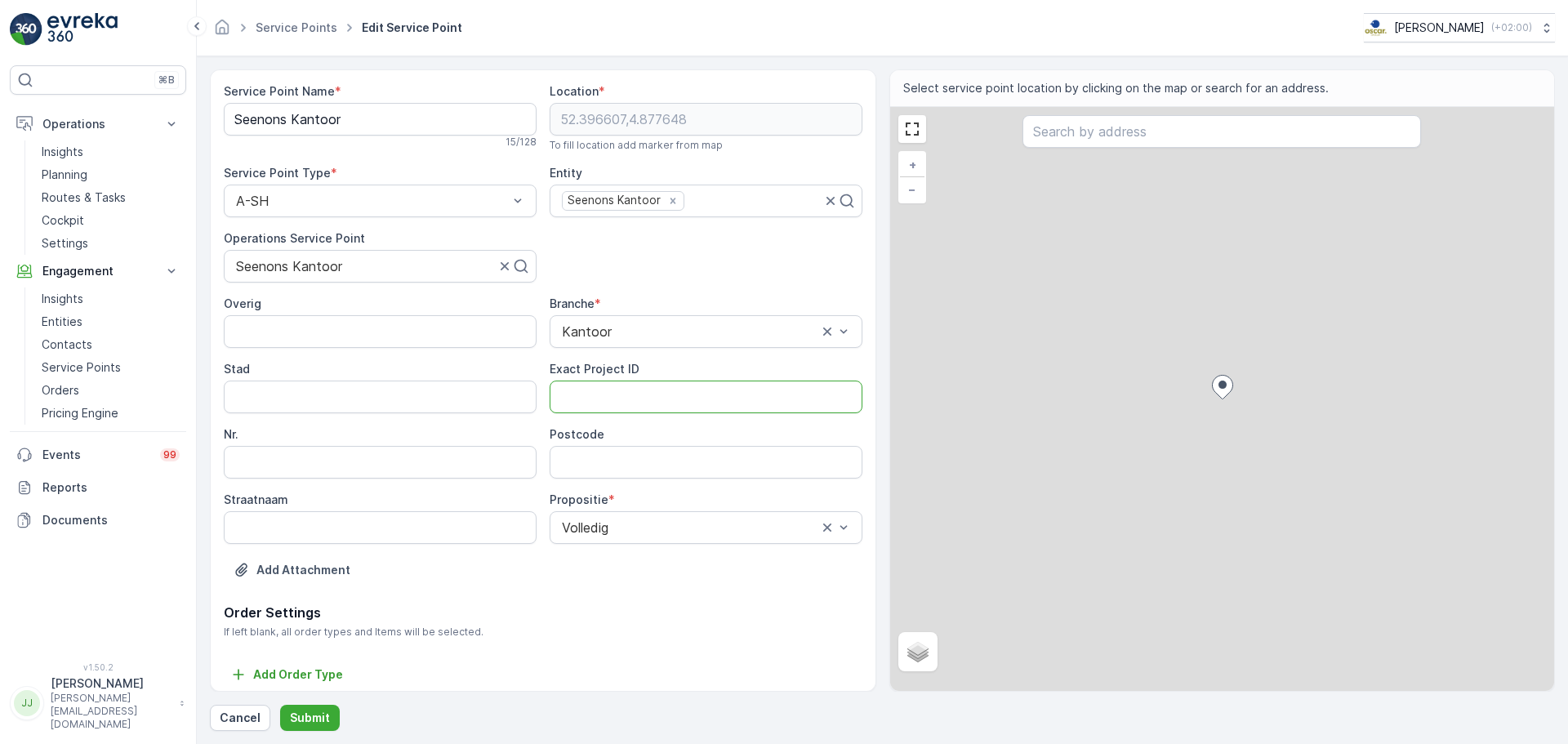
click at [597, 396] on ID "Exact Project ID" at bounding box center [706, 397] width 313 height 33
paste ID "2024-0102"
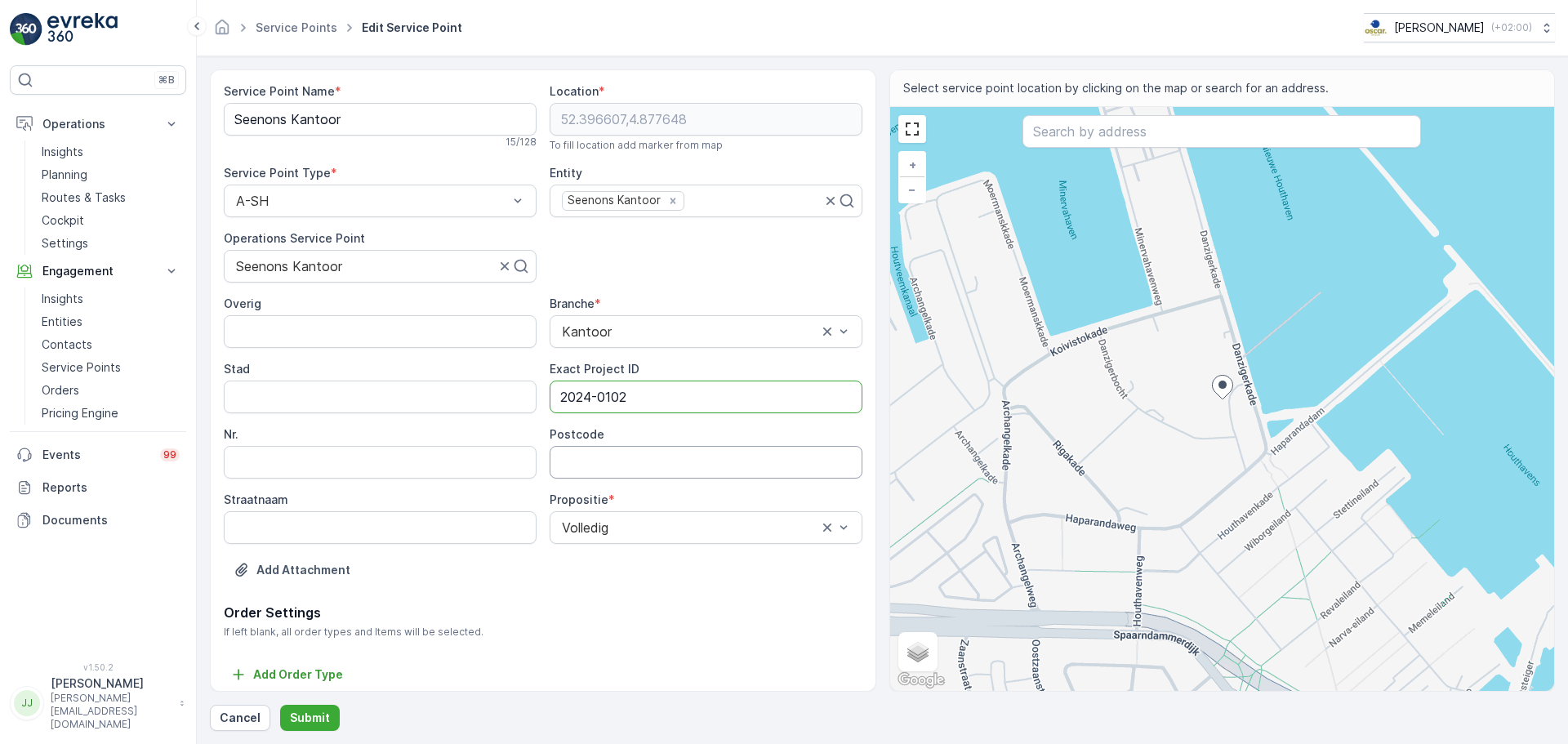
type ID "2024-0102"
click at [597, 458] on input "Postcode" at bounding box center [706, 462] width 313 height 33
click at [253, 120] on Name "Seenons Kantoor" at bounding box center [380, 118] width 313 height 33
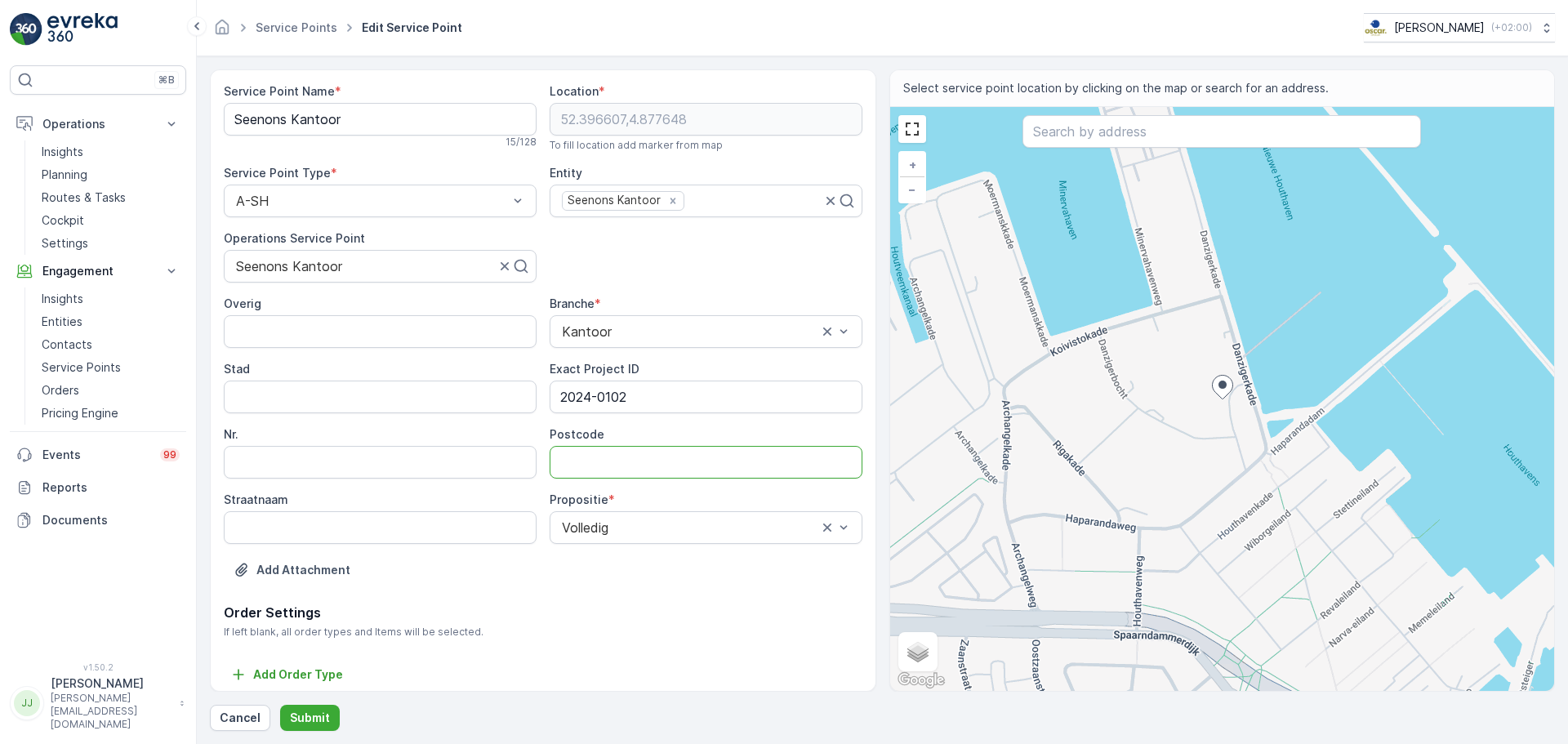
click at [624, 455] on input "Postcode" at bounding box center [706, 462] width 313 height 33
paste input "1013 AP"
click at [594, 461] on input "1013 AP" at bounding box center [706, 462] width 313 height 33
type input "1013AP"
click at [316, 566] on p "Submit" at bounding box center [310, 717] width 40 height 17
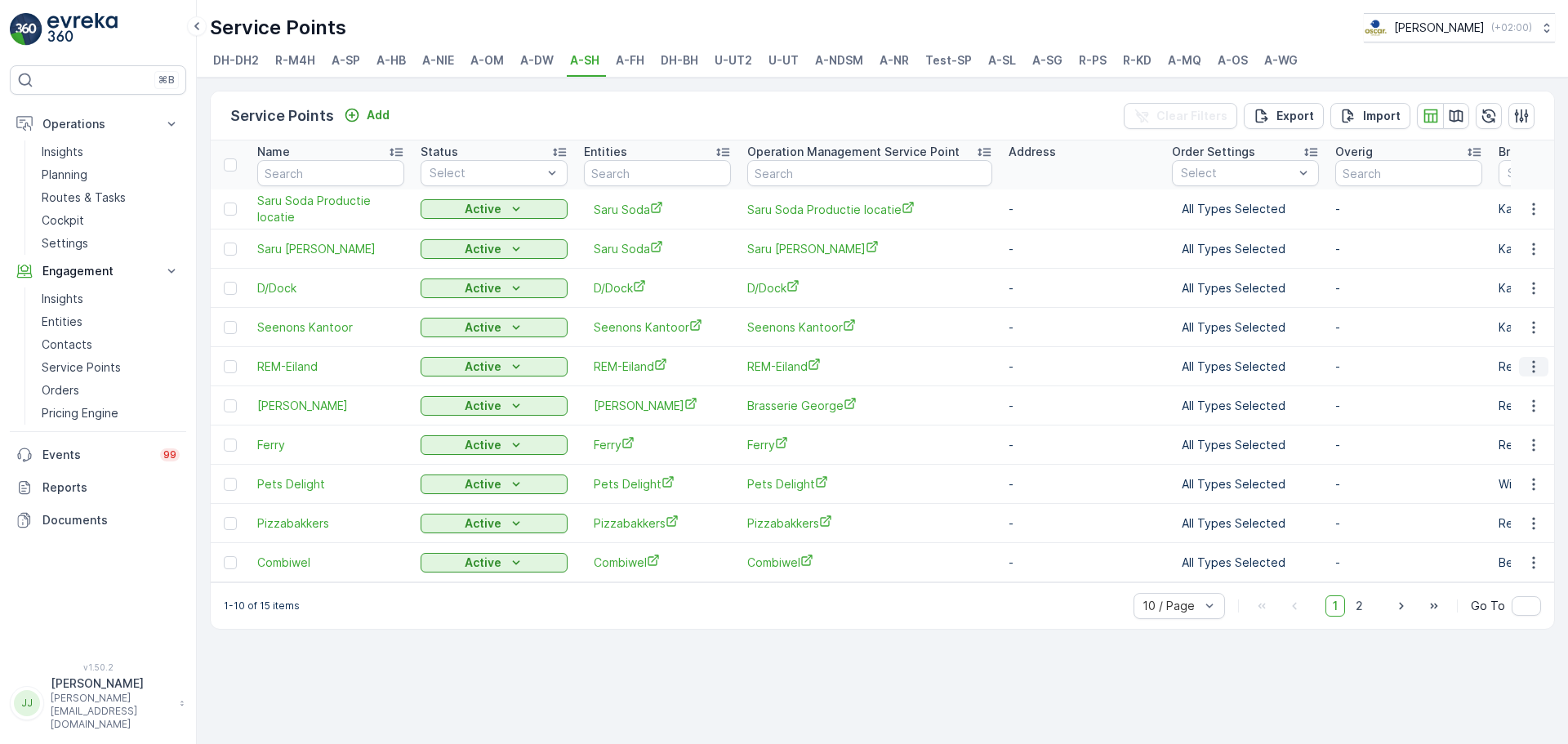
click at [1254, 370] on icon "button" at bounding box center [1533, 366] width 17 height 17
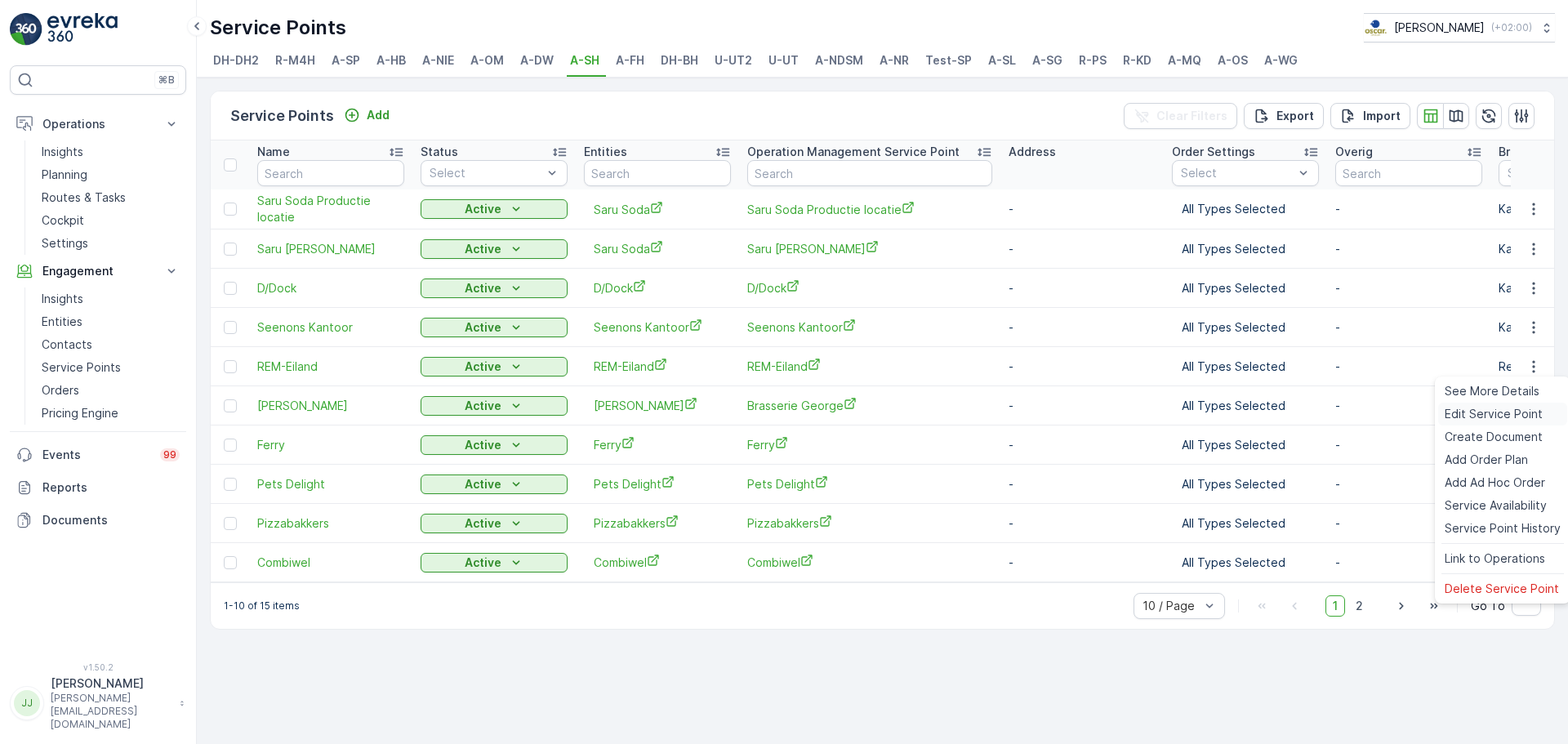
click at [1254, 409] on span "Edit Service Point" at bounding box center [1493, 413] width 98 height 17
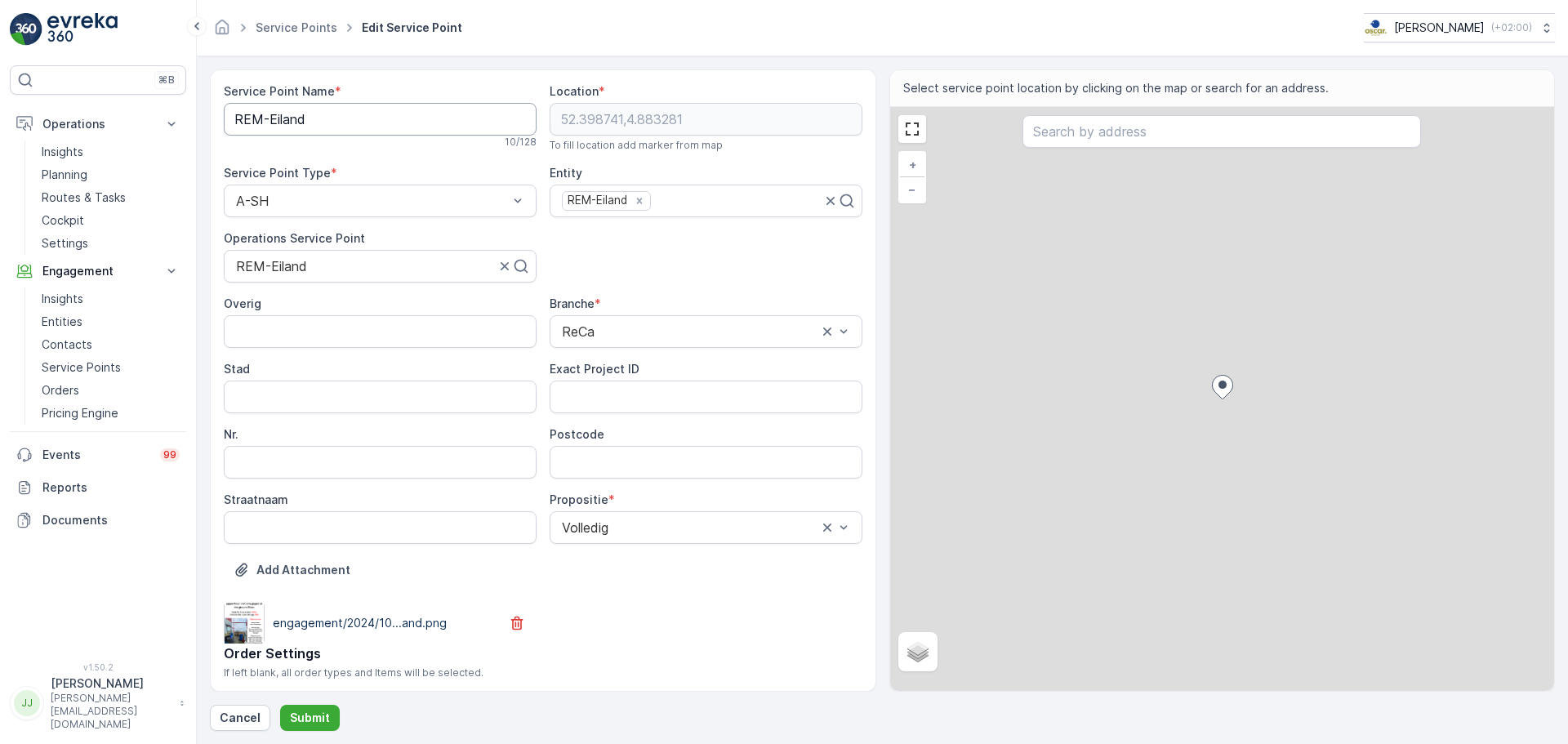
click at [306, 118] on Name "REM-Eiland" at bounding box center [380, 118] width 313 height 33
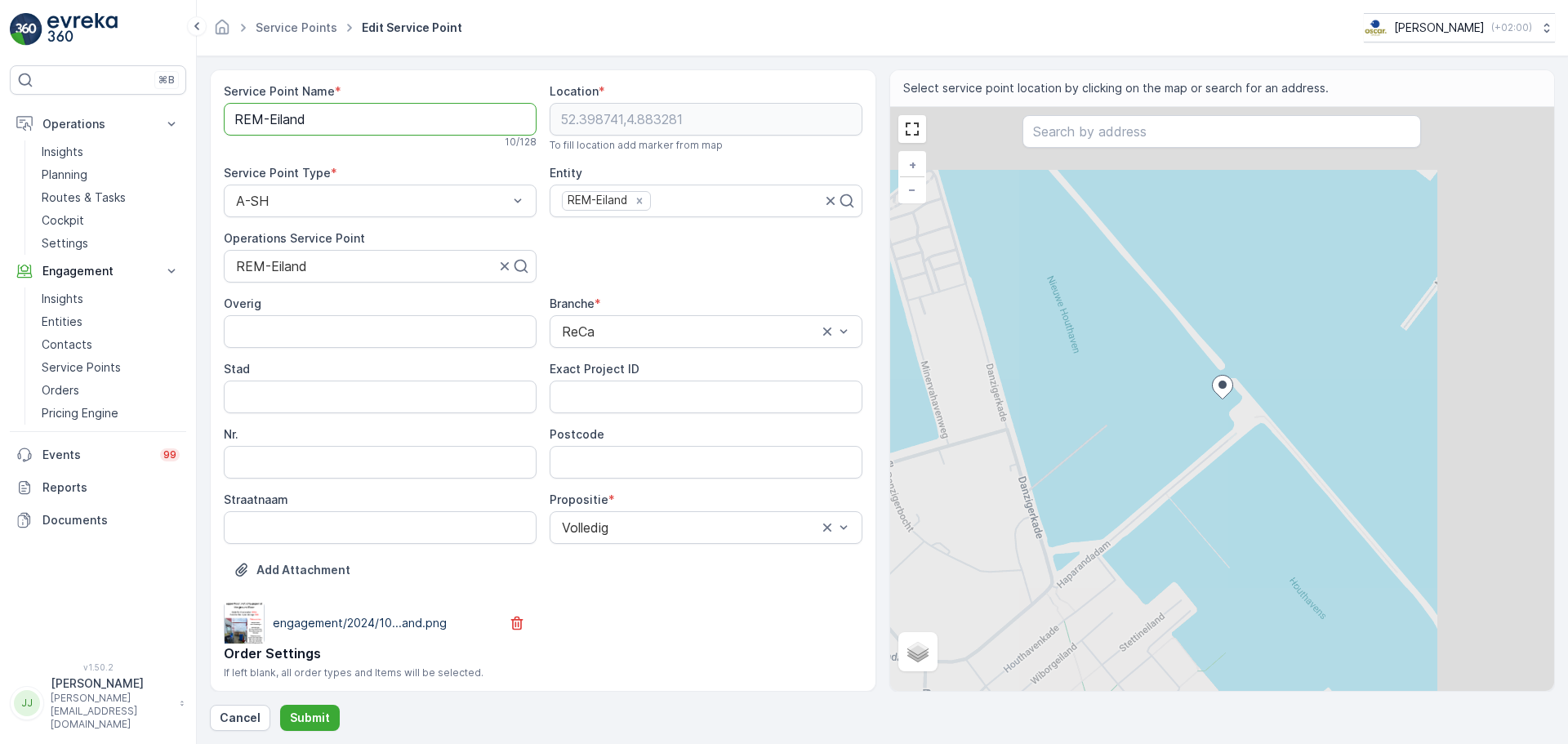
click at [306, 118] on Name "REM-Eiland" at bounding box center [380, 118] width 313 height 33
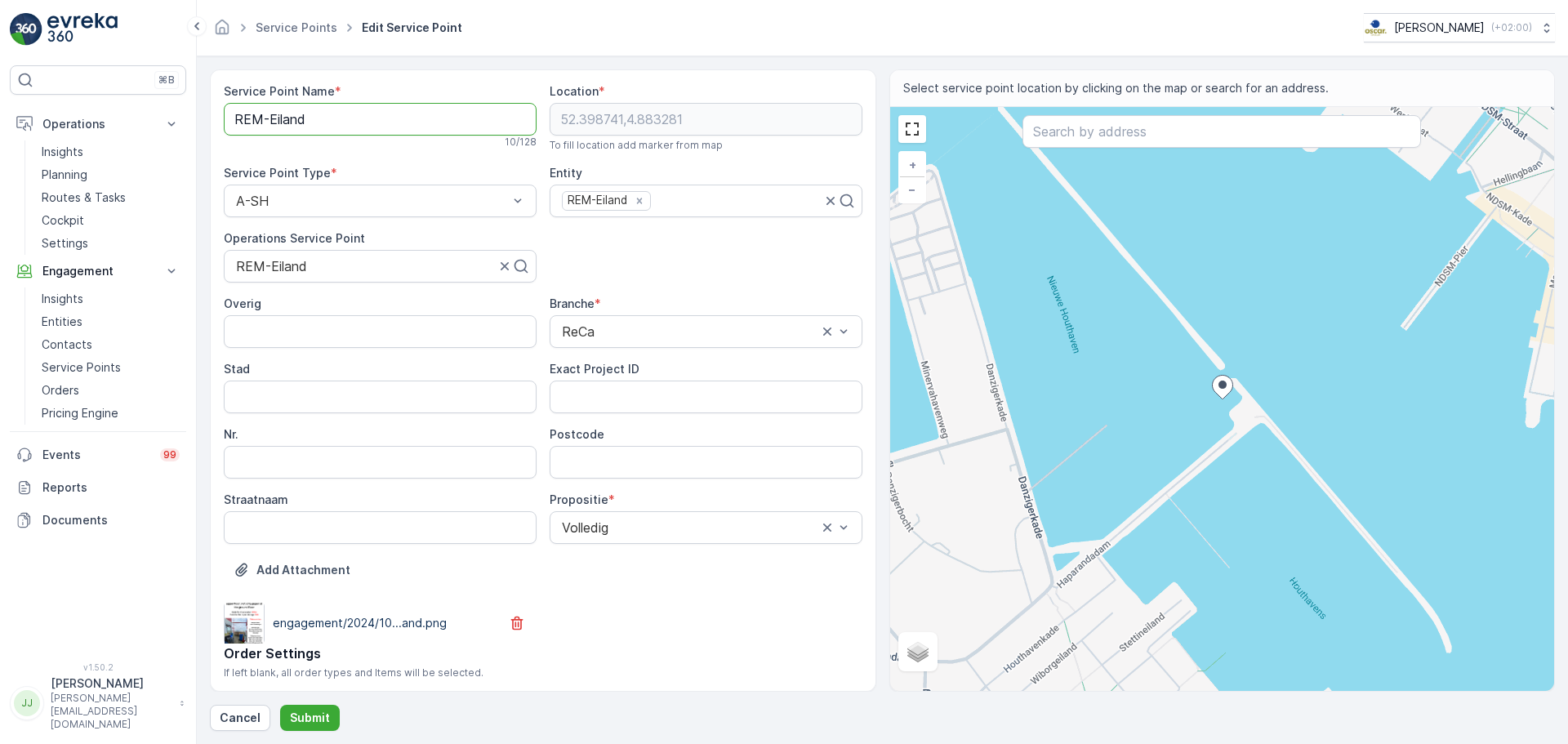
click at [306, 118] on Name "REM-Eiland" at bounding box center [380, 118] width 313 height 33
click at [590, 396] on ID "Exact Project ID" at bounding box center [706, 397] width 313 height 33
paste ID "2024-0026"
type ID "2024-0026"
click at [599, 454] on input "Postcode" at bounding box center [706, 462] width 313 height 33
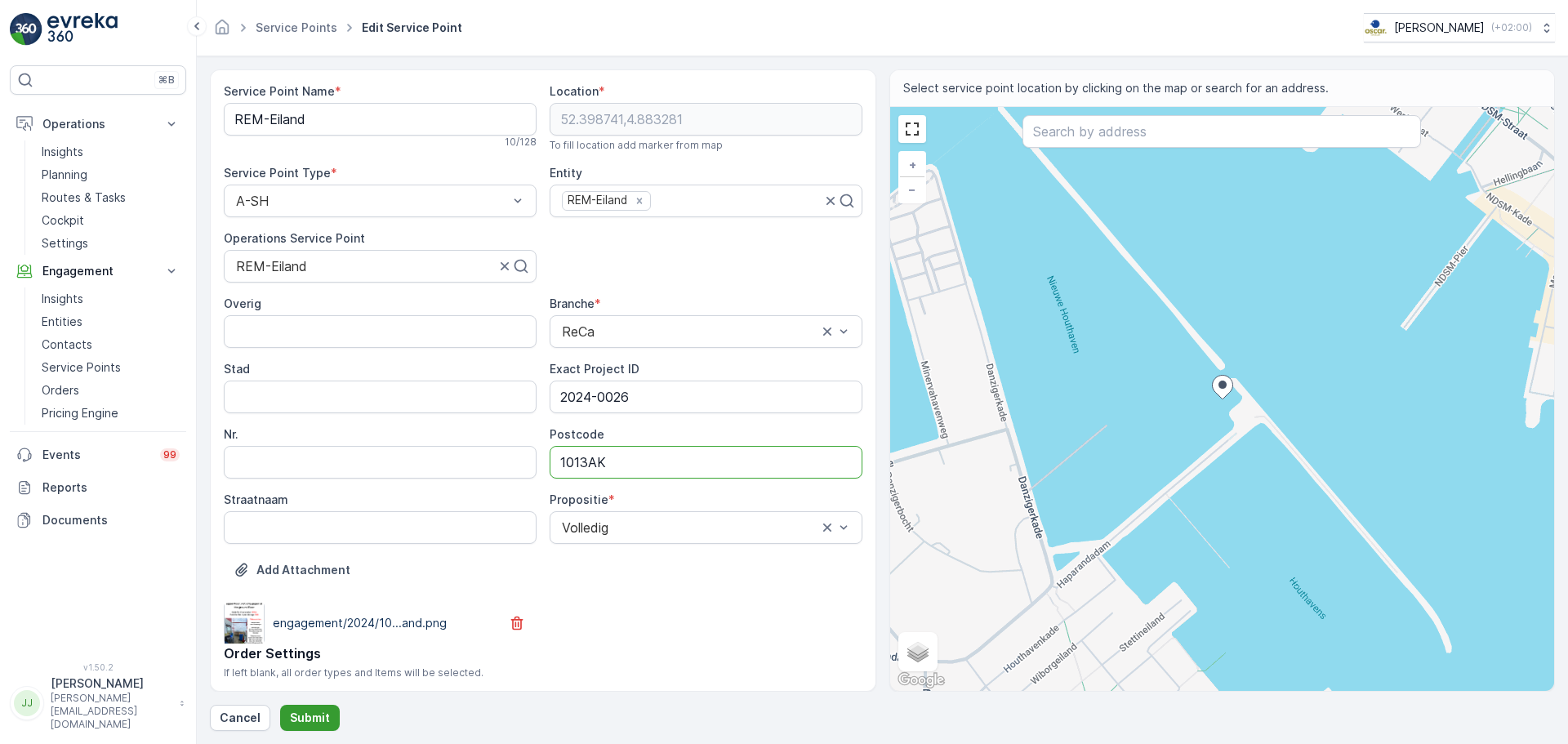
type input "1013AK"
click at [314, 566] on p "Submit" at bounding box center [310, 717] width 40 height 17
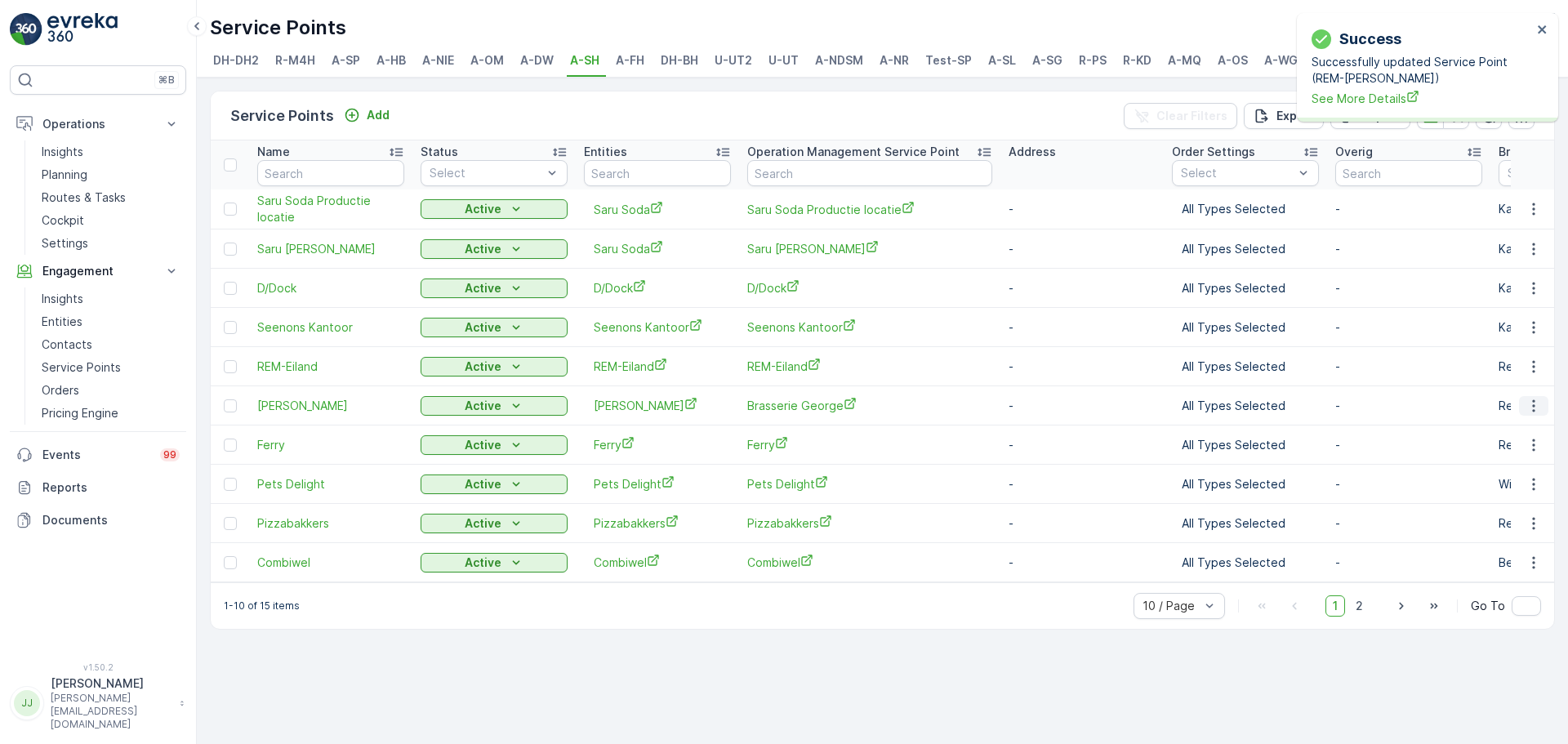
click at [1254, 398] on icon "button" at bounding box center [1533, 406] width 17 height 17
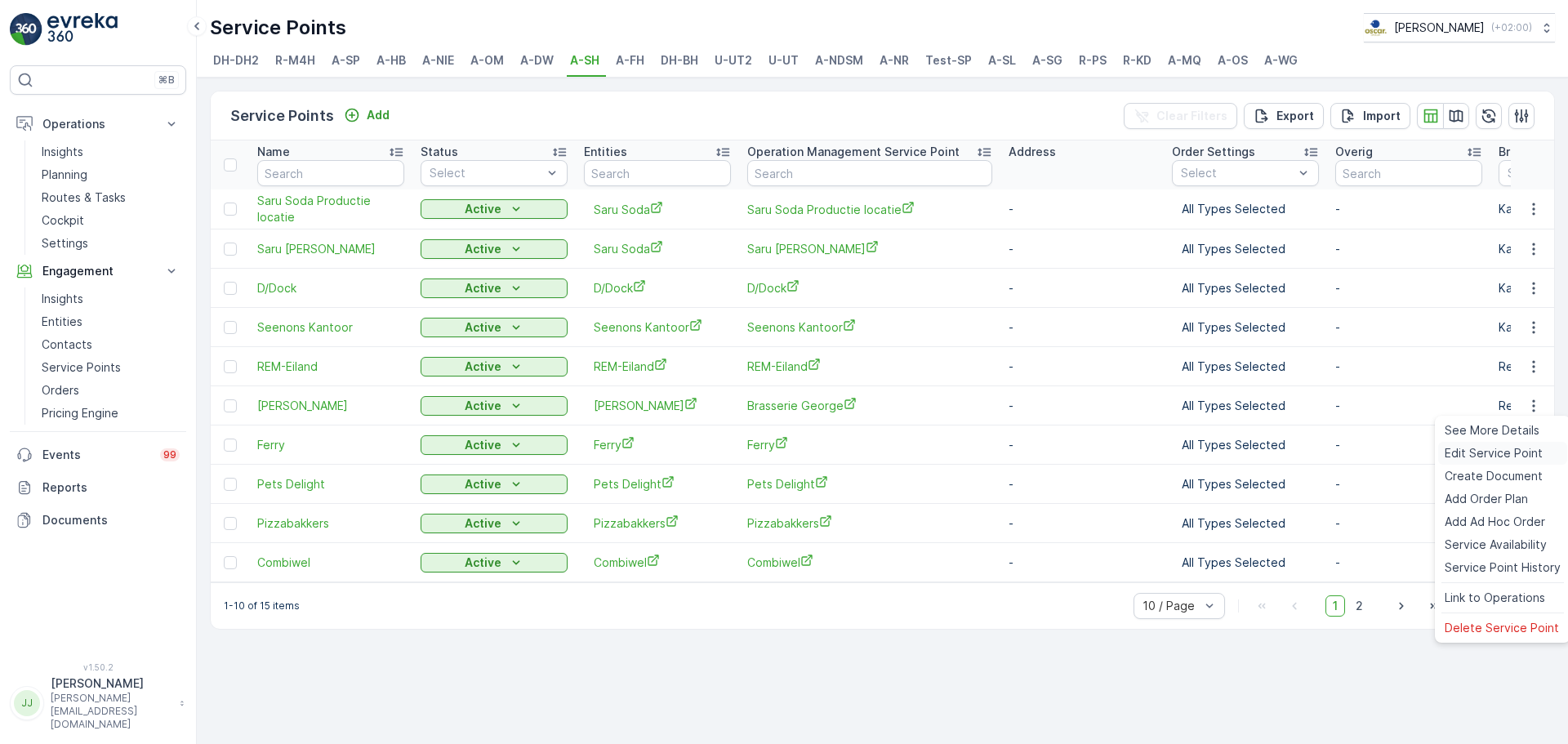
click at [1254, 447] on span "Edit Service Point" at bounding box center [1493, 453] width 98 height 17
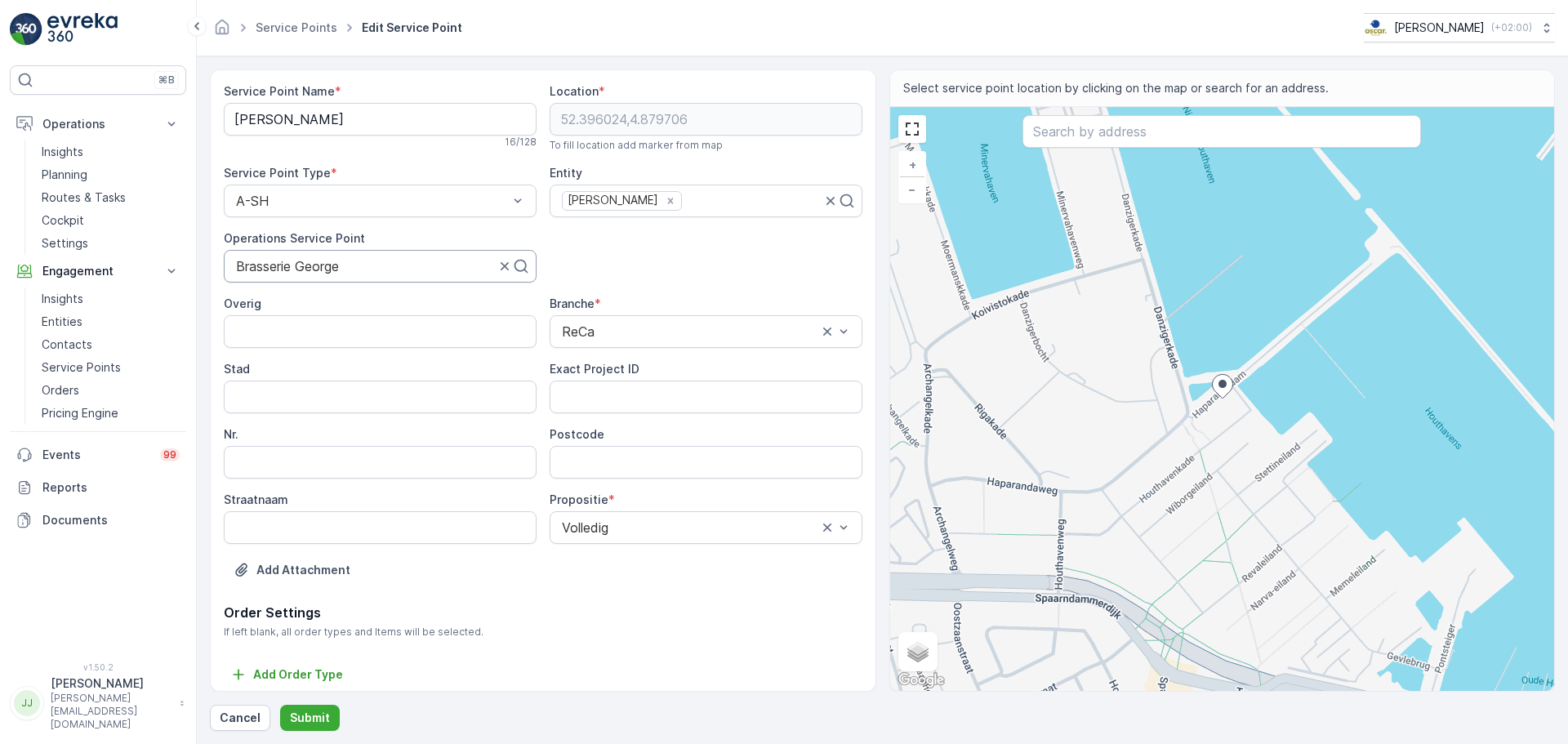
click at [349, 259] on div at bounding box center [366, 265] width 262 height 15
click at [366, 120] on Name "[PERSON_NAME]" at bounding box center [380, 118] width 313 height 33
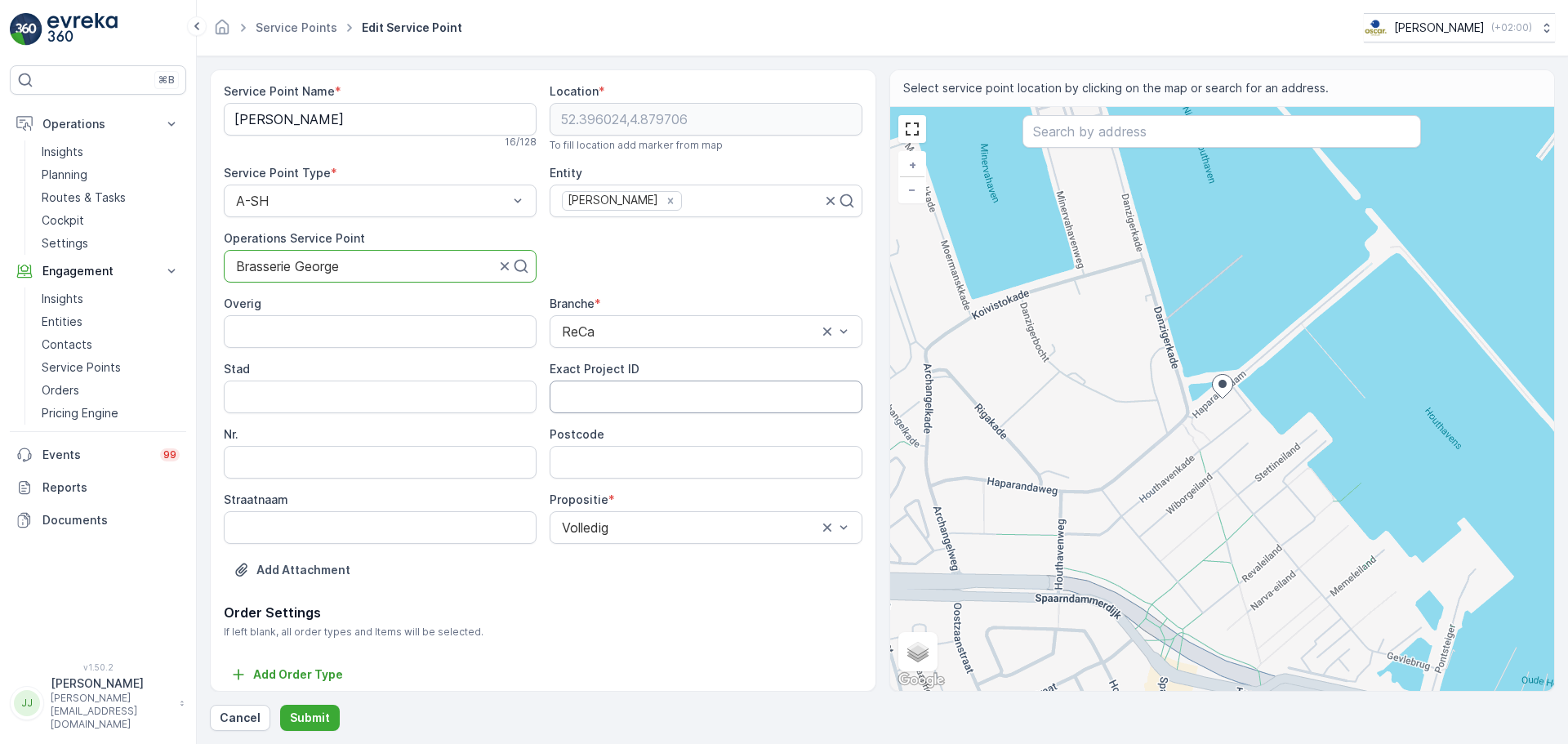
click at [580, 387] on ID "Exact Project ID" at bounding box center [706, 397] width 313 height 33
paste ID "2024-0080"
type ID "2024-0080"
click at [335, 108] on Name "[PERSON_NAME]" at bounding box center [380, 118] width 313 height 33
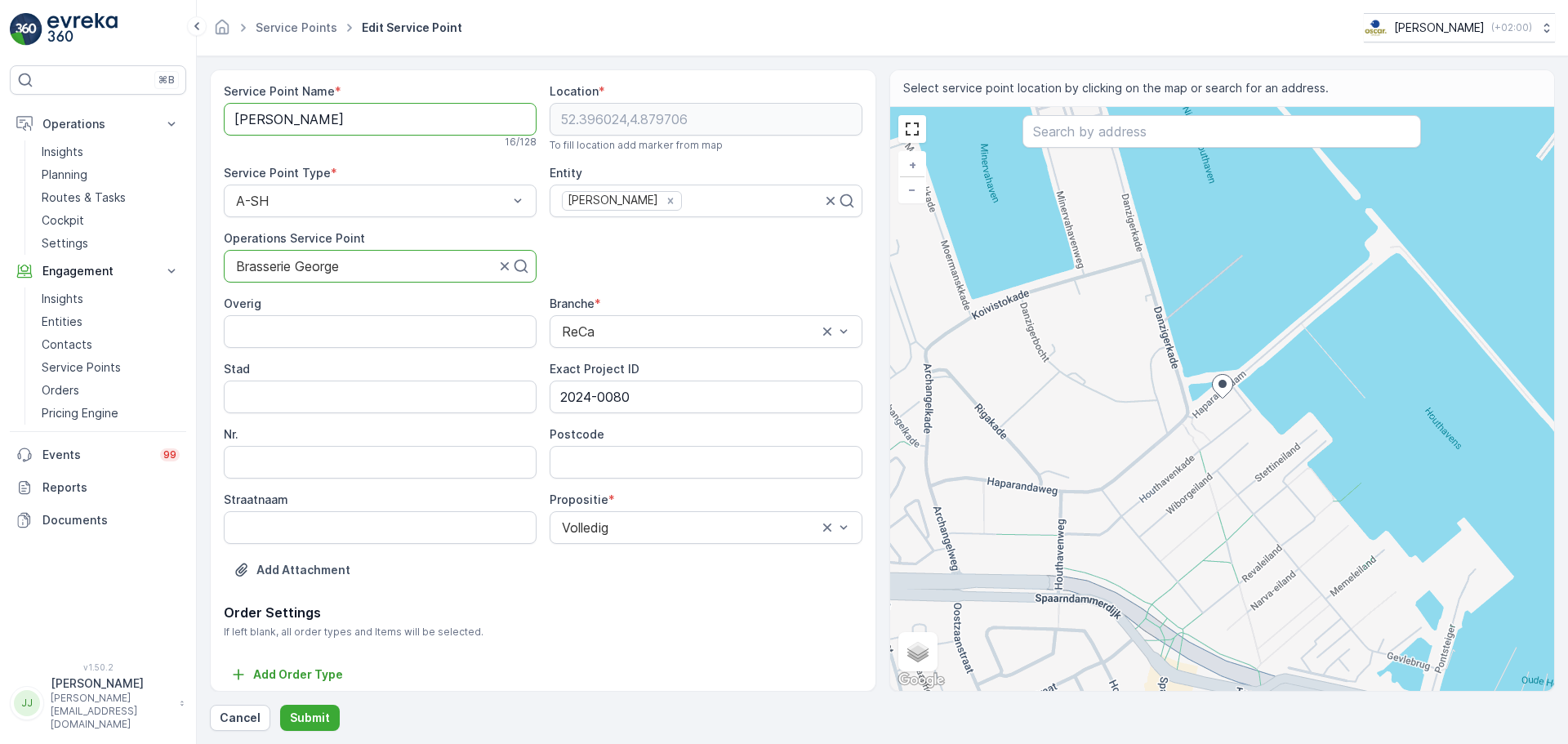
click at [335, 108] on Name "[PERSON_NAME]" at bounding box center [380, 118] width 313 height 33
drag, startPoint x: 359, startPoint y: 267, endPoint x: 222, endPoint y: 275, distance: 137.2
click at [222, 275] on div "Service Point Name * [PERSON_NAME] Str 16 / 128 Location * [GEOGRAPHIC_DATA] To…" at bounding box center [543, 380] width 666 height 623
drag, startPoint x: 232, startPoint y: 268, endPoint x: 414, endPoint y: 265, distance: 182.0
click at [414, 265] on div "Brasserie George" at bounding box center [380, 265] width 313 height 33
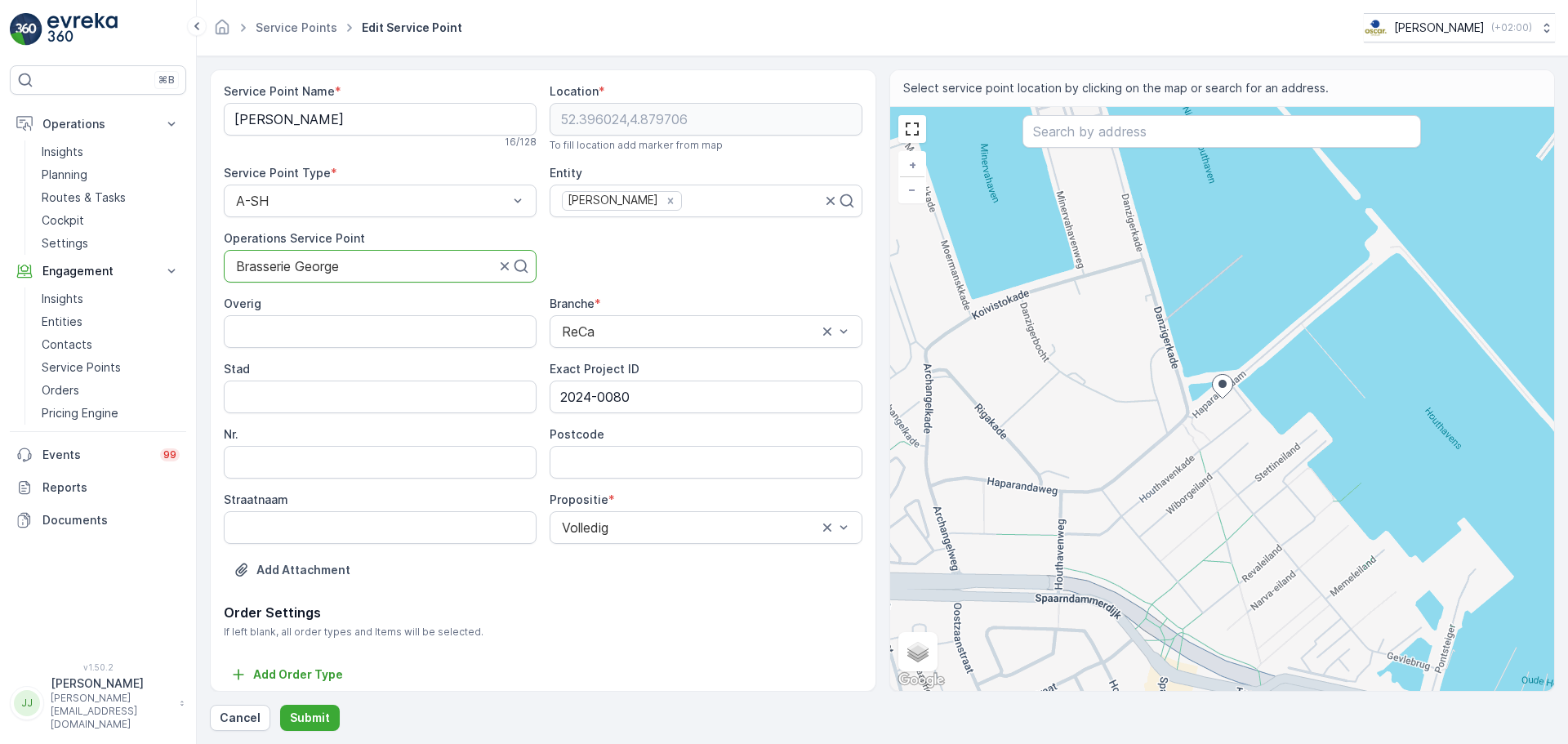
drag, startPoint x: 391, startPoint y: 267, endPoint x: 234, endPoint y: 265, distance: 157.0
click at [234, 265] on div "Brasserie George" at bounding box center [380, 265] width 313 height 33
click at [250, 265] on div at bounding box center [366, 265] width 262 height 15
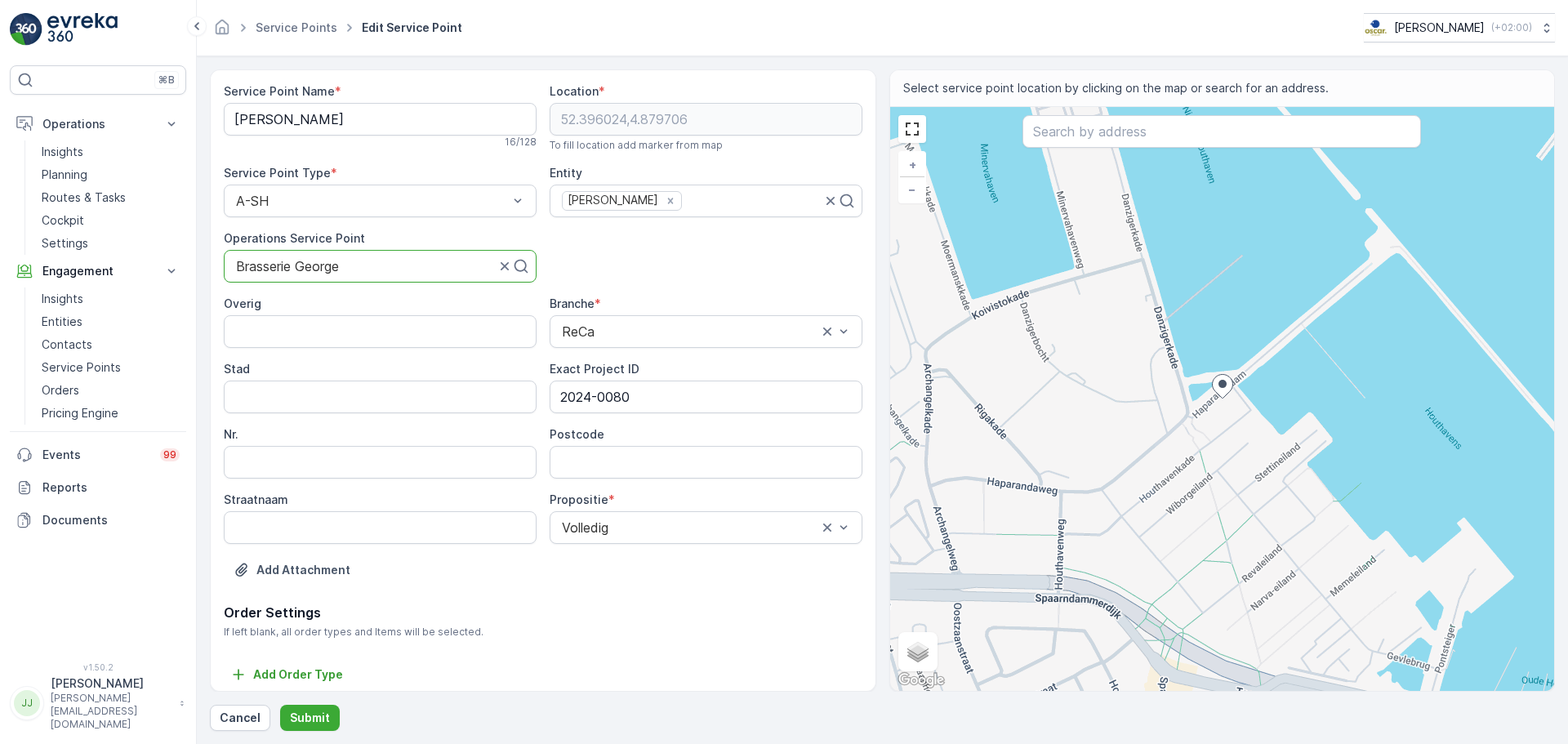
click at [291, 264] on div at bounding box center [366, 265] width 262 height 15
click at [601, 455] on input "Postcode" at bounding box center [706, 462] width 313 height 33
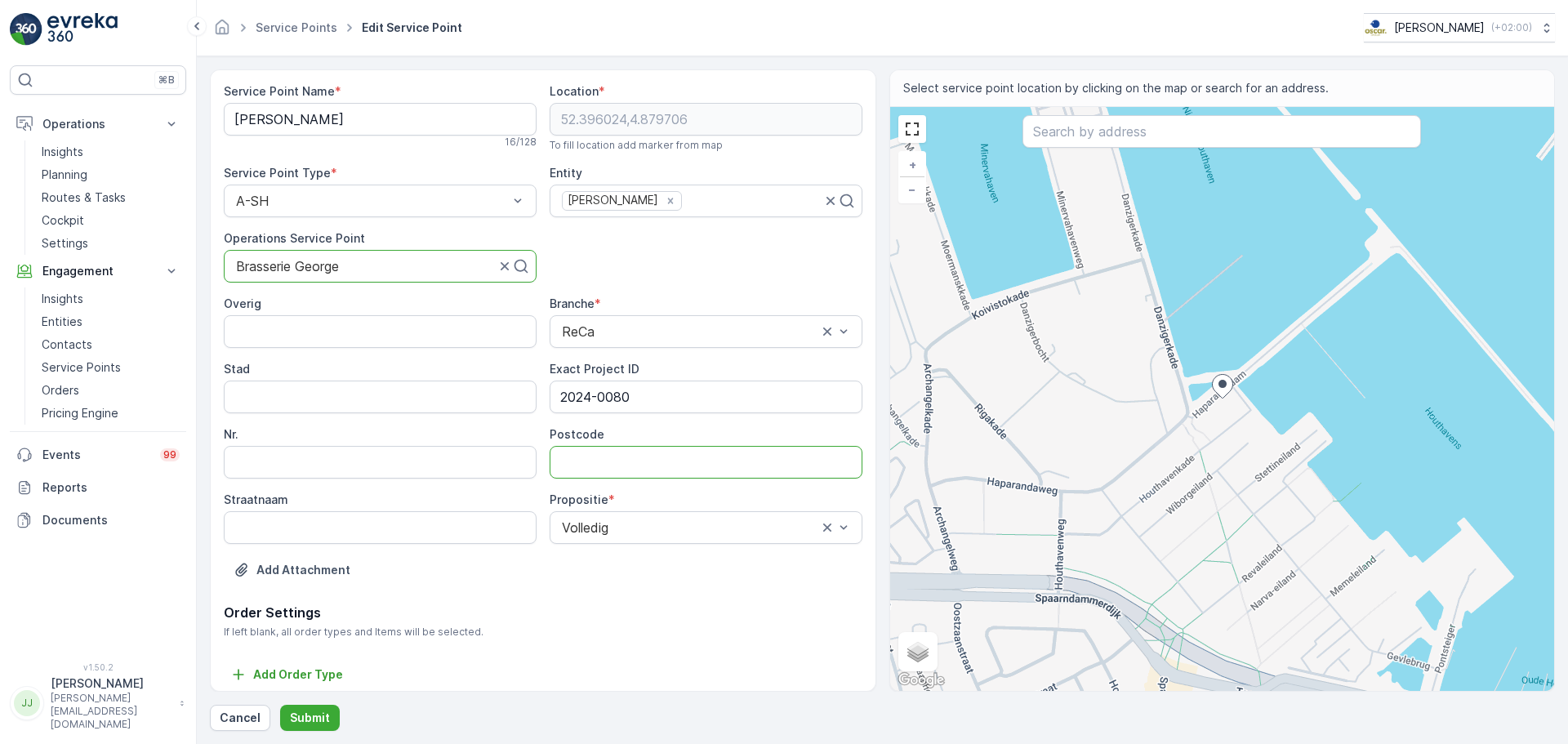
paste input "1014ZB"
type input "1014ZB"
click at [317, 566] on p "Submit" at bounding box center [310, 717] width 40 height 17
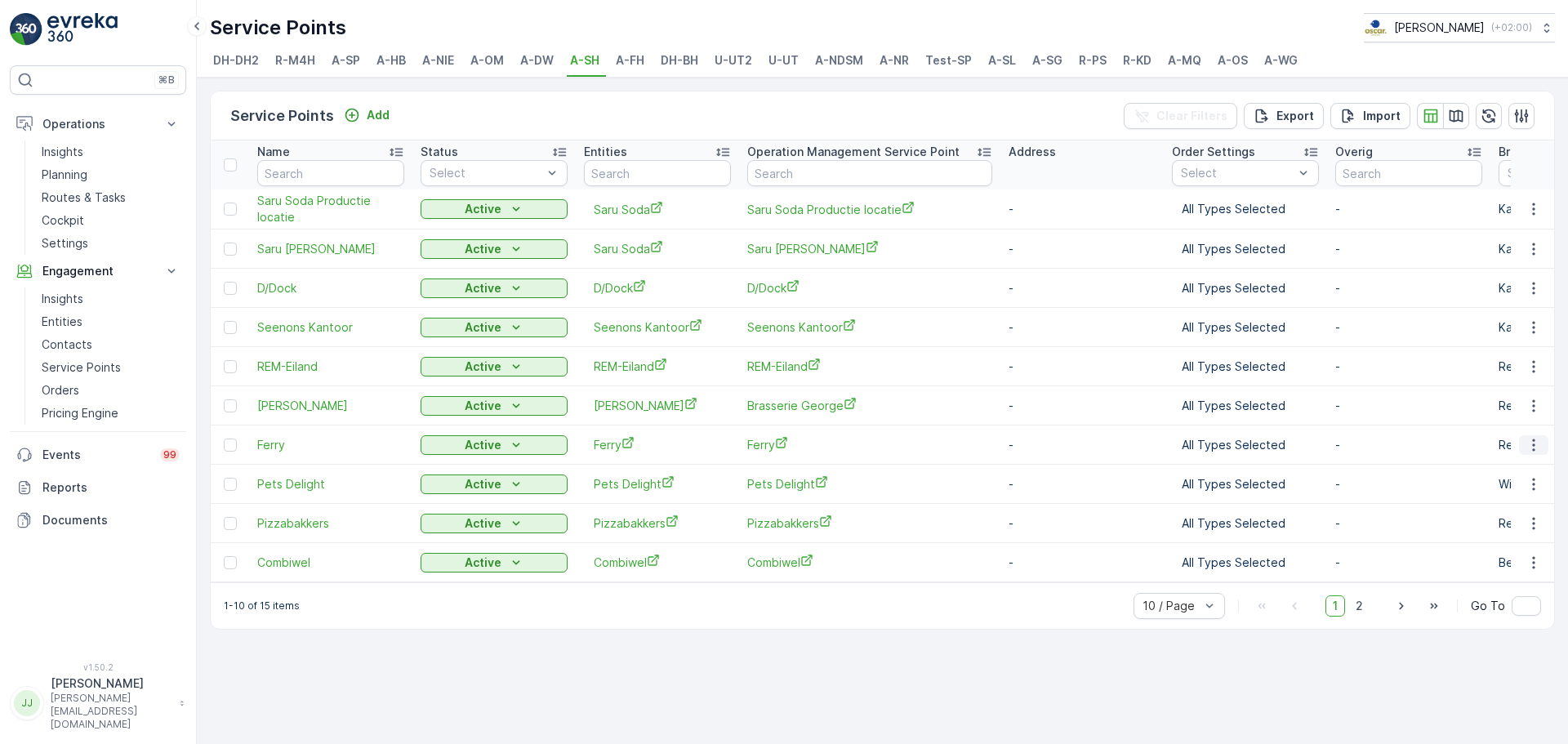
click at [1254, 445] on icon "button" at bounding box center [1533, 444] width 2 height 12
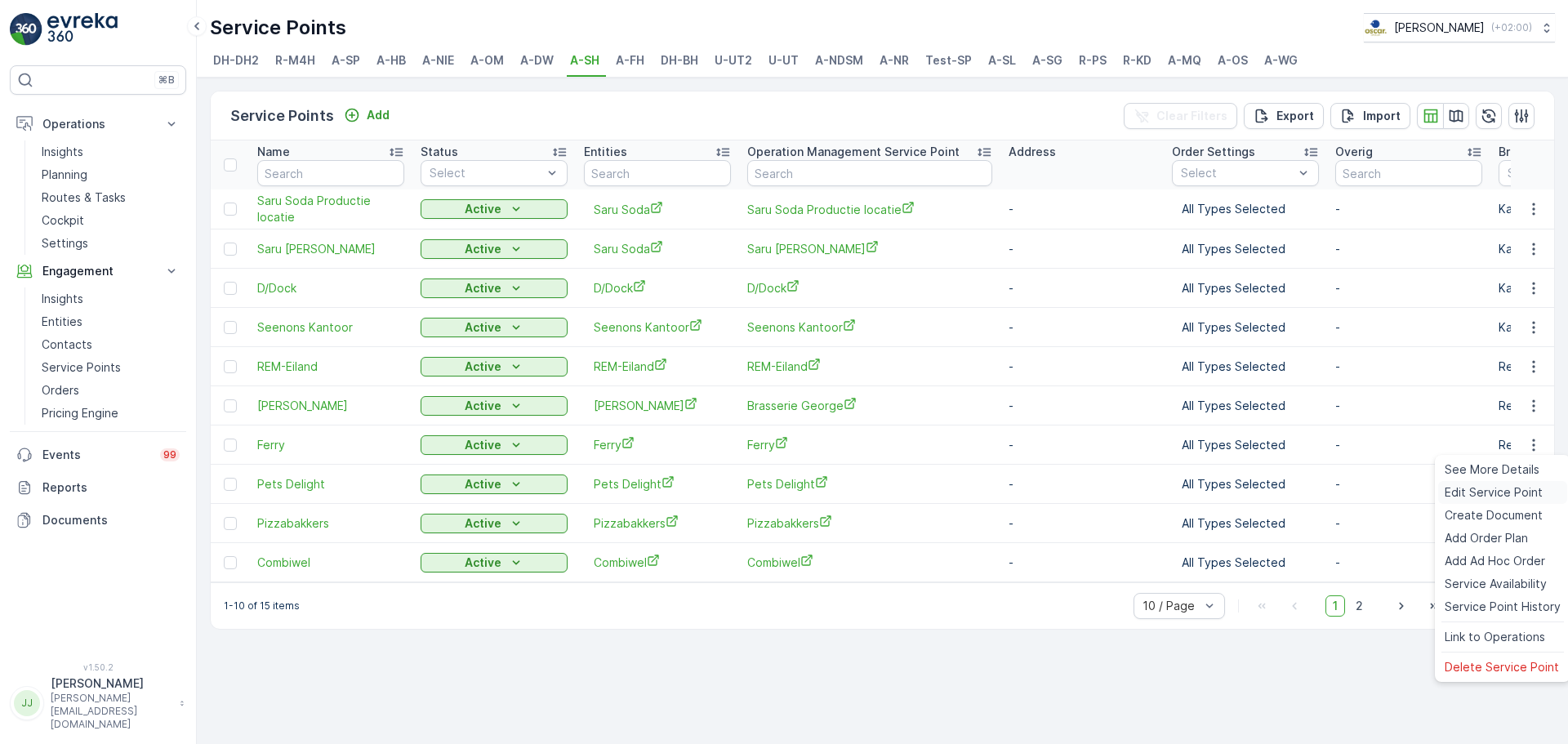
click at [1254, 494] on span "Edit Service Point" at bounding box center [1493, 492] width 98 height 17
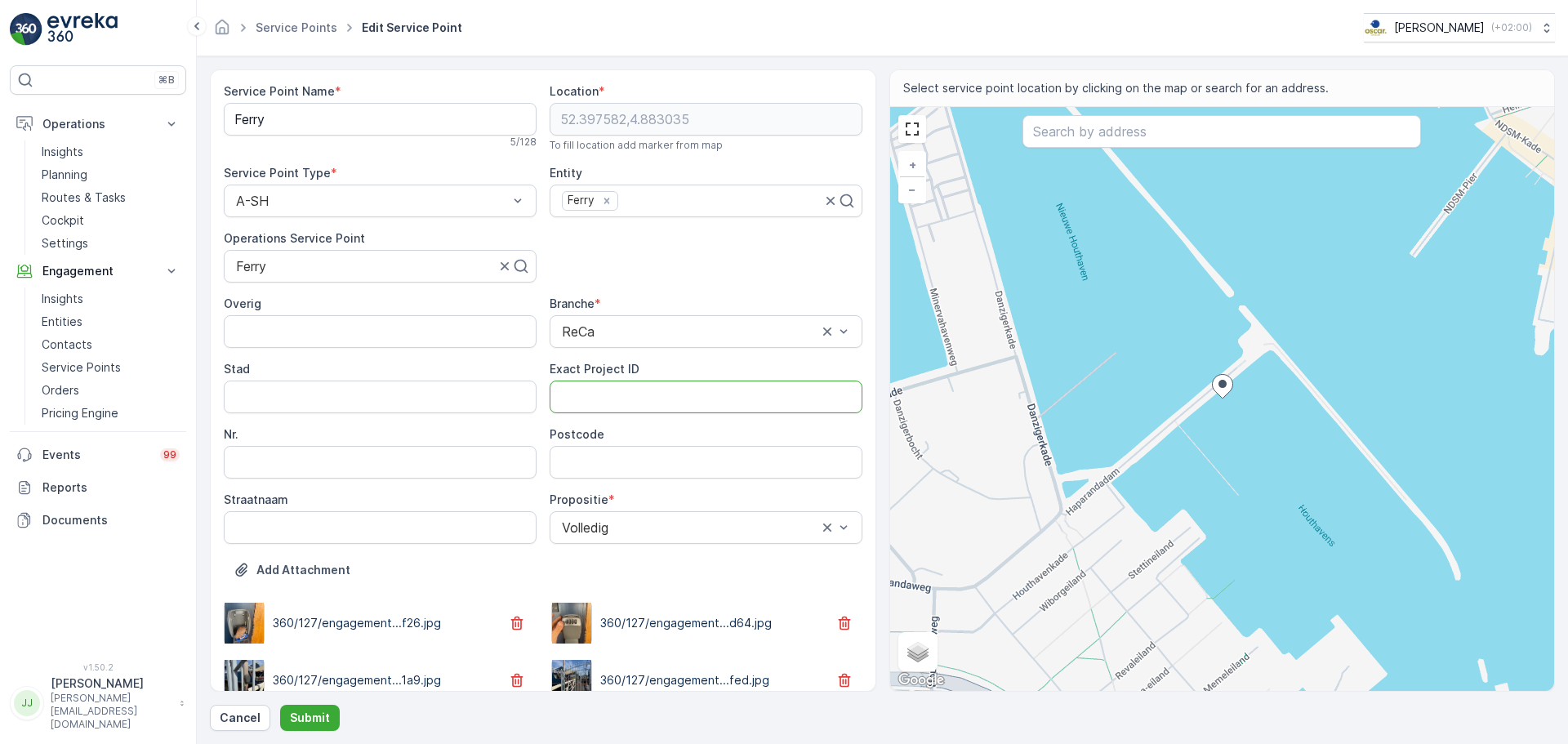
click at [603, 394] on ID "Exact Project ID" at bounding box center [706, 397] width 313 height 33
paste ID "2024-0036"
type ID "2024-0036"
click at [626, 453] on input "Postcode" at bounding box center [706, 462] width 313 height 33
paste input "1014ZB"
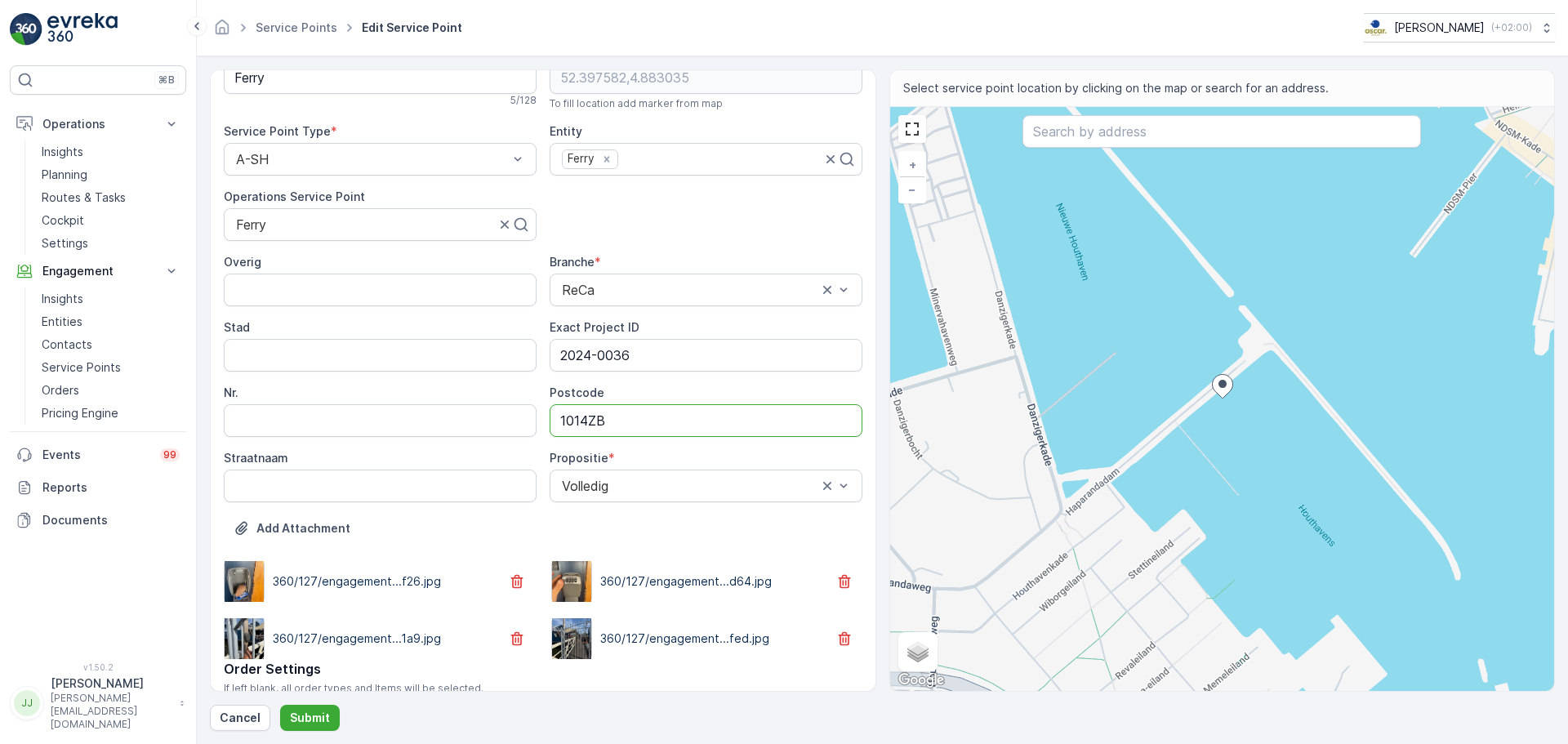
scroll to position [106, 0]
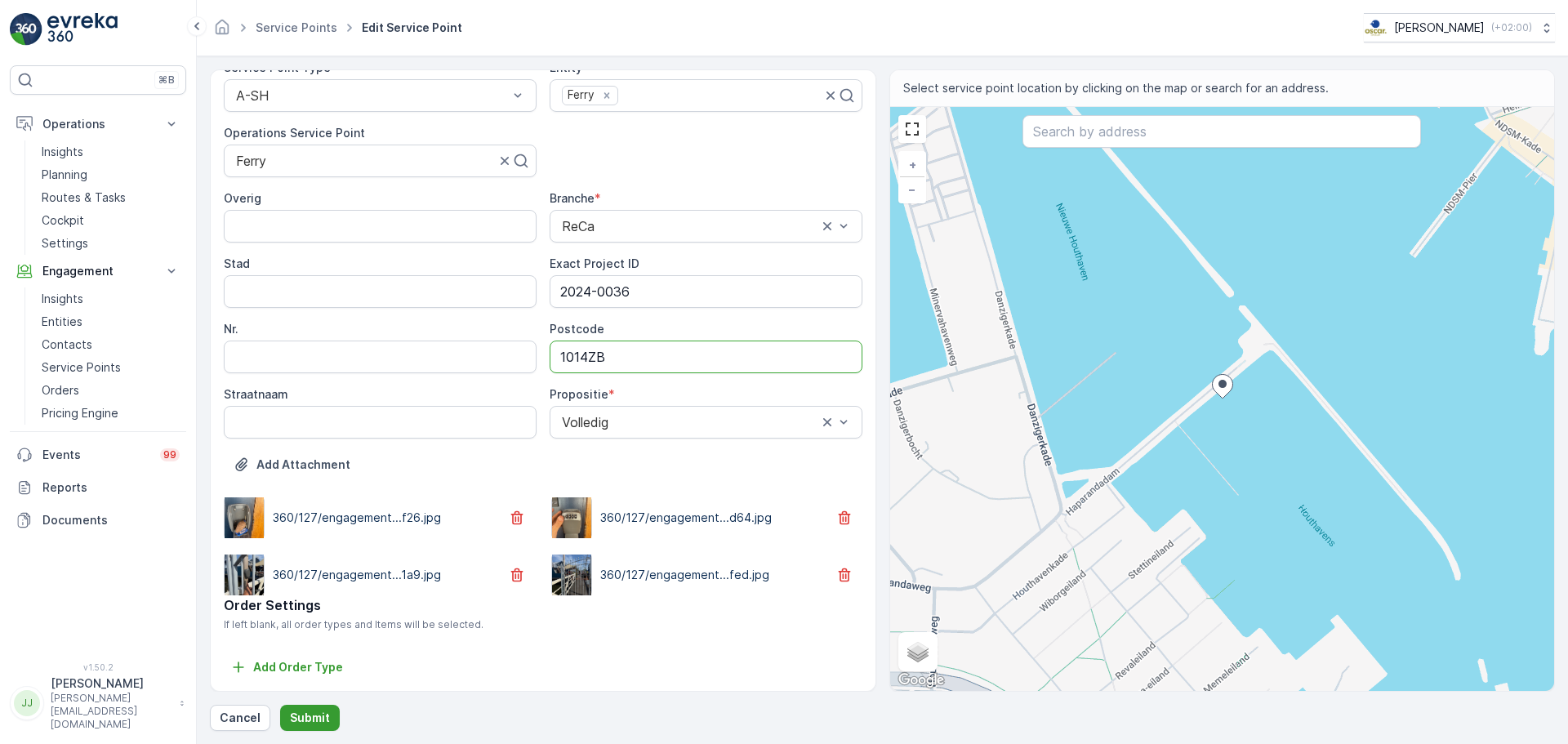
type input "1014ZB"
drag, startPoint x: 311, startPoint y: 713, endPoint x: 323, endPoint y: 713, distance: 12.0
click at [323, 566] on p "Submit" at bounding box center [310, 717] width 40 height 17
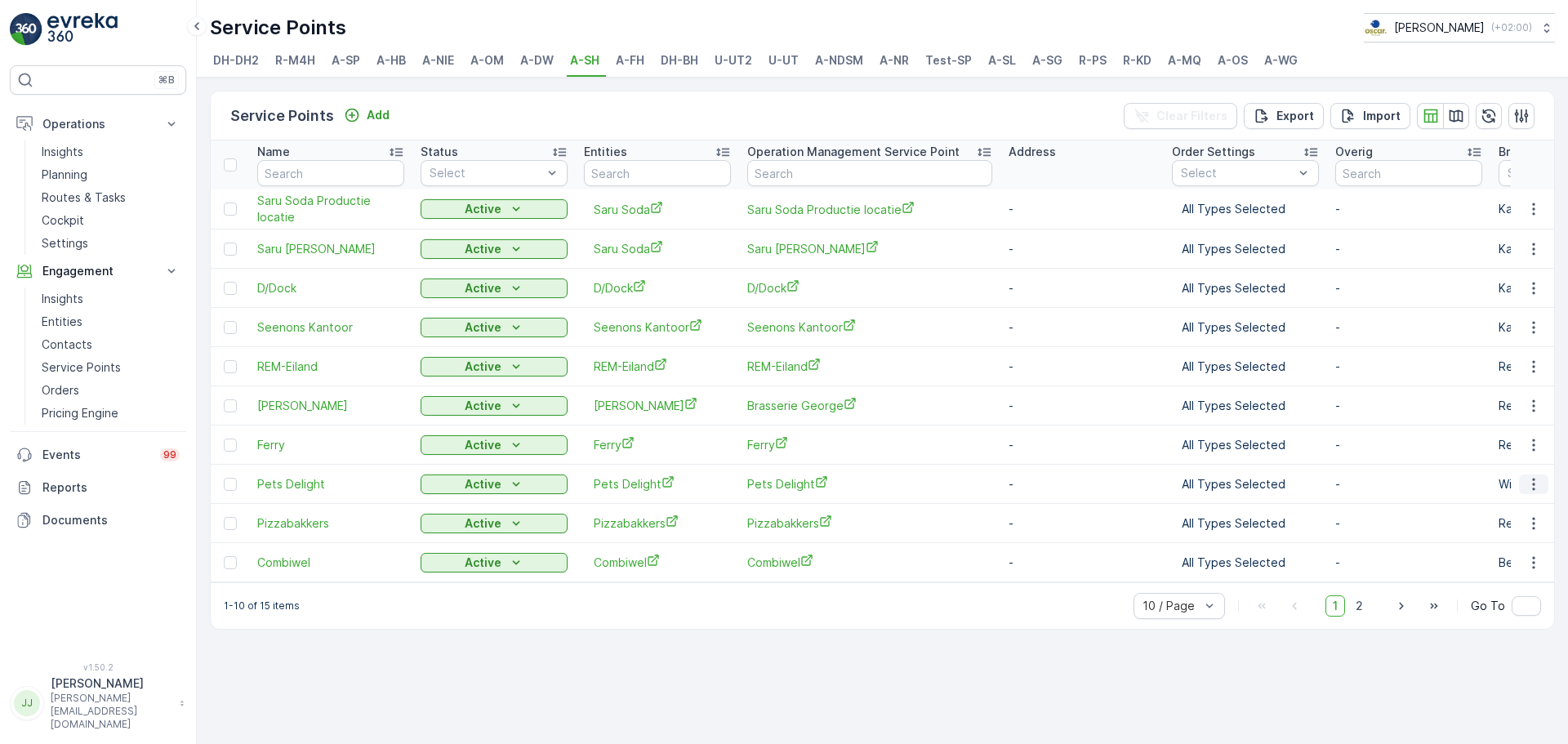
click at [1254, 478] on icon "button" at bounding box center [1533, 484] width 17 height 17
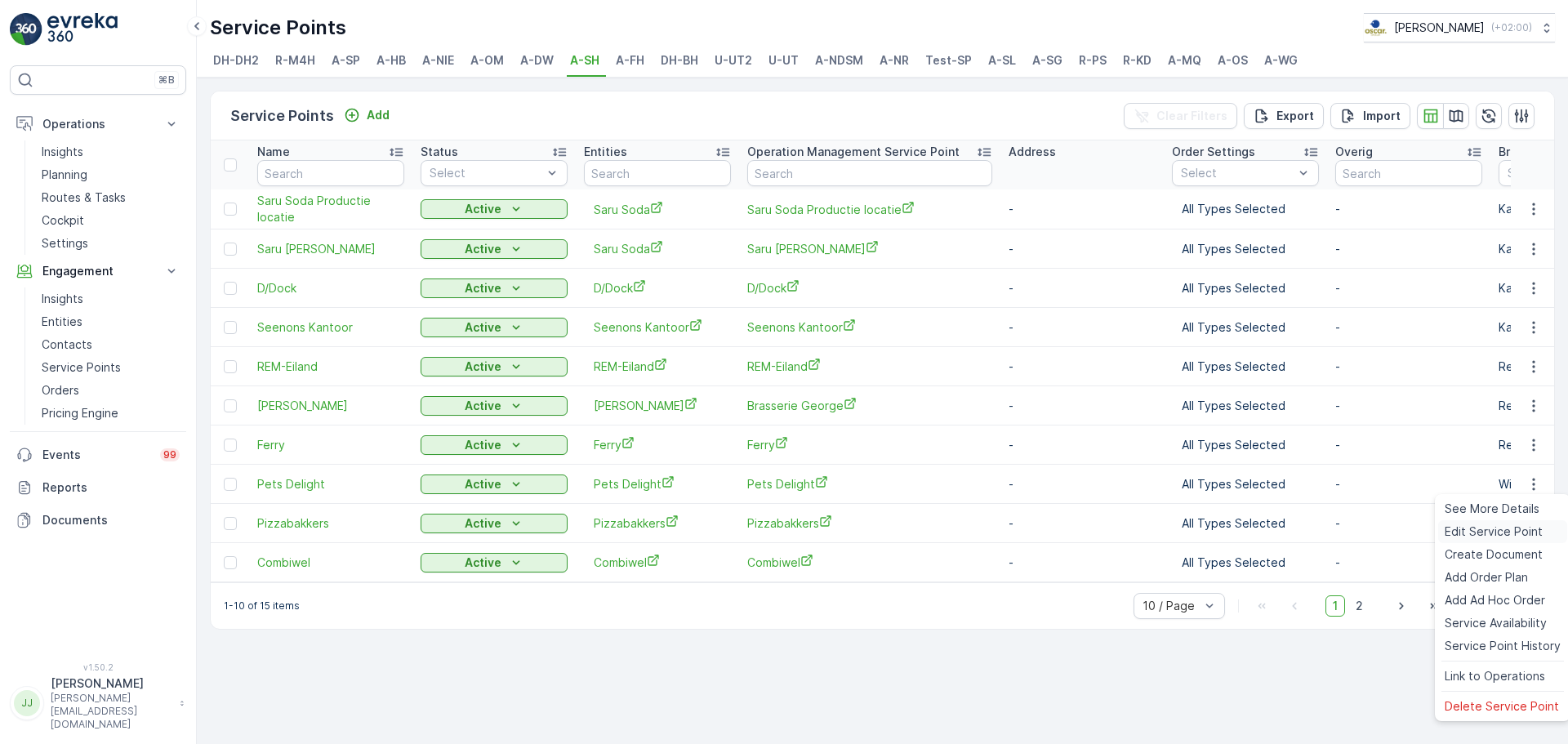
click at [1254, 527] on span "Edit Service Point" at bounding box center [1493, 532] width 98 height 17
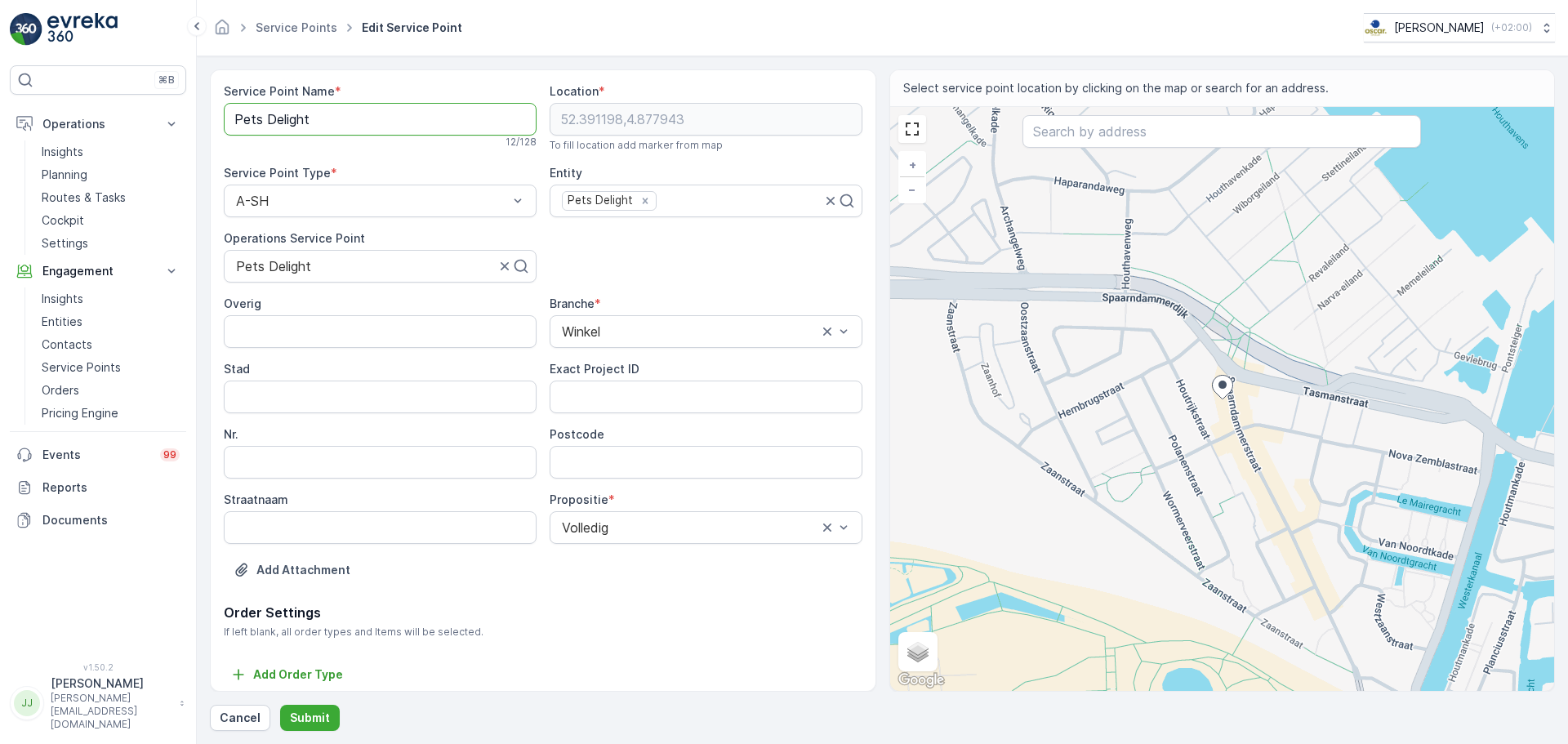
click at [282, 123] on Name "Pets Delight" at bounding box center [380, 118] width 313 height 33
click at [595, 394] on ID "Exact Project ID" at bounding box center [706, 397] width 313 height 33
paste ID "OSCAR-2023-117"
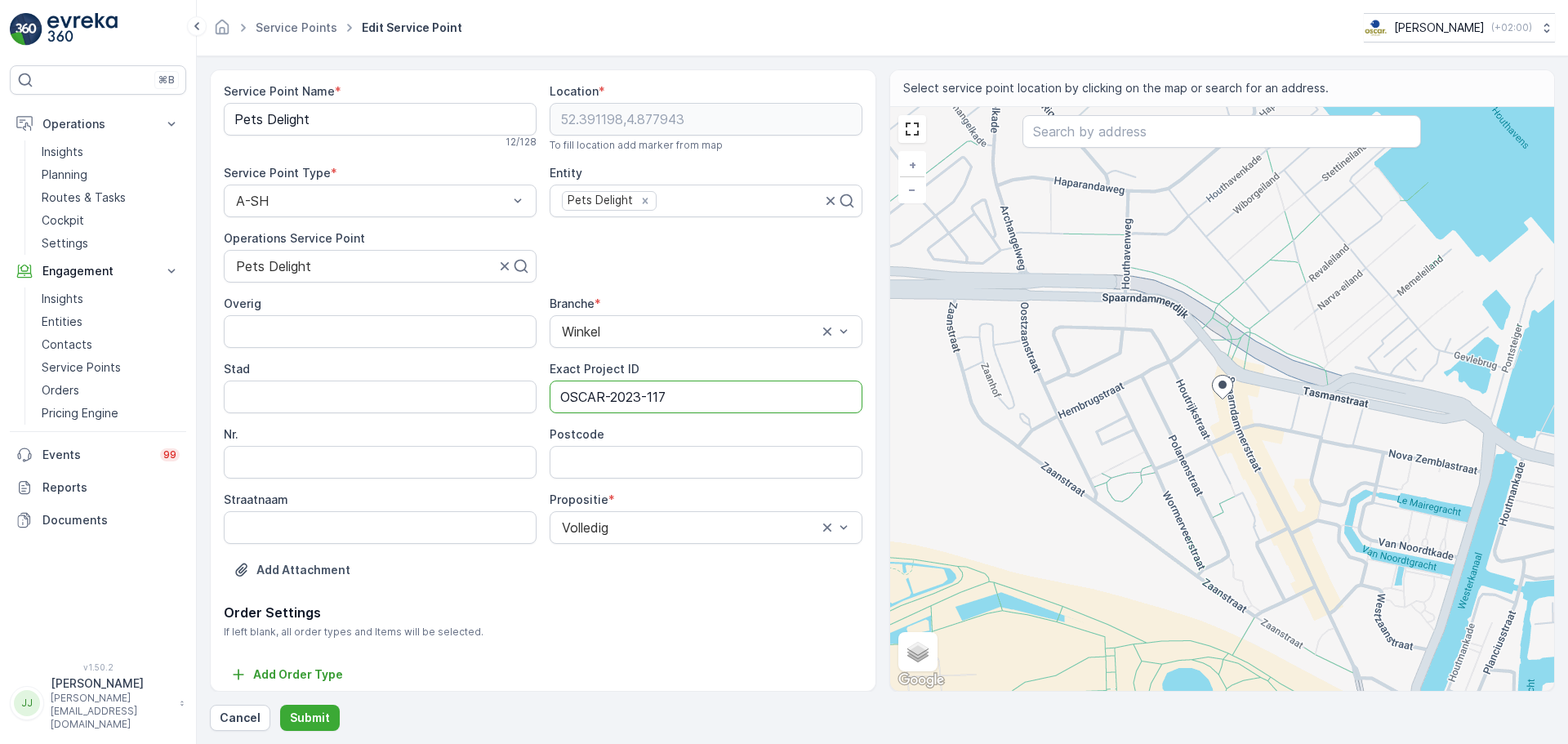
type ID "OSCAR-2023-117"
click at [595, 458] on input "Postcode" at bounding box center [706, 462] width 313 height 33
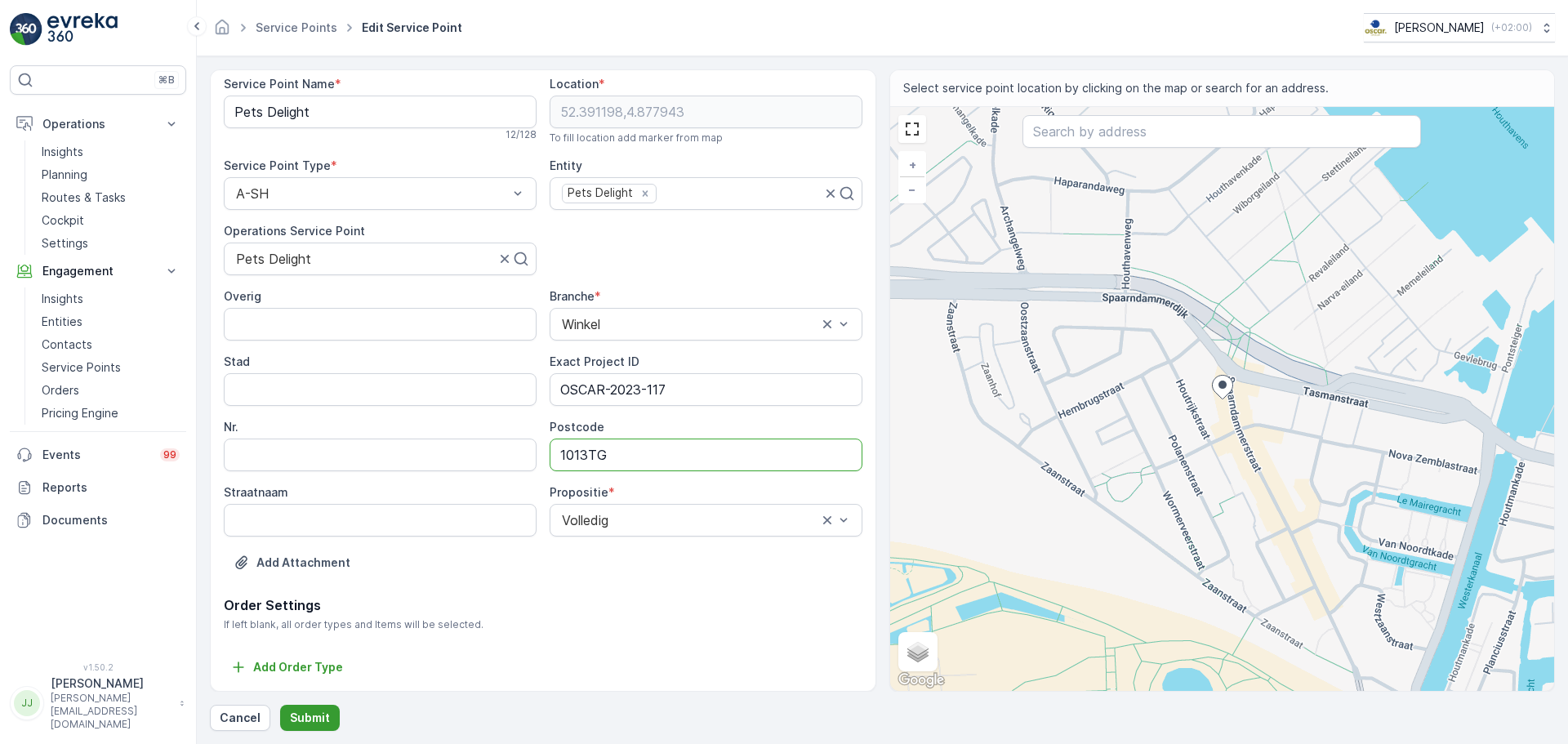
type input "1013TG"
click at [320, 566] on p "Submit" at bounding box center [310, 717] width 40 height 17
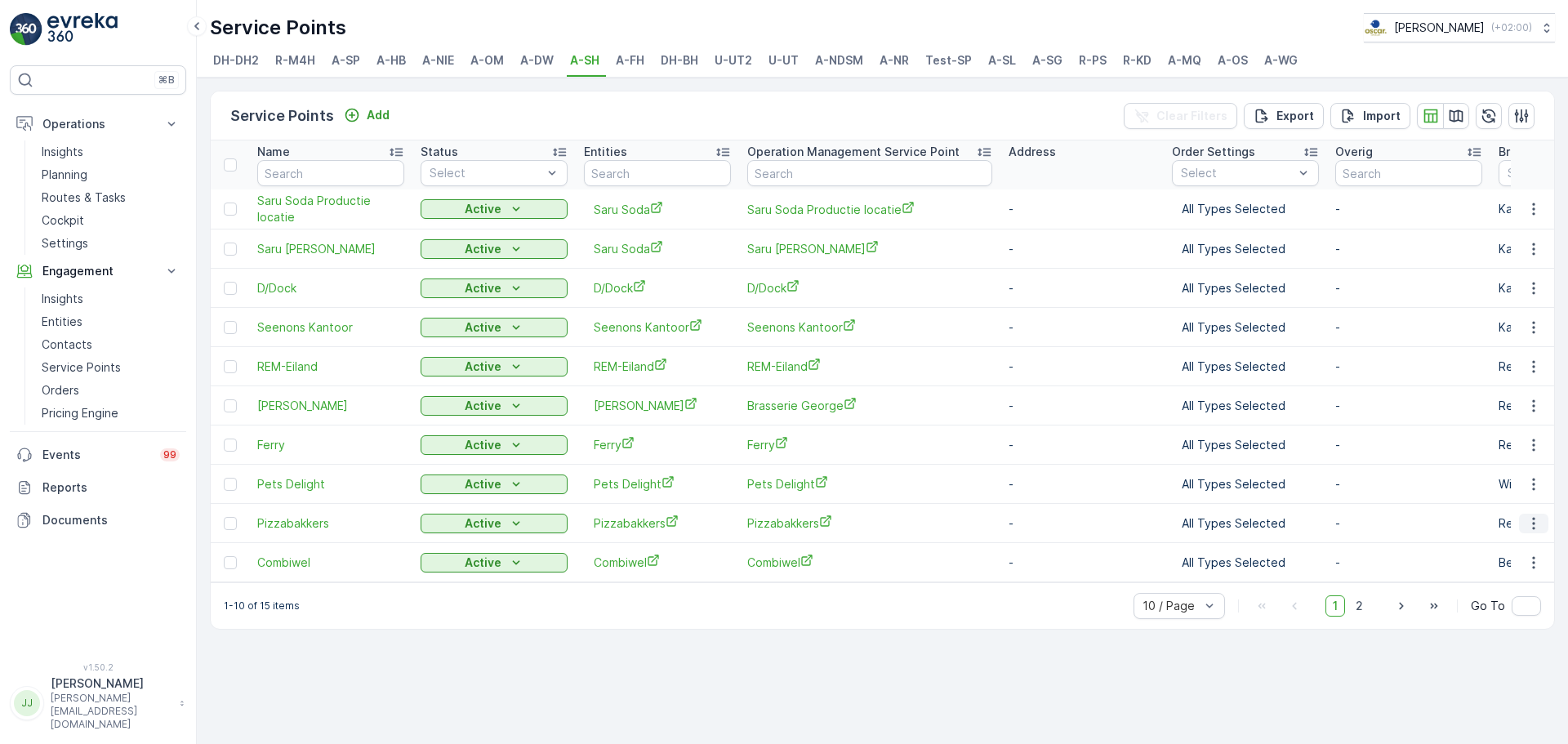
click at [1254, 526] on icon "button" at bounding box center [1533, 523] width 17 height 17
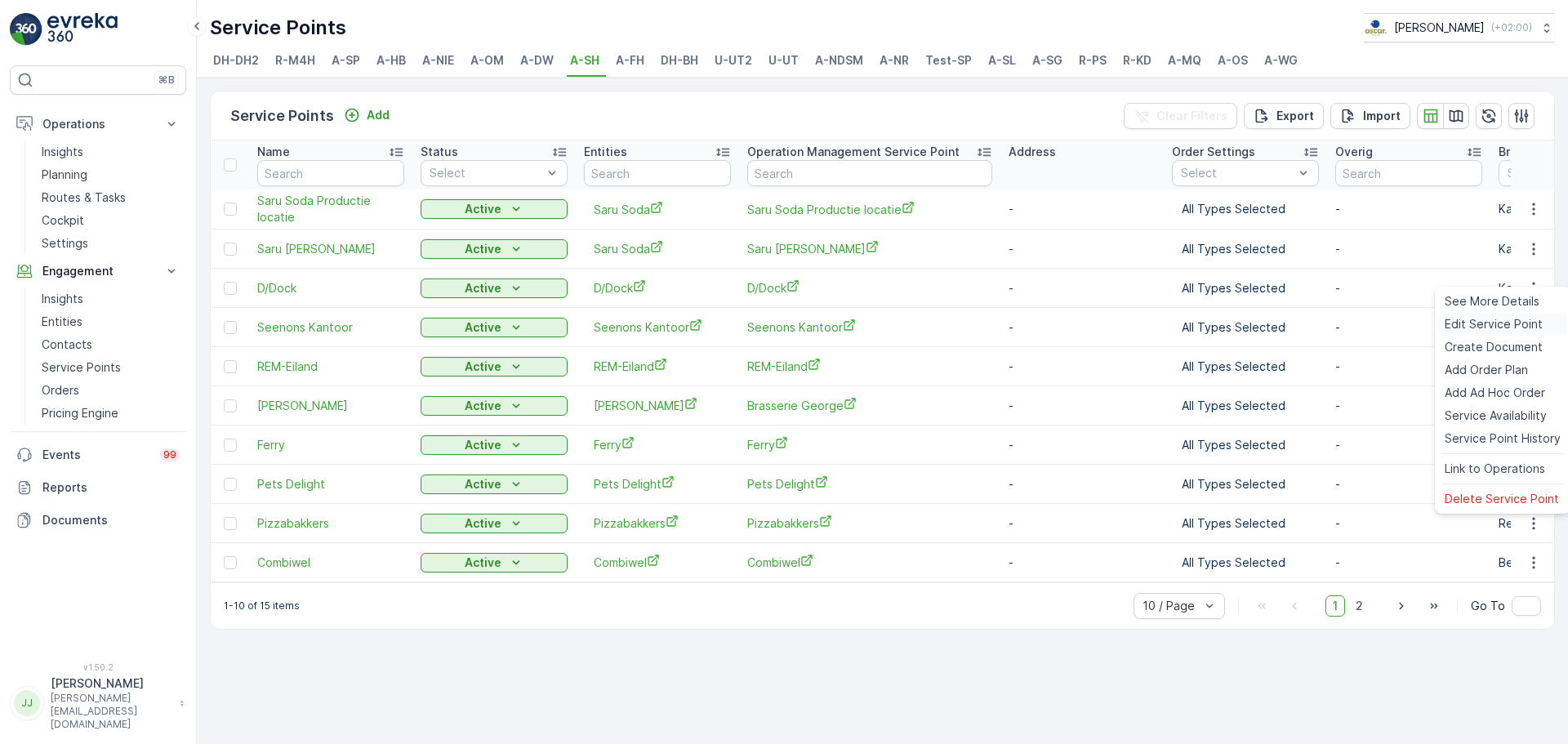
click at [1254, 325] on span "Edit Service Point" at bounding box center [1493, 324] width 98 height 17
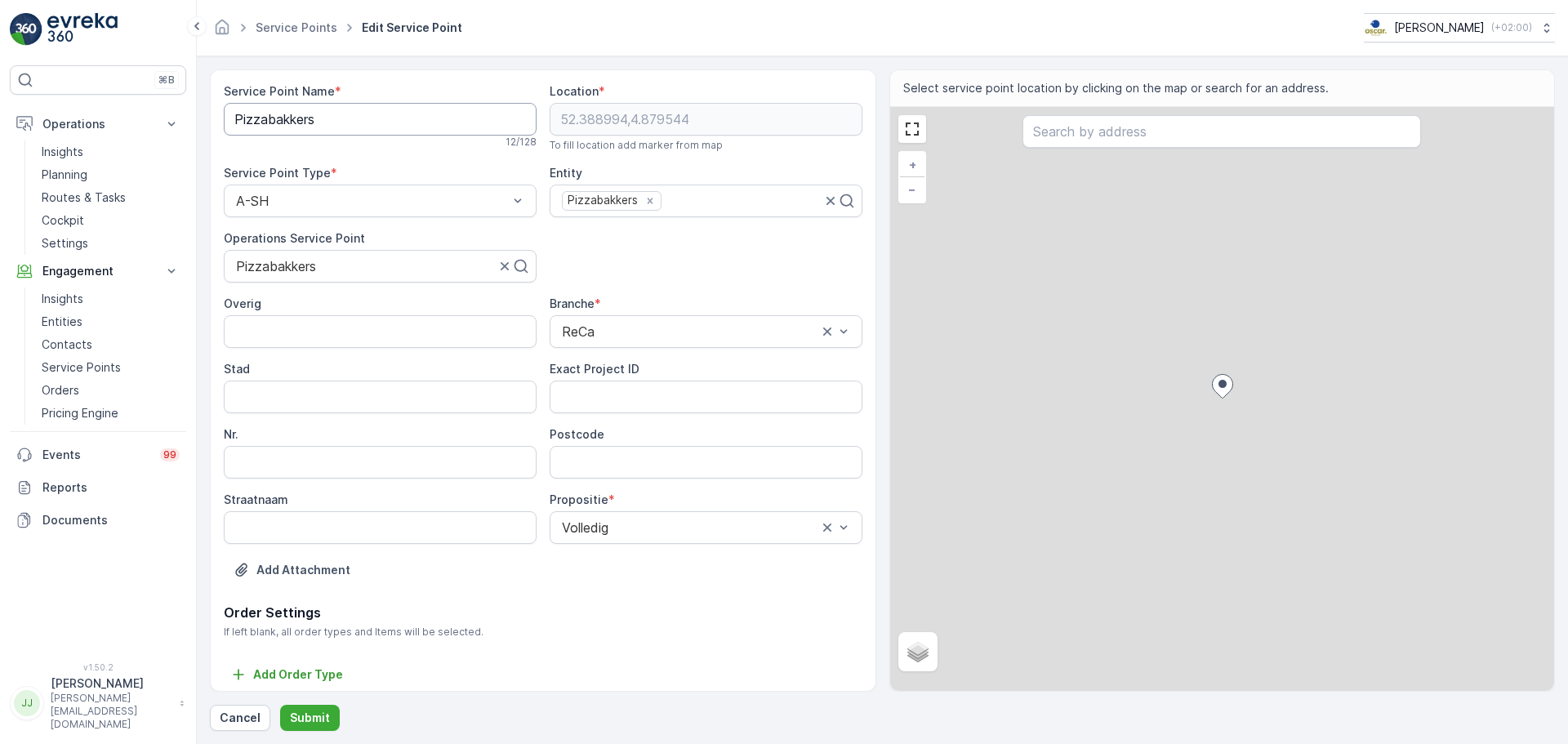
click at [318, 117] on Name "Pizzabakkers" at bounding box center [380, 118] width 313 height 33
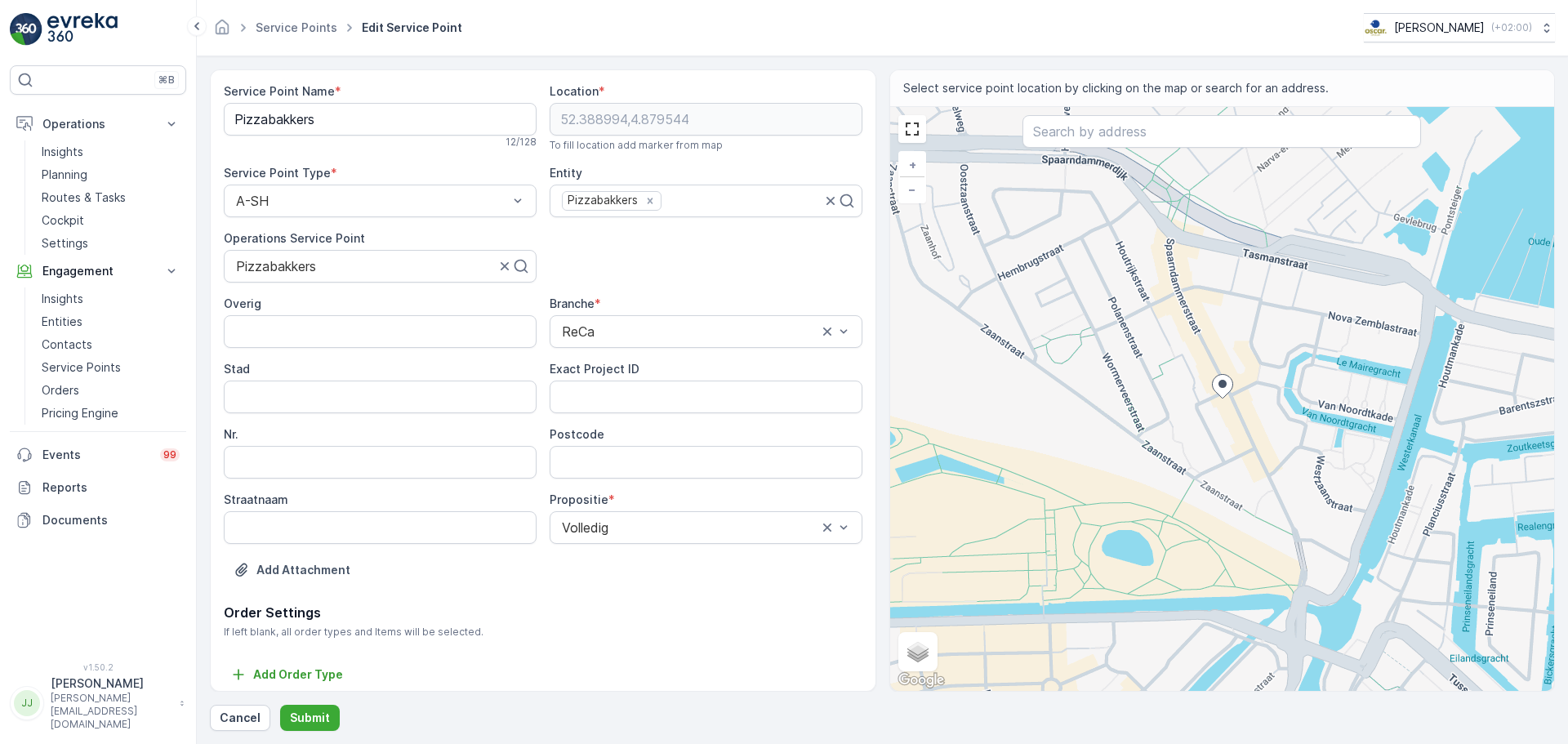
click at [603, 462] on input "Postcode" at bounding box center [706, 462] width 313 height 33
paste input "1013ST"
type input "1013ST"
click at [597, 401] on ID "Exact Project ID" at bounding box center [706, 397] width 313 height 33
paste ID "OSCAR-2023-140"
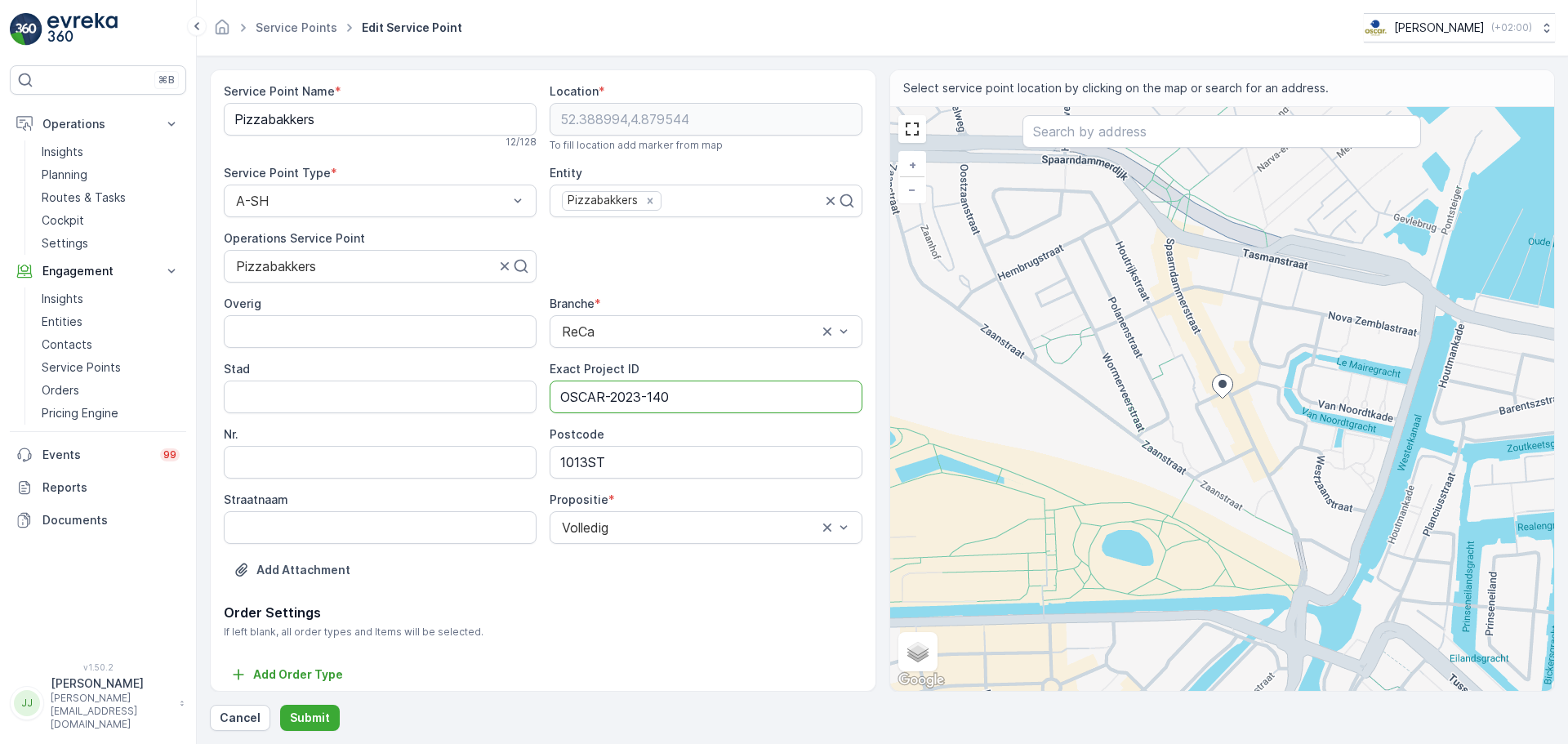
type ID "OSCAR-2023-140"
click at [313, 566] on p "Submit" at bounding box center [310, 717] width 40 height 17
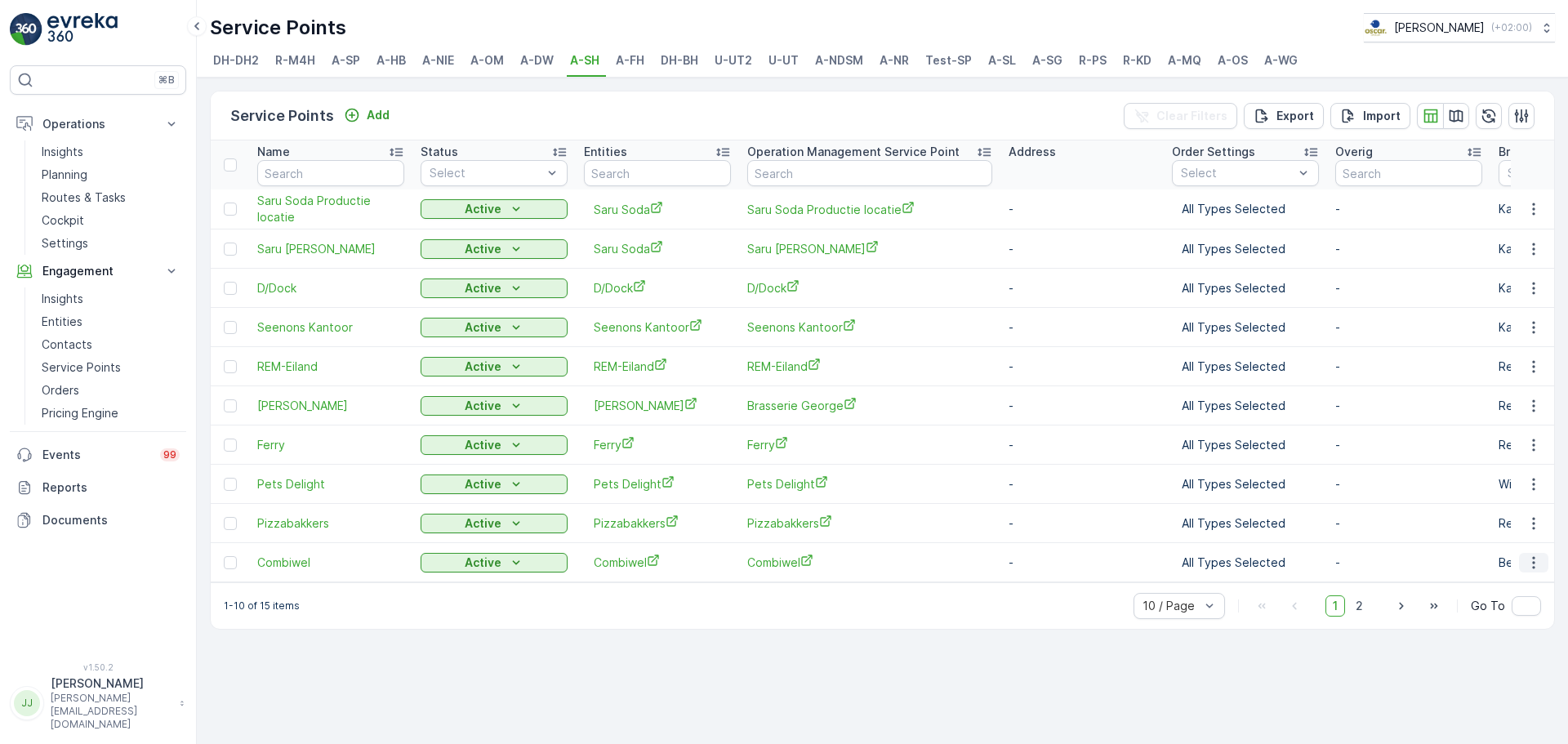
click at [1254, 562] on icon "button" at bounding box center [1533, 562] width 2 height 12
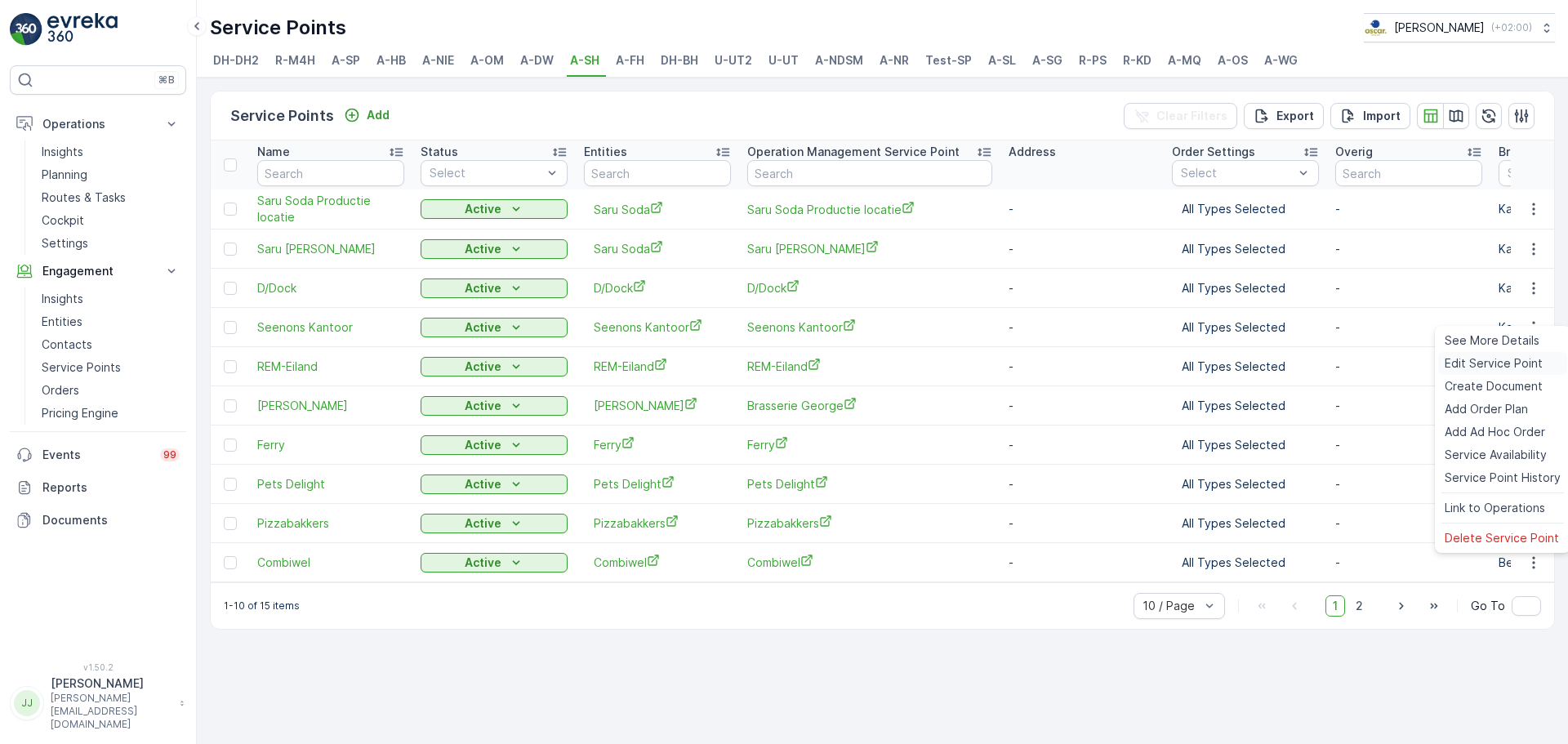
click at [1254, 367] on span "Edit Service Point" at bounding box center [1493, 363] width 98 height 17
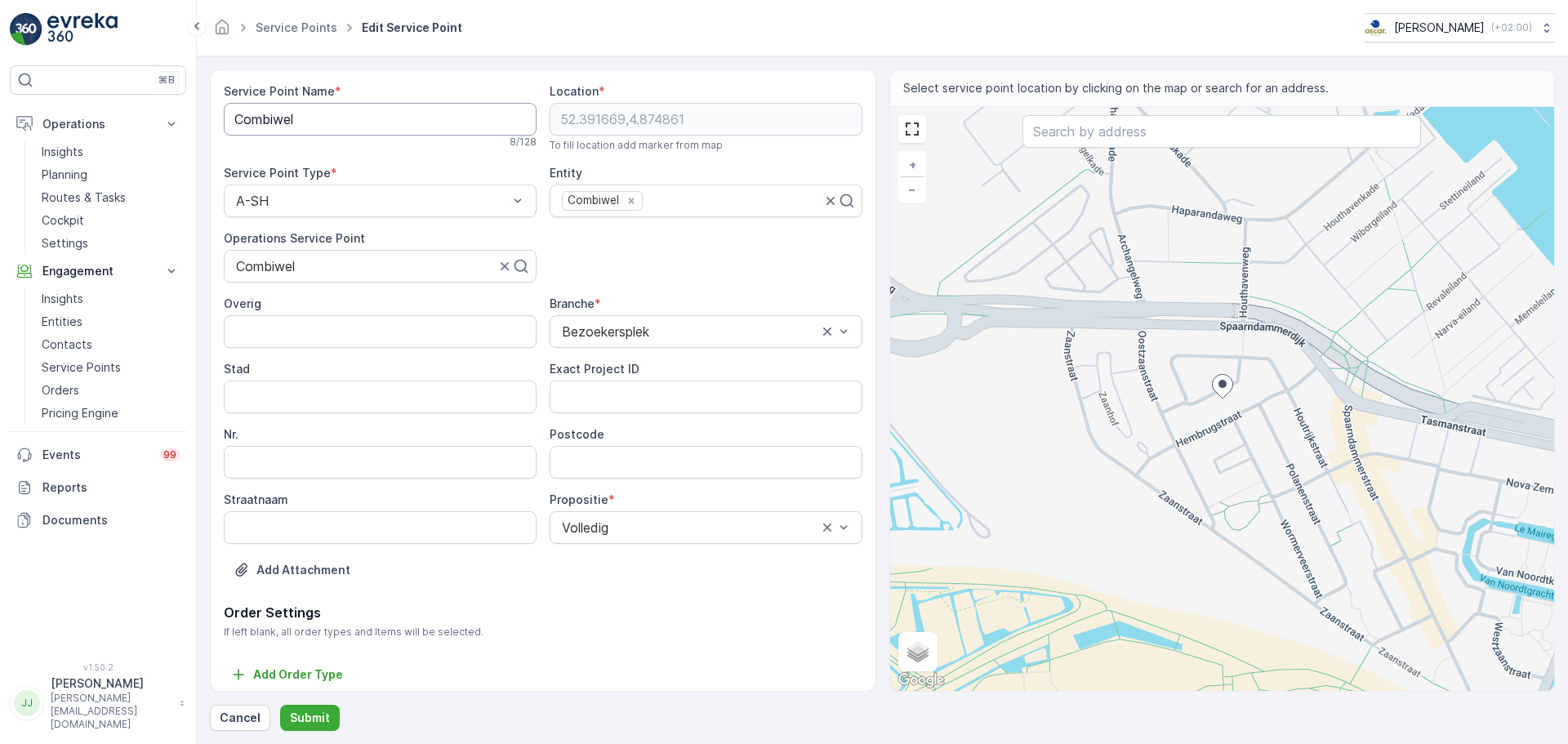
click at [283, 127] on Name "Combiwel" at bounding box center [380, 118] width 313 height 33
click at [587, 404] on ID "Exact Project ID" at bounding box center [706, 397] width 313 height 33
paste ID "2024_1006"
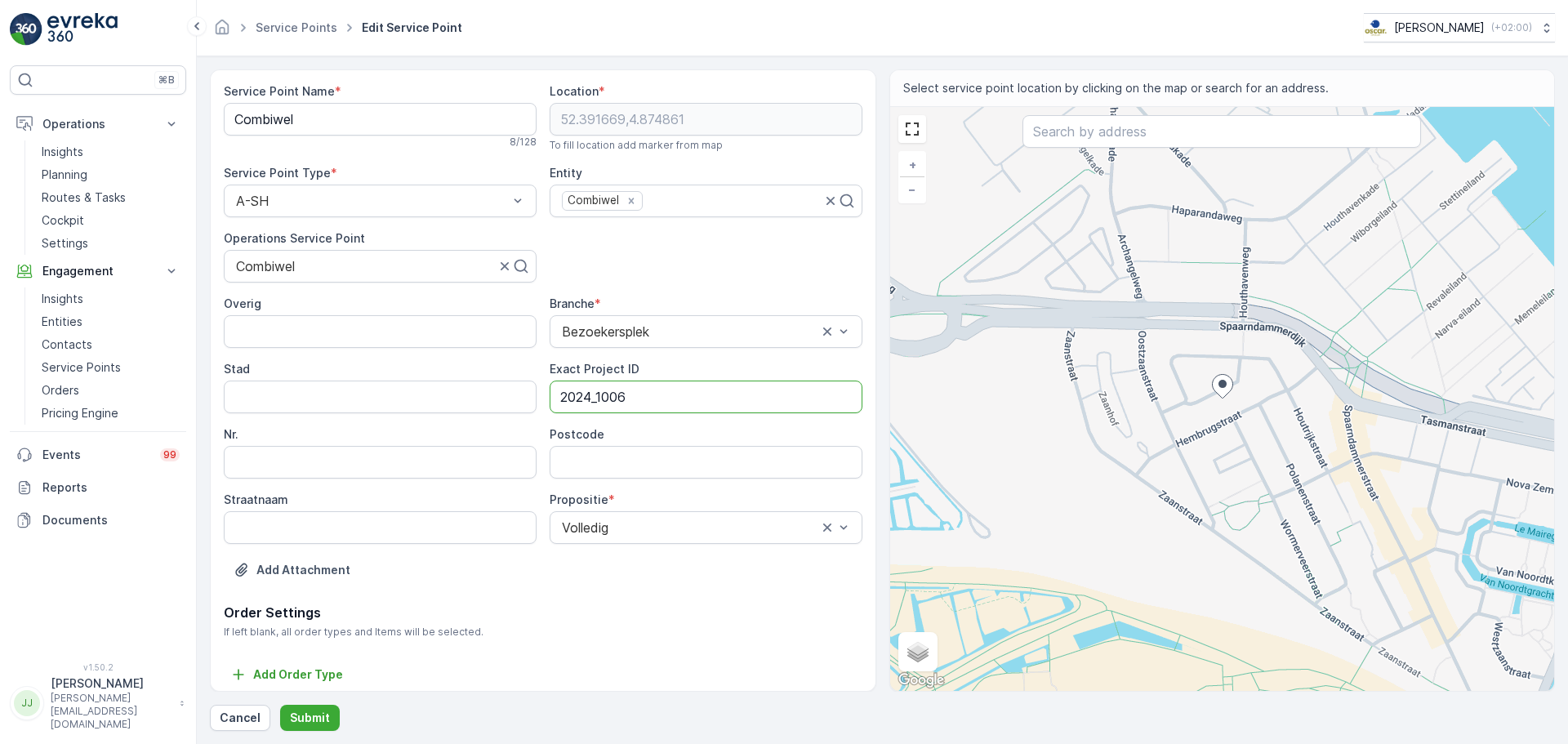
type ID "2024_1006"
click at [613, 460] on input "Postcode" at bounding box center [706, 462] width 313 height 33
paste input "1062HM"
type input "1062HM"
click at [299, 566] on p "Submit" at bounding box center [310, 717] width 40 height 17
